Goal: Information Seeking & Learning: Check status

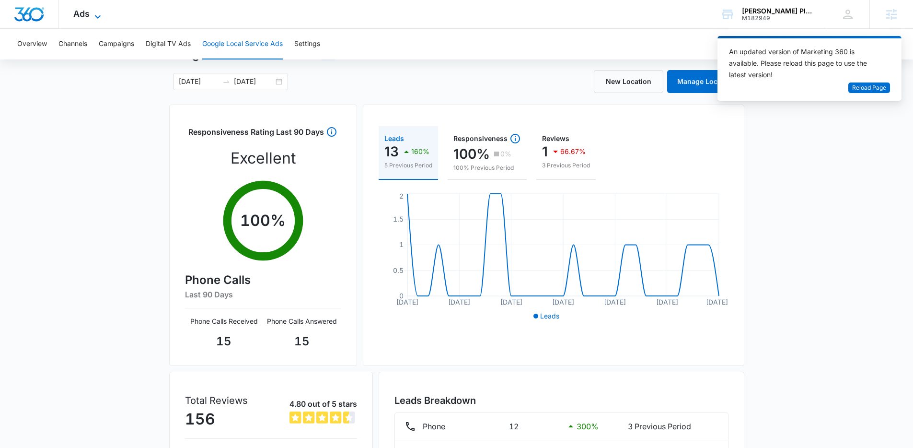
click at [100, 14] on icon at bounding box center [98, 17] width 12 height 12
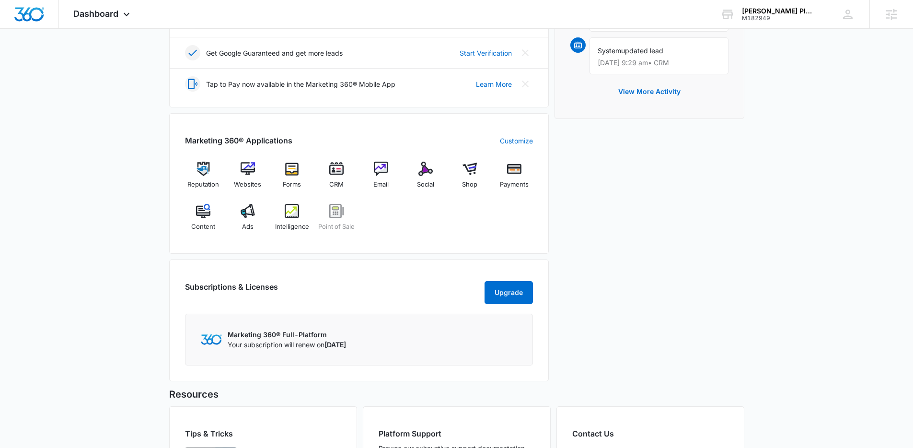
scroll to position [369, 0]
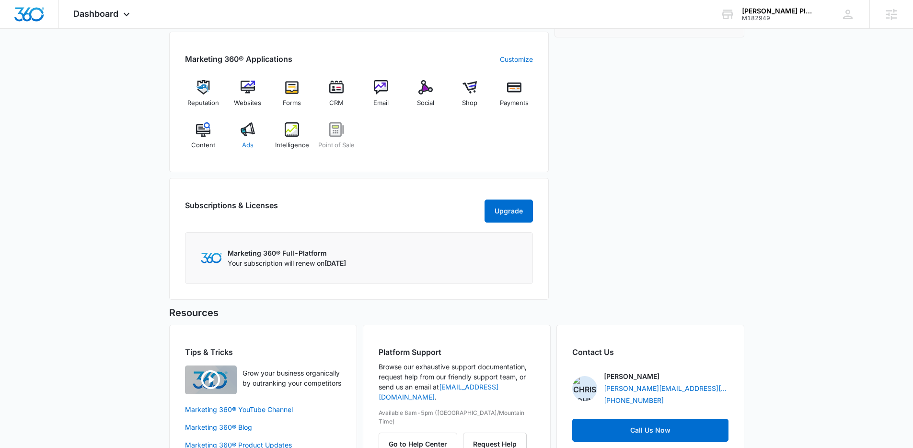
click at [245, 134] on img at bounding box center [248, 129] width 14 height 14
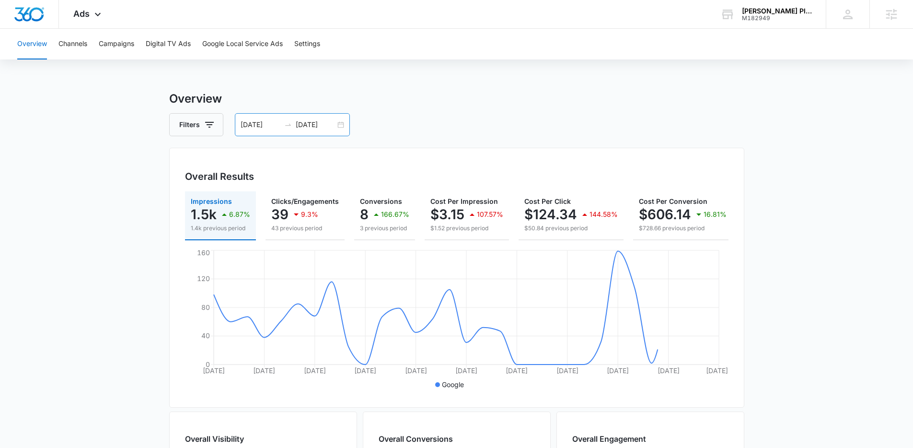
click at [343, 128] on div "08/17/2025 09/16/2025" at bounding box center [292, 124] width 115 height 23
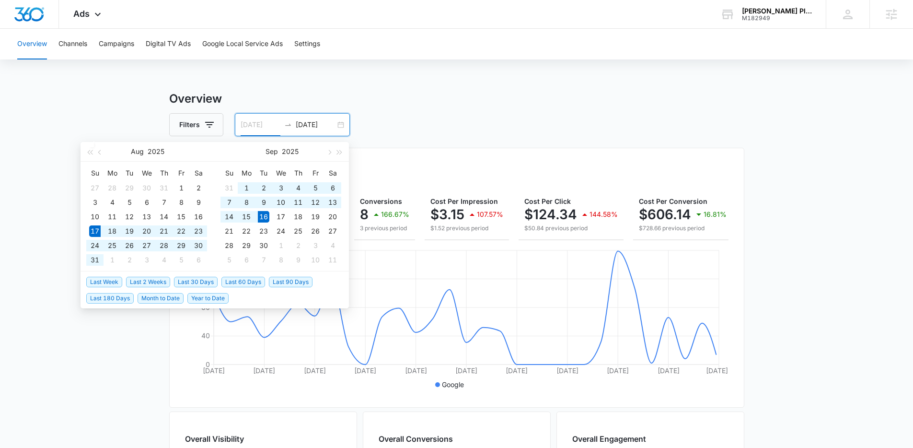
type input "08/17/2025"
click at [207, 283] on span "Last 30 Days" at bounding box center [196, 282] width 44 height 11
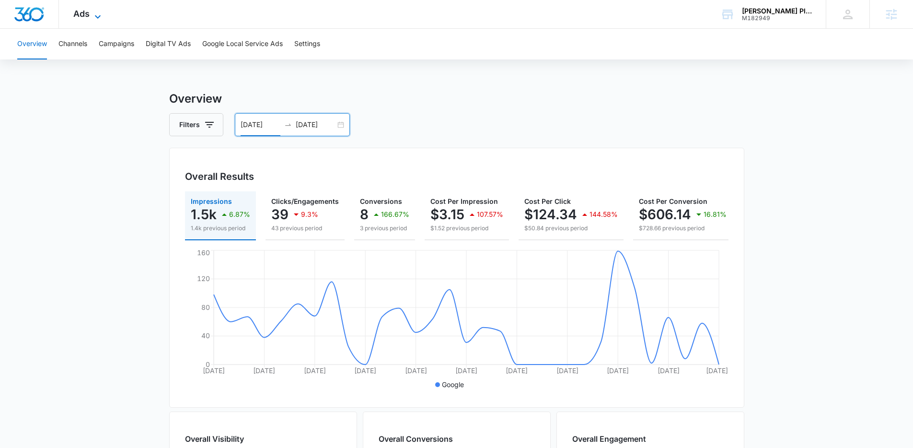
click at [92, 15] on icon at bounding box center [98, 17] width 12 height 12
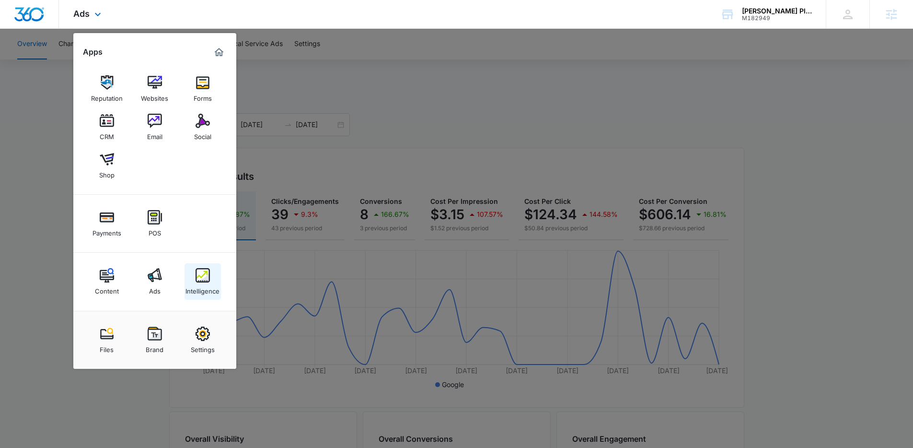
click at [210, 286] on div "Intelligence" at bounding box center [202, 288] width 34 height 12
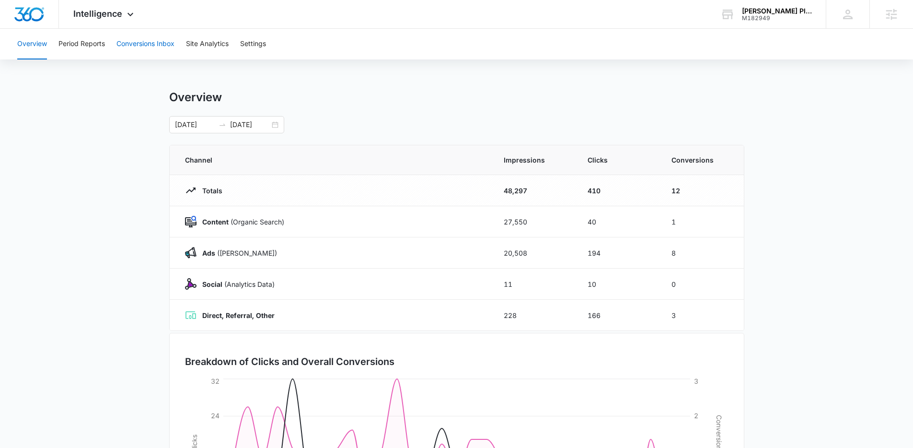
click at [156, 46] on button "Conversions Inbox" at bounding box center [145, 44] width 58 height 31
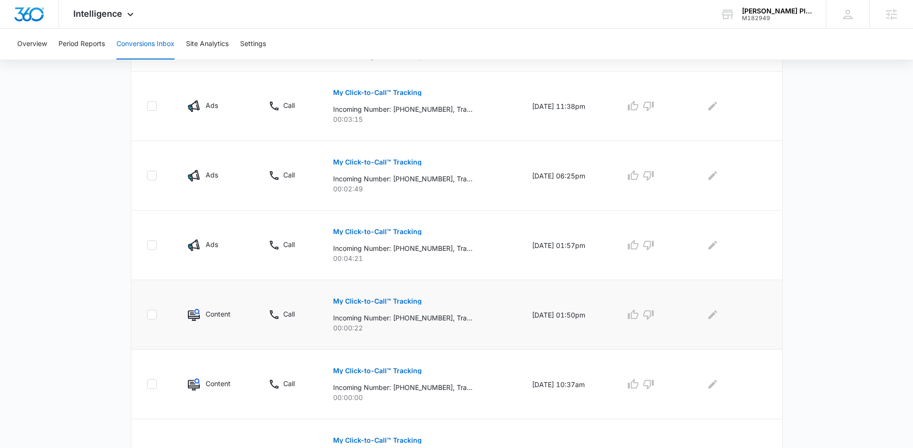
scroll to position [562, 0]
click at [462, 440] on link "2" at bounding box center [461, 438] width 18 height 18
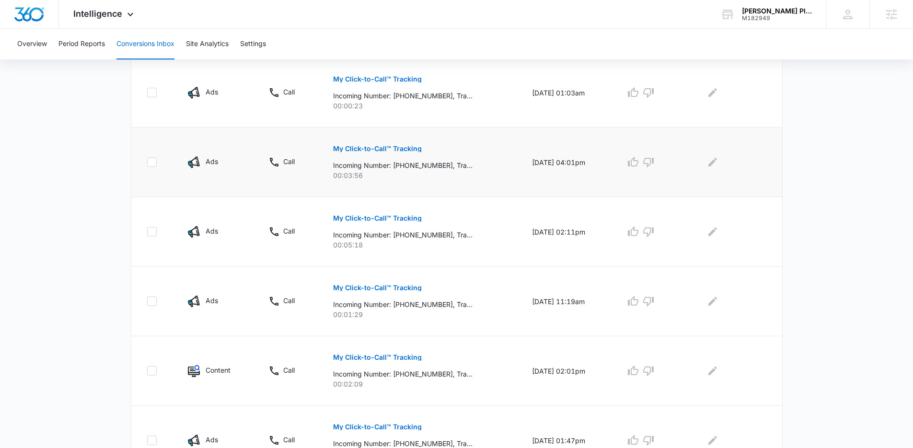
scroll to position [0, 0]
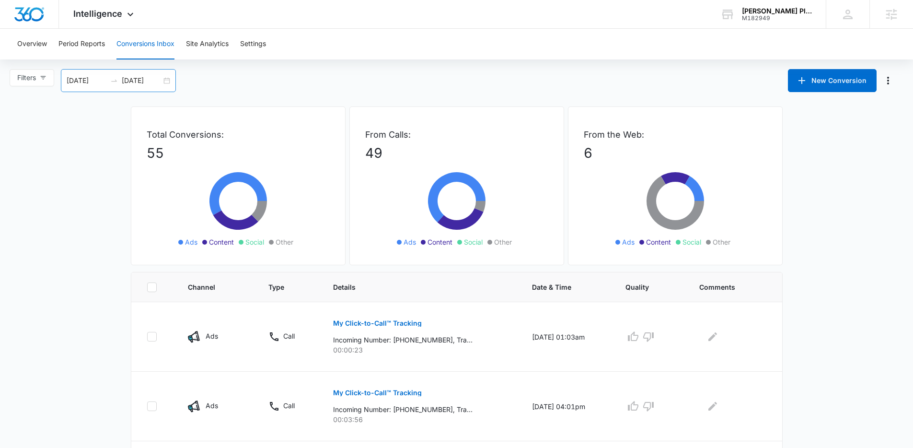
click at [171, 80] on div "08/17/2025 09/16/2025" at bounding box center [118, 80] width 115 height 23
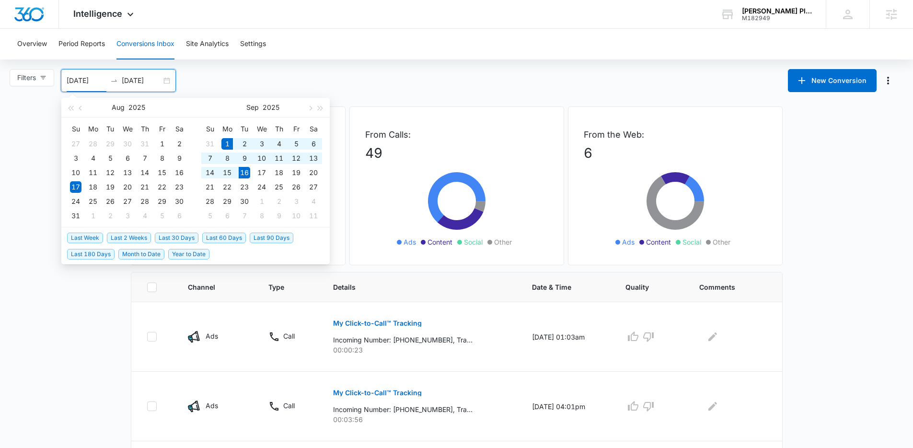
click at [147, 256] on span "Month to Date" at bounding box center [141, 254] width 46 height 11
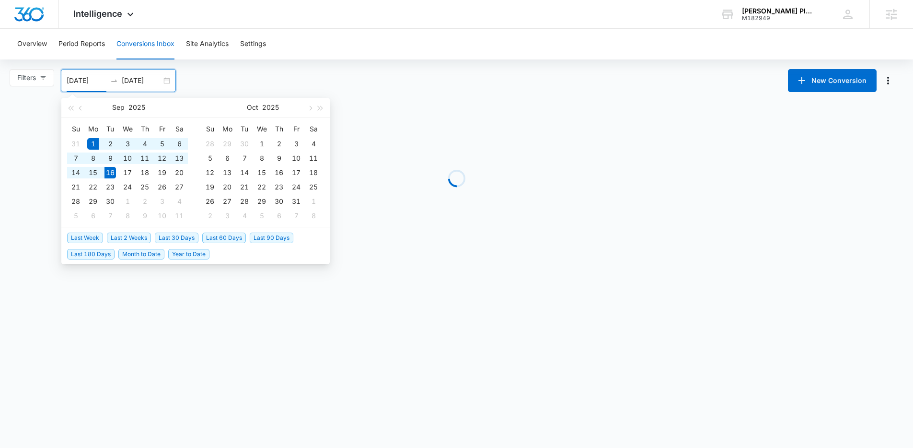
type input "09/01/2025"
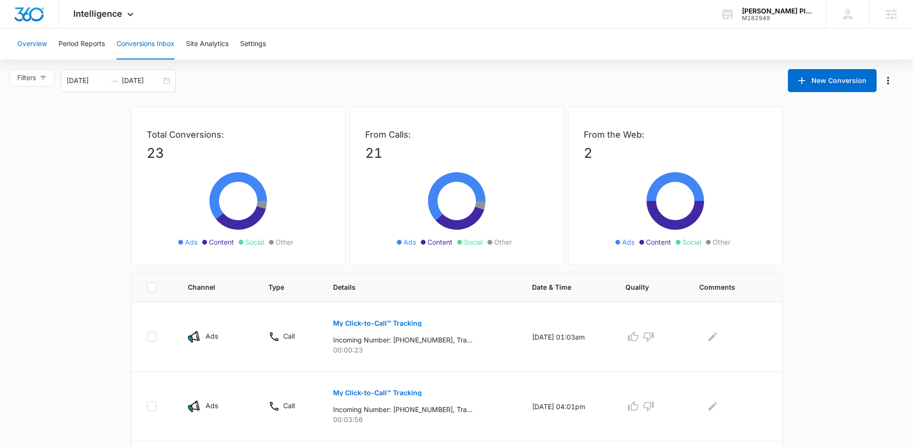
click at [28, 38] on button "Overview" at bounding box center [32, 44] width 30 height 31
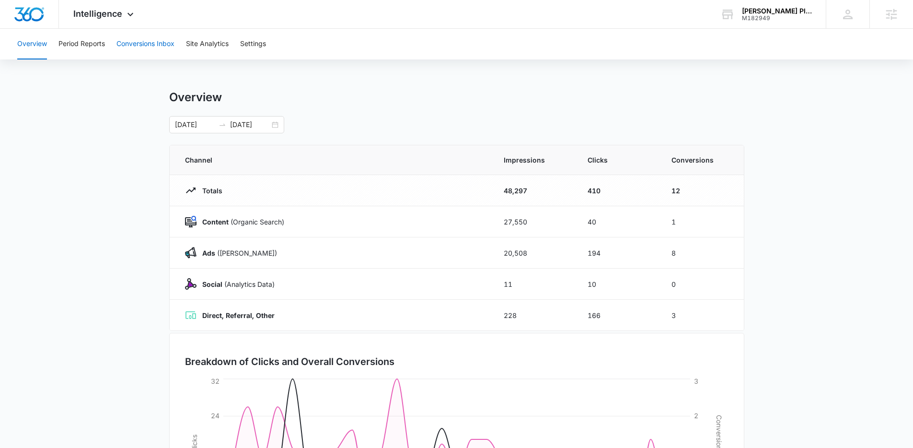
click at [149, 44] on button "Conversions Inbox" at bounding box center [145, 44] width 58 height 31
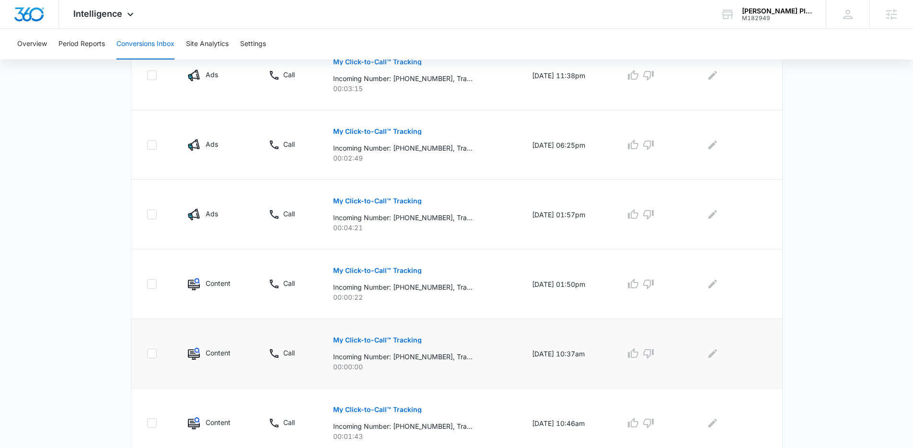
scroll to position [562, 0]
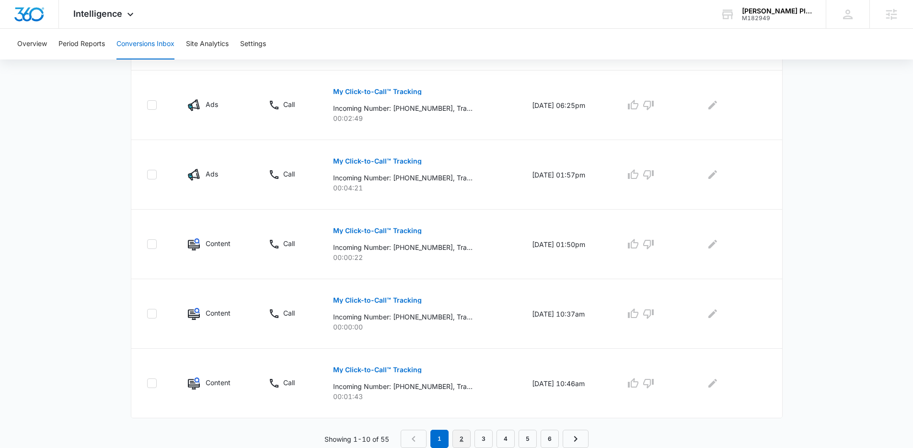
click at [463, 434] on link "2" at bounding box center [461, 438] width 18 height 18
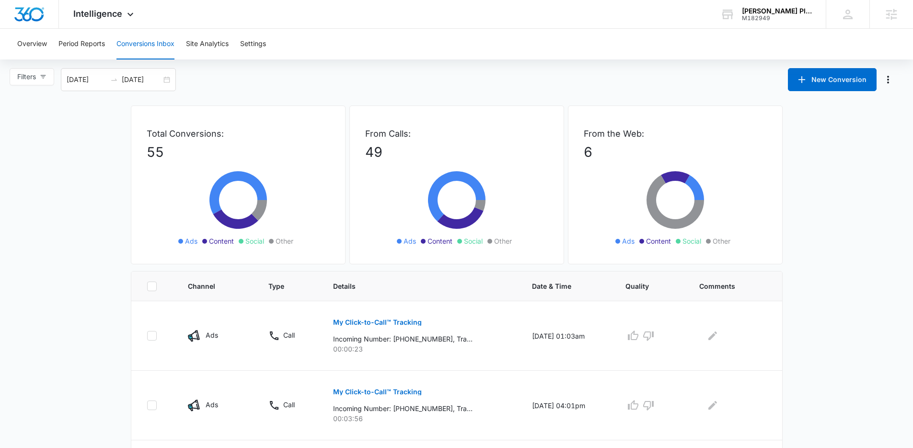
scroll to position [0, 0]
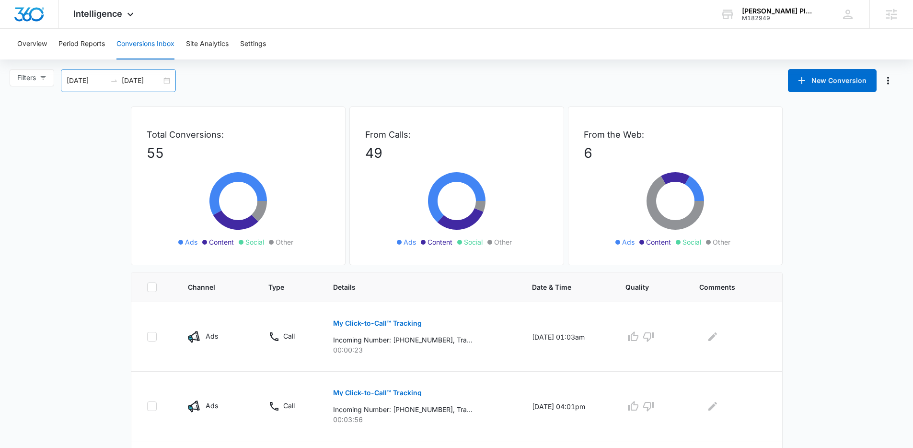
click at [167, 85] on div "08/17/2025 09/16/2025" at bounding box center [118, 80] width 115 height 23
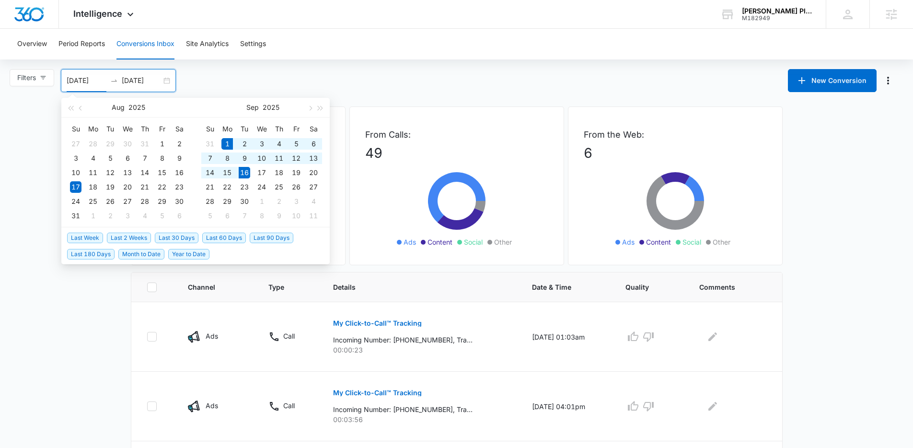
click at [131, 254] on span "Month to Date" at bounding box center [141, 254] width 46 height 11
type input "09/01/2025"
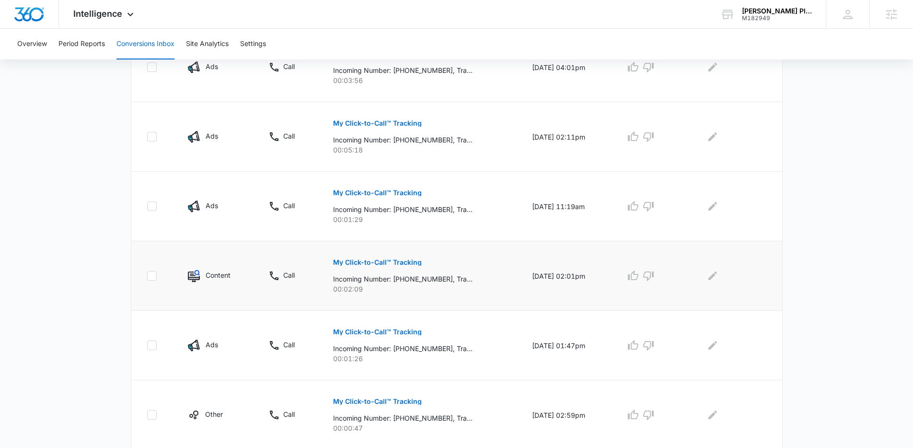
scroll to position [404, 0]
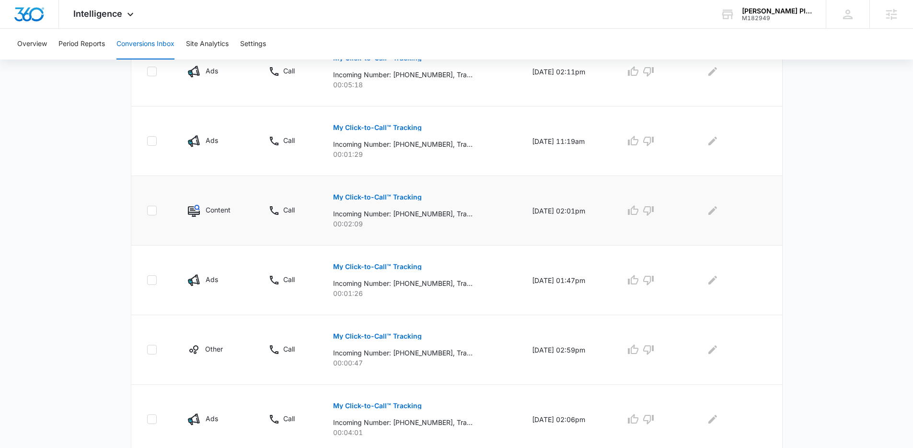
click at [349, 198] on p "My Click-to-Call™ Tracking" at bounding box center [377, 197] width 89 height 7
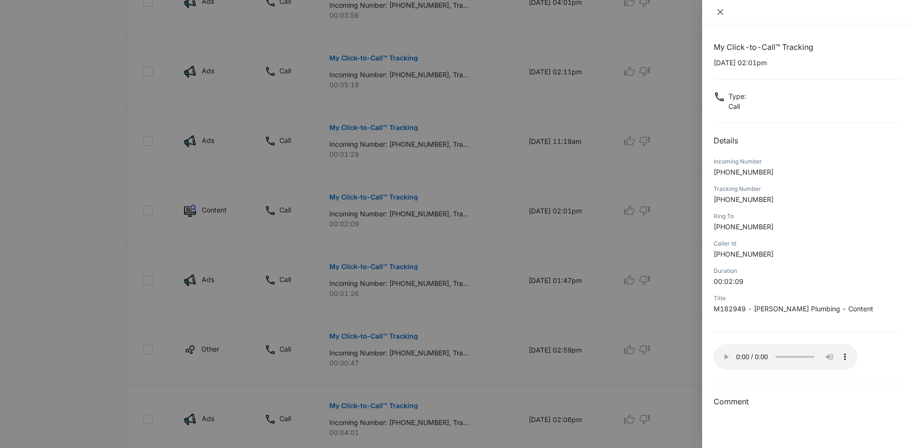
click at [721, 14] on icon "close" at bounding box center [720, 12] width 8 height 8
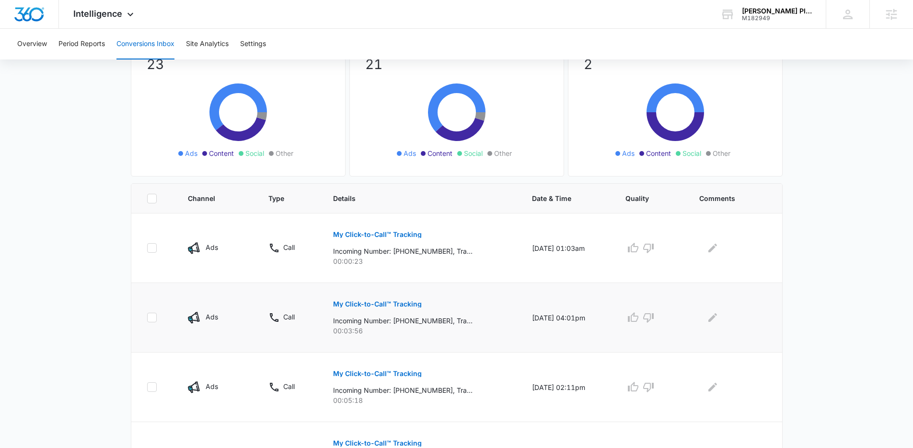
scroll to position [82, 0]
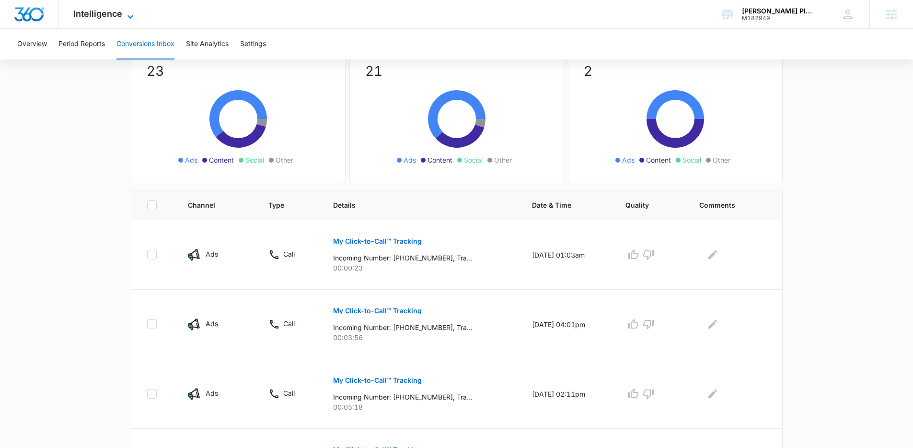
click at [97, 14] on span "Intelligence" at bounding box center [97, 14] width 49 height 10
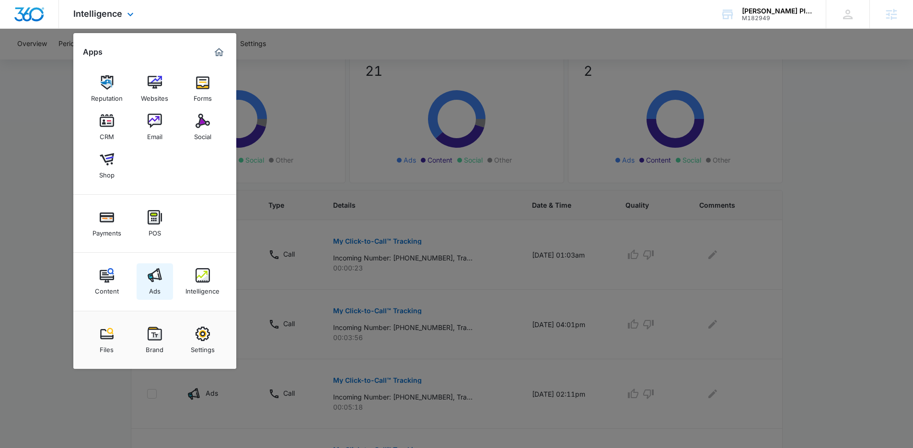
click at [154, 293] on div "Ads" at bounding box center [155, 288] width 12 height 12
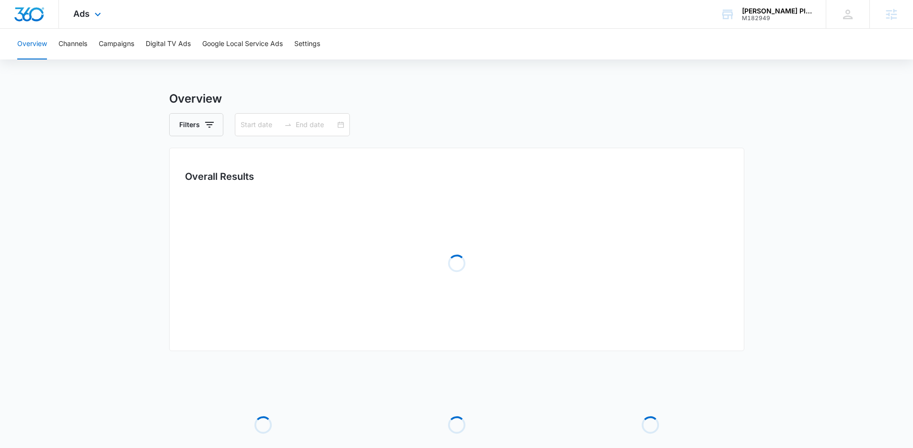
type input "08/17/2025"
type input "09/16/2025"
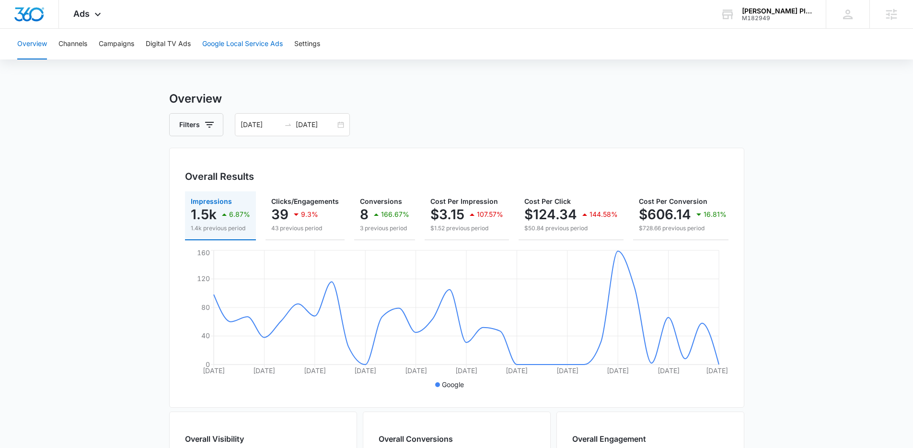
click at [238, 43] on button "Google Local Service Ads" at bounding box center [242, 44] width 81 height 31
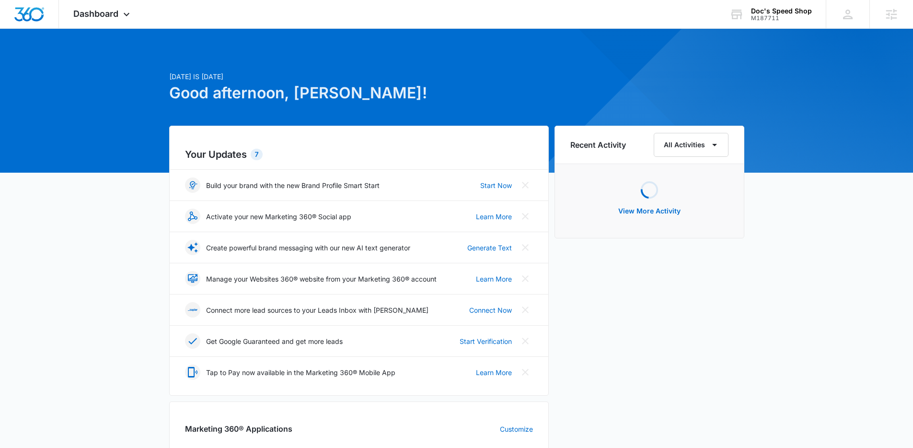
scroll to position [414, 0]
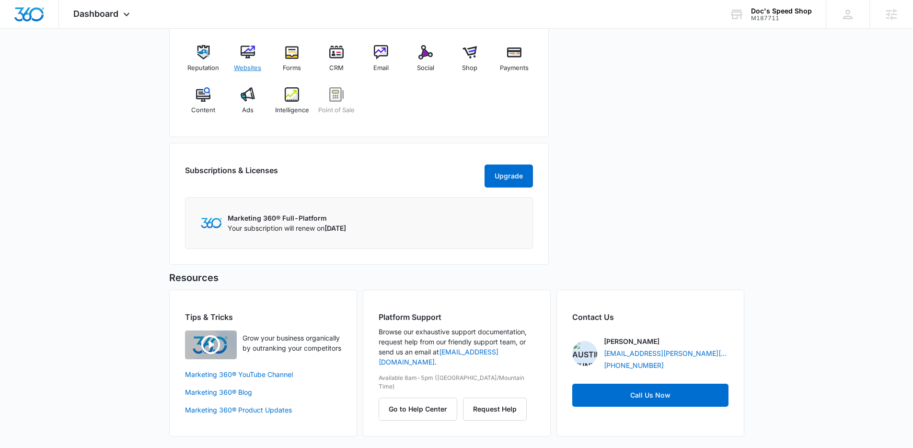
click at [246, 53] on div "Websites" at bounding box center [247, 62] width 37 height 35
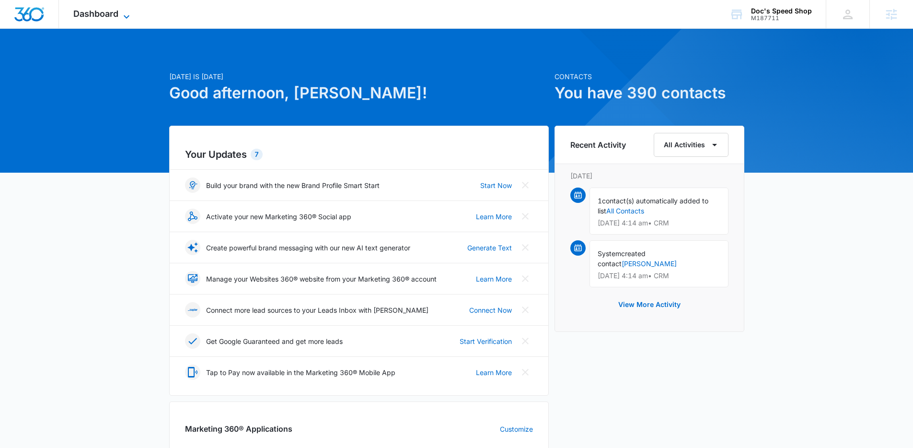
click at [106, 11] on span "Dashboard" at bounding box center [95, 14] width 45 height 10
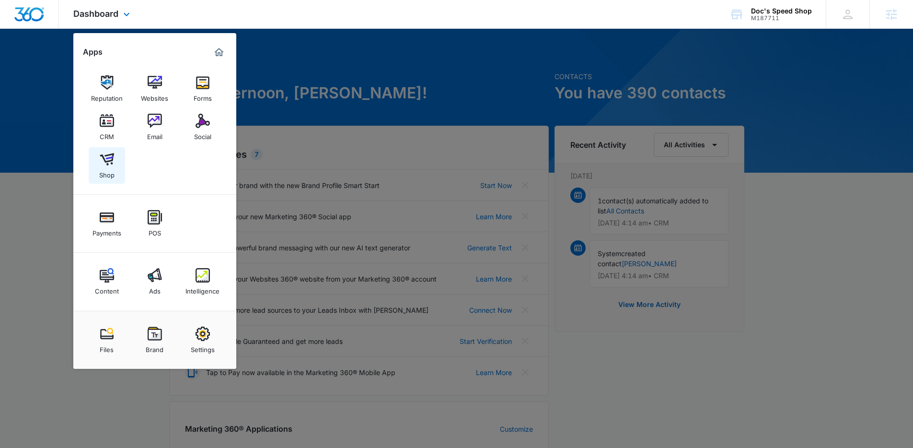
click at [107, 170] on div "Shop" at bounding box center [106, 172] width 15 height 12
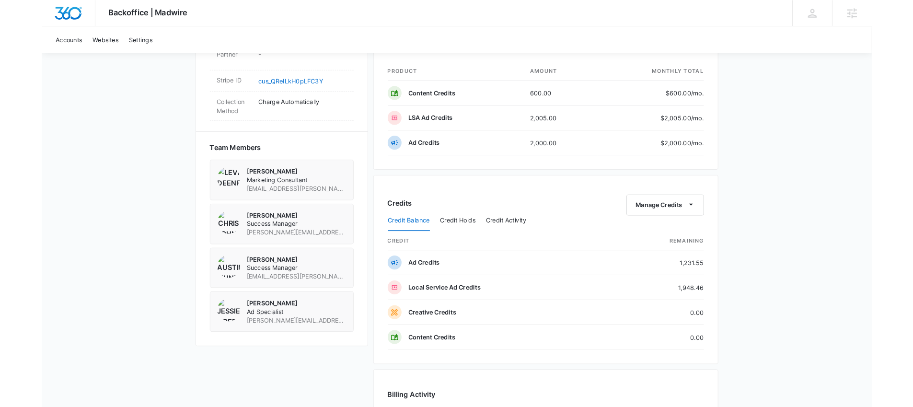
scroll to position [610, 0]
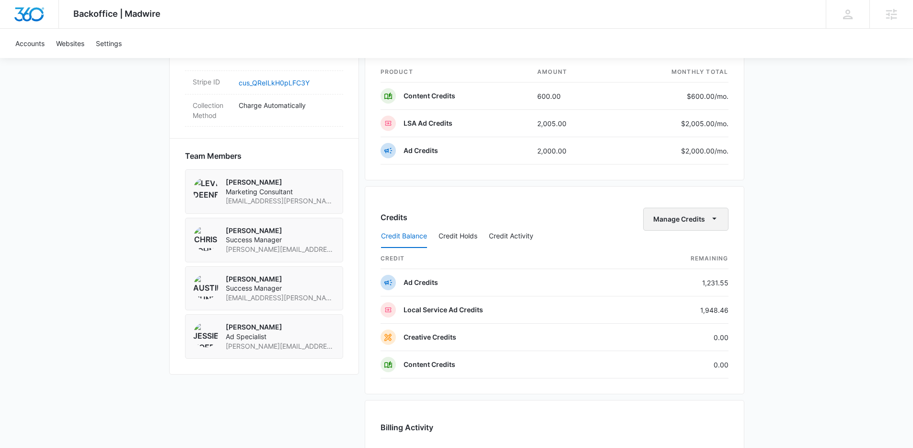
click at [679, 219] on button "Manage Credits" at bounding box center [685, 219] width 85 height 23
click at [686, 253] on div "Transfer Credits" at bounding box center [680, 249] width 50 height 7
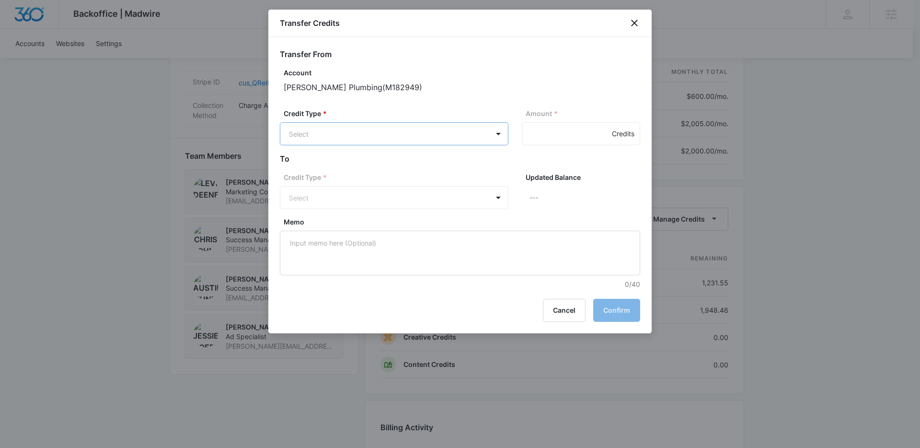
click at [392, 128] on body "Backoffice | Madwire Apps Settings AH Austin Hunt austin.hunt@madwire.com My Pr…" at bounding box center [460, 63] width 920 height 1346
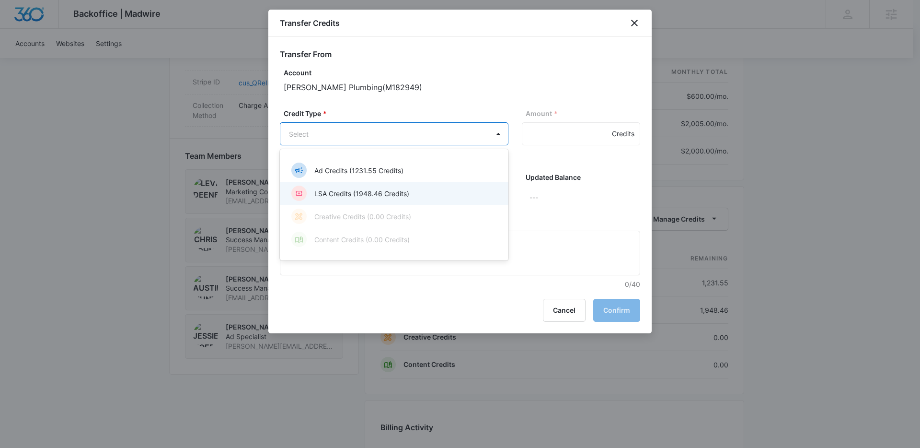
click at [389, 187] on div "LSA Credits (1948.46 Credits)" at bounding box center [393, 192] width 204 height 15
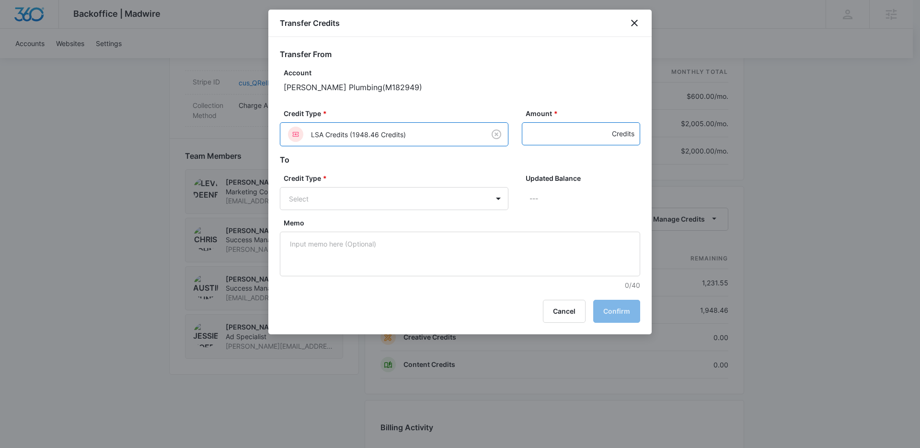
click at [552, 141] on input "Amount *" at bounding box center [581, 133] width 118 height 23
click at [637, 24] on icon "close" at bounding box center [635, 23] width 12 height 12
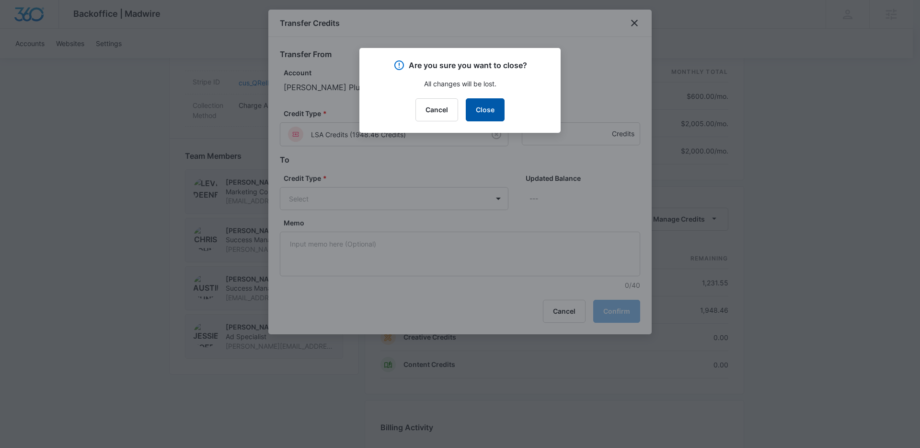
click at [491, 113] on button "Close" at bounding box center [485, 109] width 39 height 23
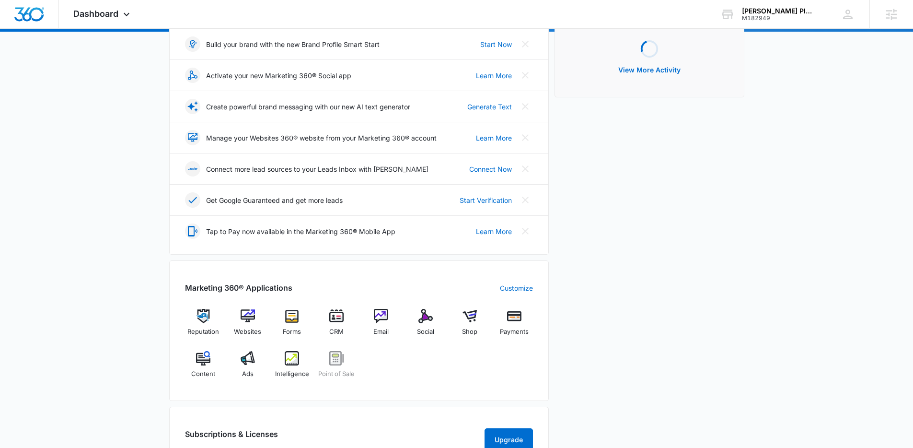
scroll to position [194, 0]
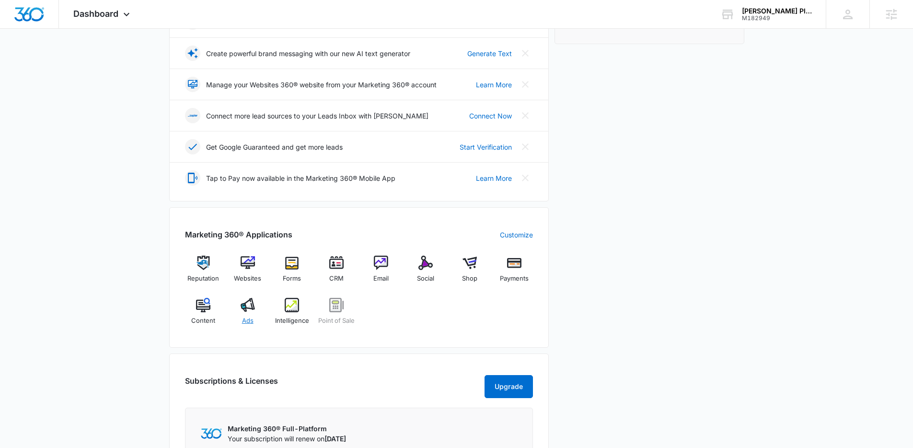
click at [250, 307] on img at bounding box center [248, 305] width 14 height 14
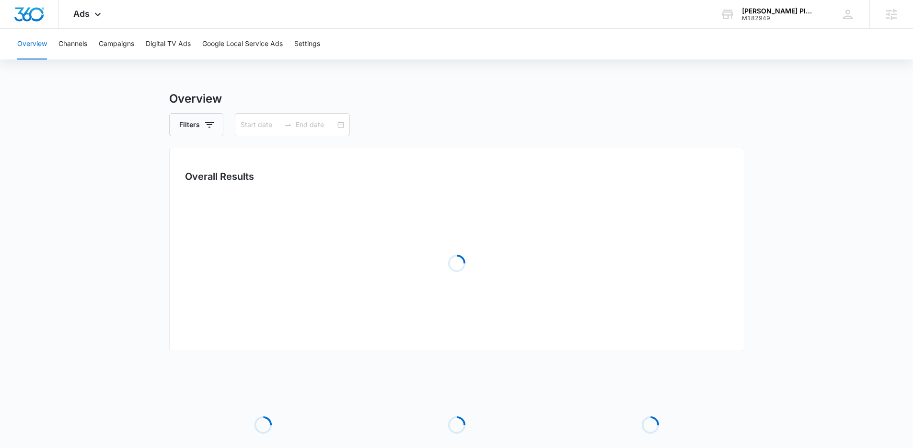
type input "08/17/2025"
type input "09/16/2025"
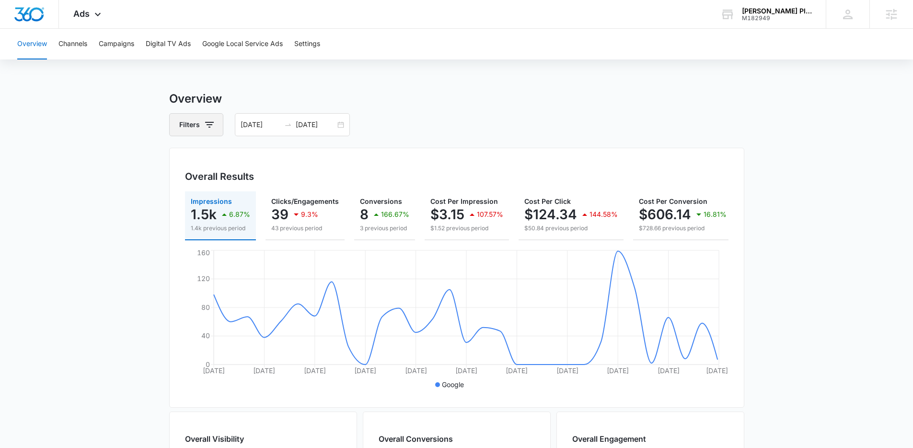
click at [206, 120] on icon "button" at bounding box center [210, 125] width 12 height 12
click at [226, 157] on icon "Clear" at bounding box center [224, 160] width 6 height 6
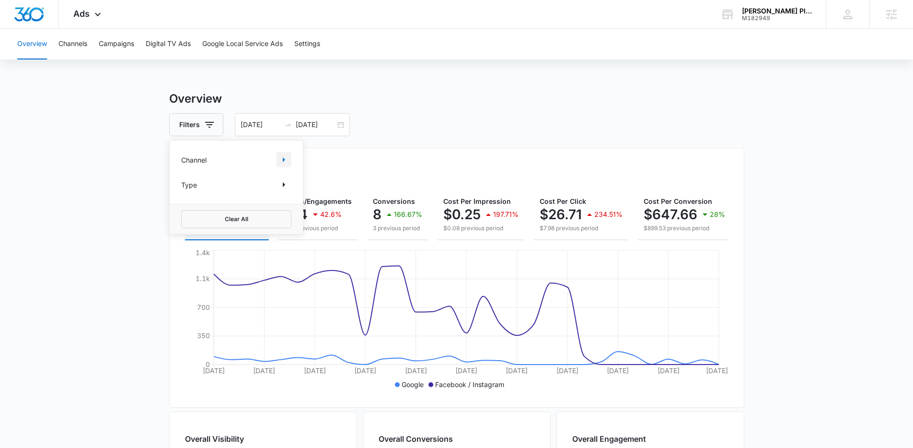
click at [286, 161] on icon "Show Channel filters" at bounding box center [284, 160] width 12 height 12
click at [184, 188] on icon at bounding box center [186, 191] width 9 height 9
click at [182, 191] on input "Google" at bounding box center [181, 191] width 0 height 0
checkbox input "true"
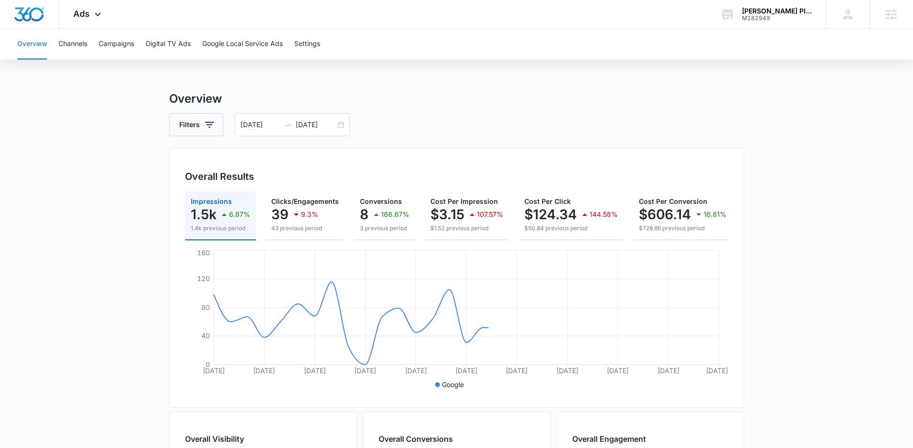
click at [427, 108] on div "Overview Filters 08/17/2025 09/16/2025 Overall Results Impressions 1.5k 6.87% 1…" at bounding box center [456, 434] width 575 height 688
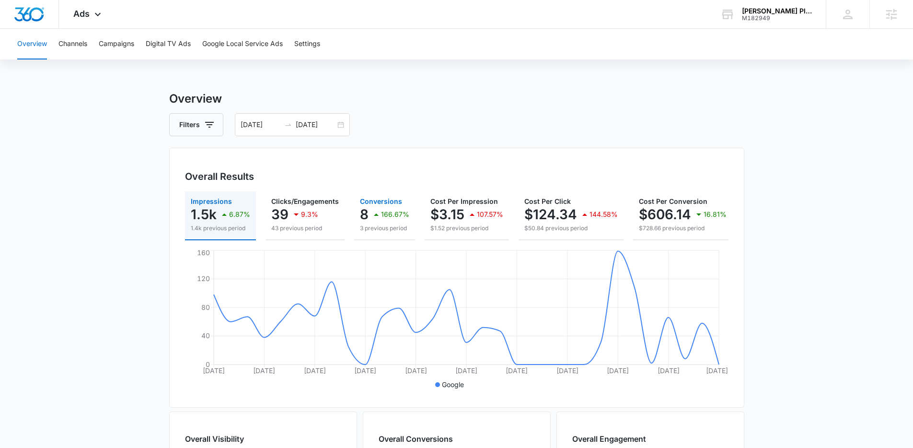
click at [381, 216] on p "166.67%" at bounding box center [395, 214] width 28 height 7
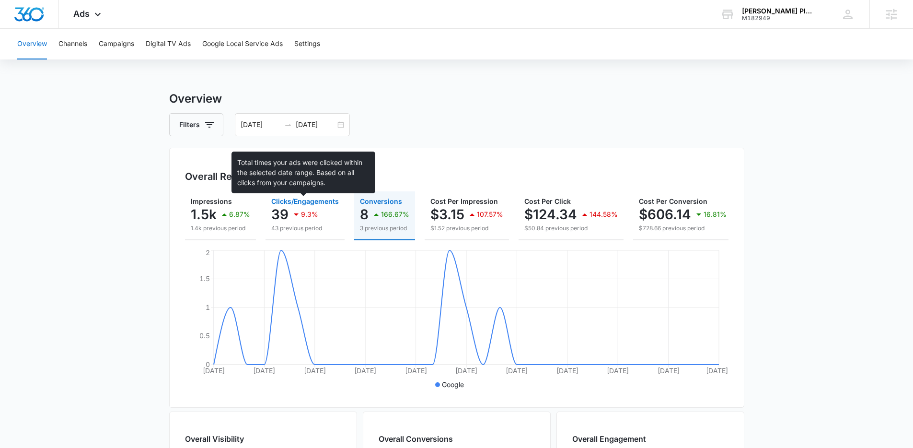
click at [292, 200] on span "Clicks/Engagements" at bounding box center [305, 201] width 68 height 8
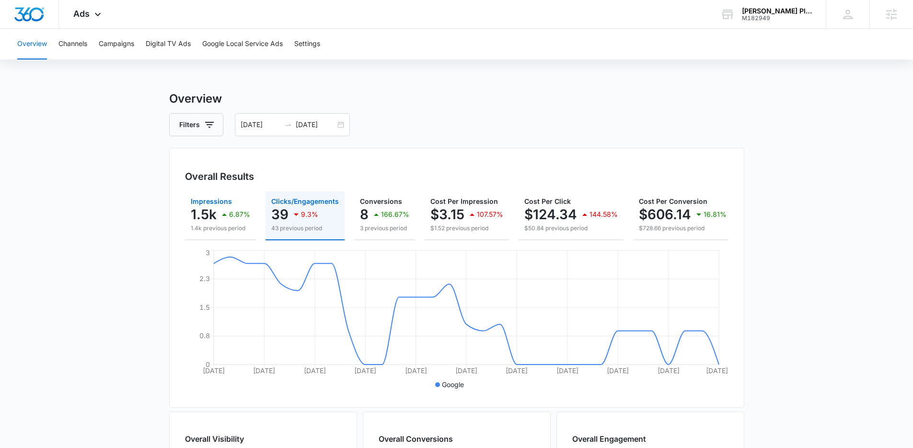
click at [220, 213] on icon "button" at bounding box center [225, 214] width 12 height 12
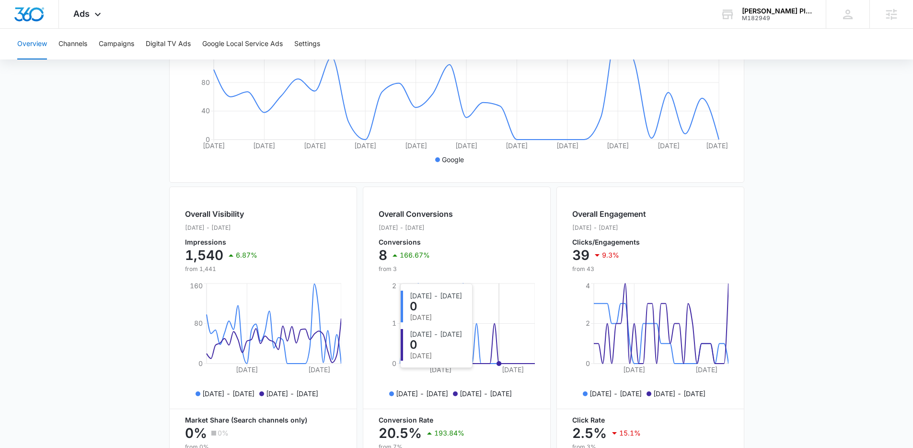
scroll to position [224, 0]
click at [132, 45] on button "Campaigns" at bounding box center [116, 44] width 35 height 31
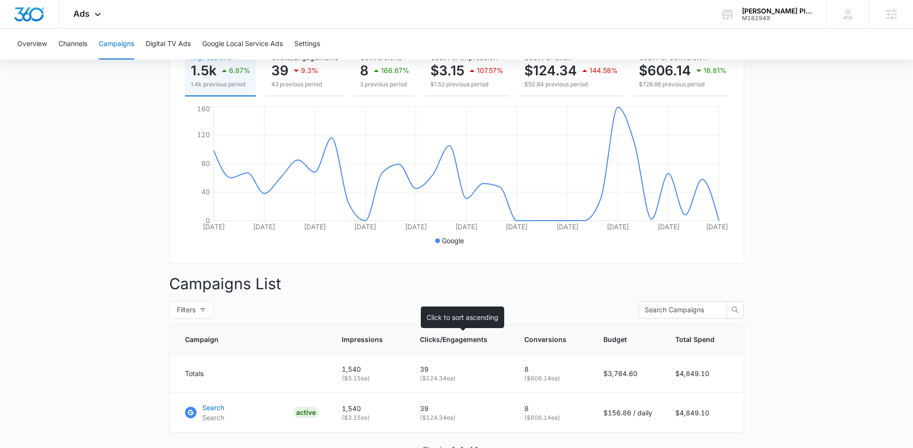
scroll to position [31, 0]
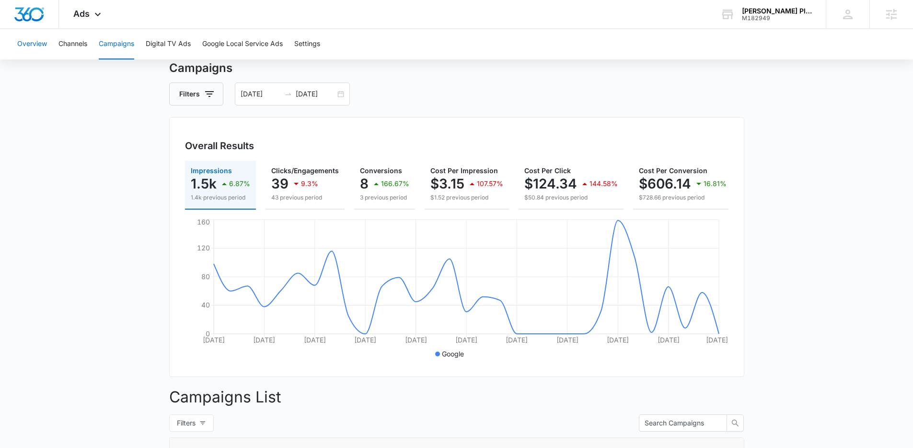
click at [24, 46] on button "Overview" at bounding box center [32, 44] width 30 height 31
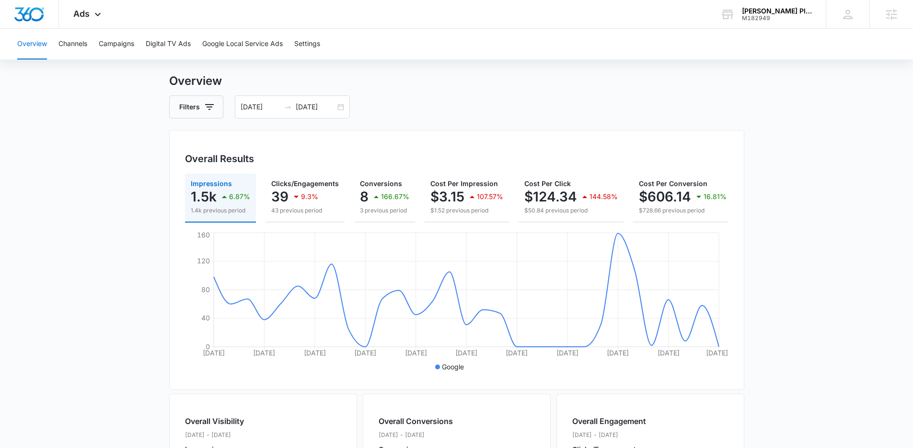
scroll to position [17, 0]
click at [255, 46] on button "Google Local Service Ads" at bounding box center [242, 44] width 81 height 31
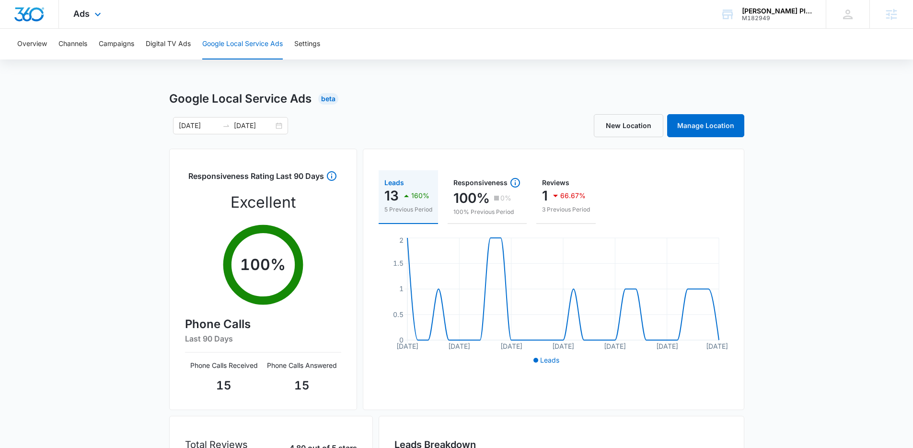
click at [84, 19] on div "Ads Apps Reputation Websites Forms CRM Email Social Shop Payments POS Content A…" at bounding box center [88, 14] width 59 height 28
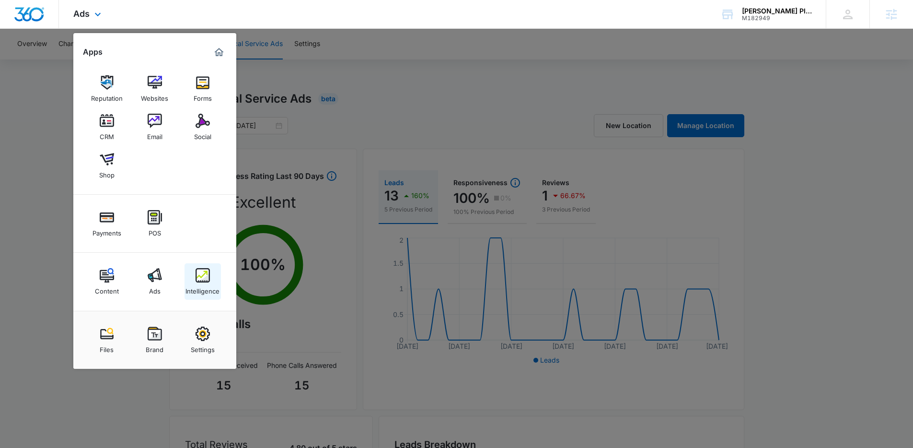
click at [198, 265] on link "Intelligence" at bounding box center [203, 281] width 36 height 36
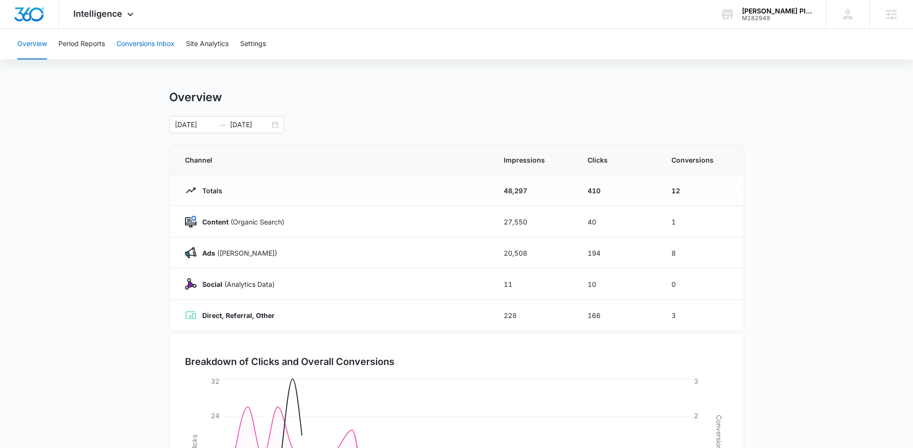
click at [150, 45] on button "Conversions Inbox" at bounding box center [145, 44] width 58 height 31
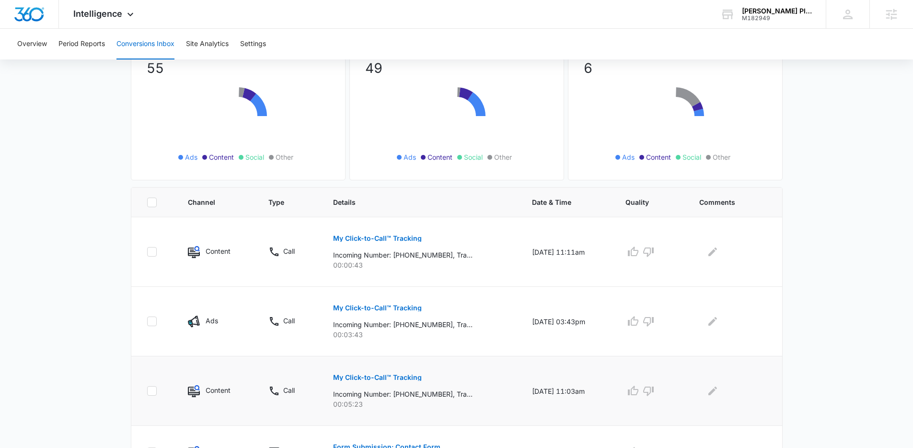
scroll to position [197, 0]
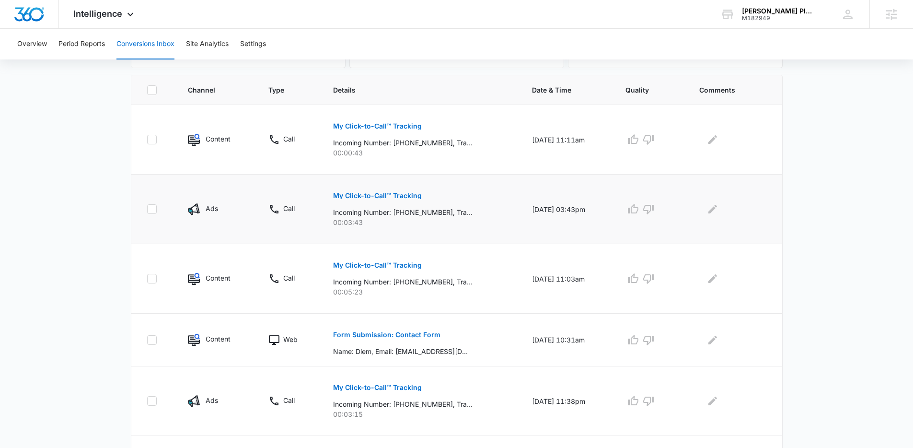
click at [391, 194] on p "My Click-to-Call™ Tracking" at bounding box center [377, 195] width 89 height 7
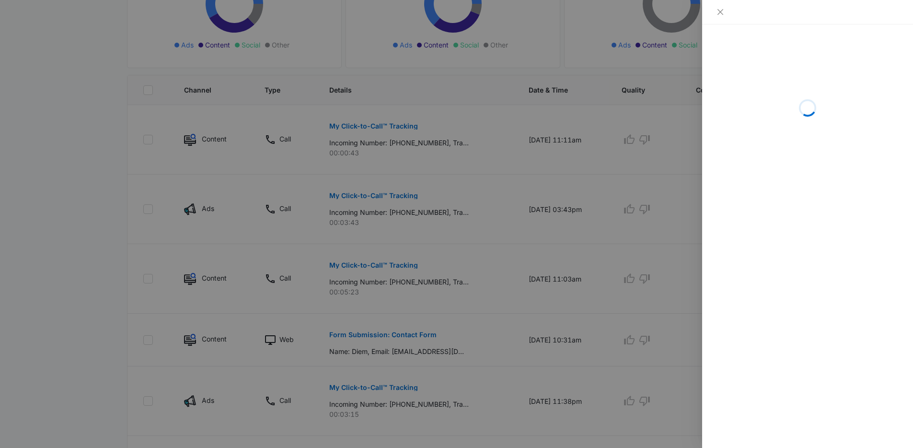
click at [515, 269] on div at bounding box center [456, 224] width 913 height 448
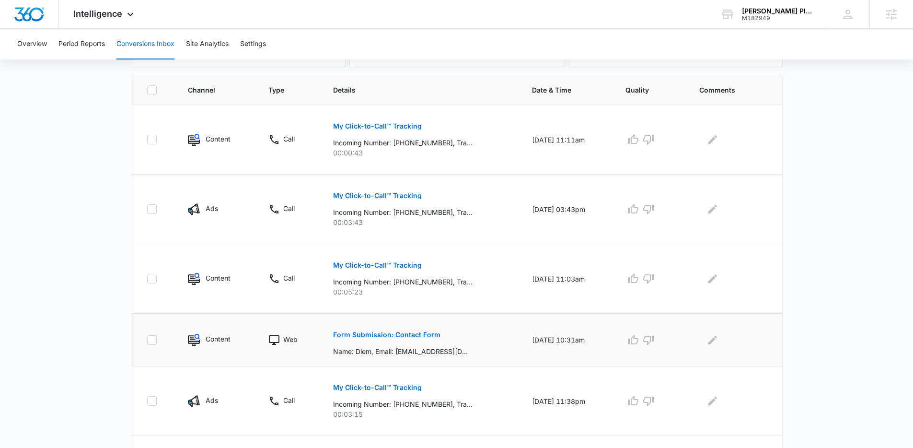
click at [407, 336] on p "Form Submission: Contact Form" at bounding box center [386, 334] width 107 height 7
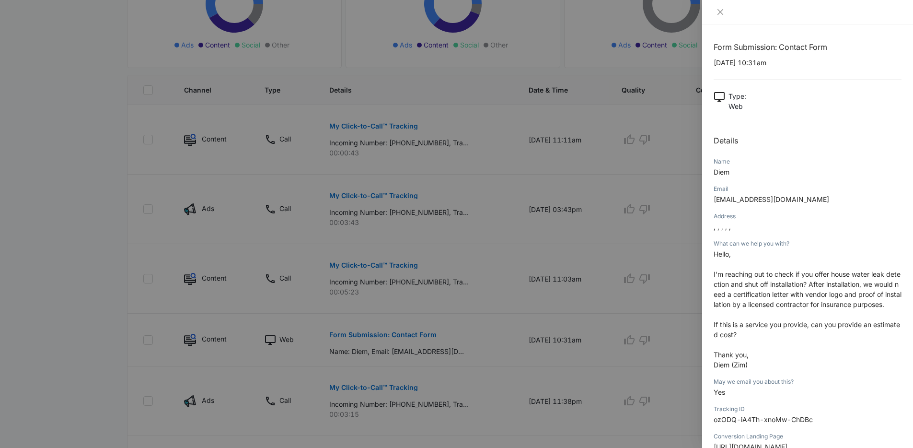
click at [629, 255] on div at bounding box center [456, 224] width 913 height 448
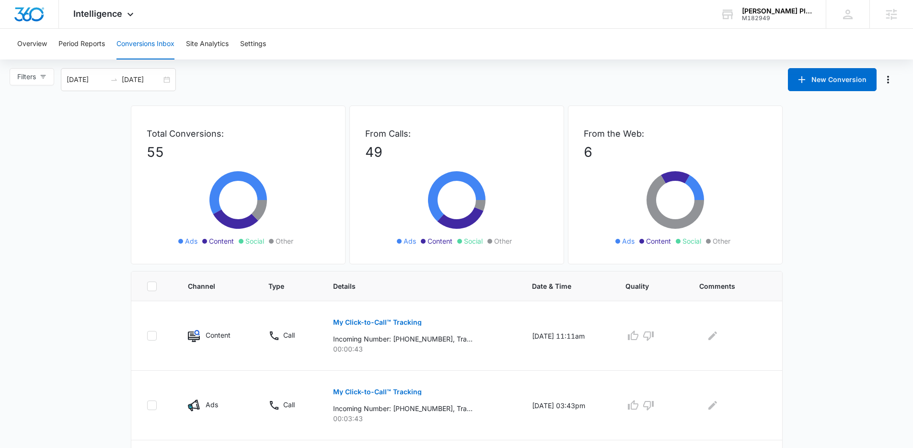
scroll to position [0, 0]
click at [100, 18] on span "Intelligence" at bounding box center [97, 14] width 49 height 10
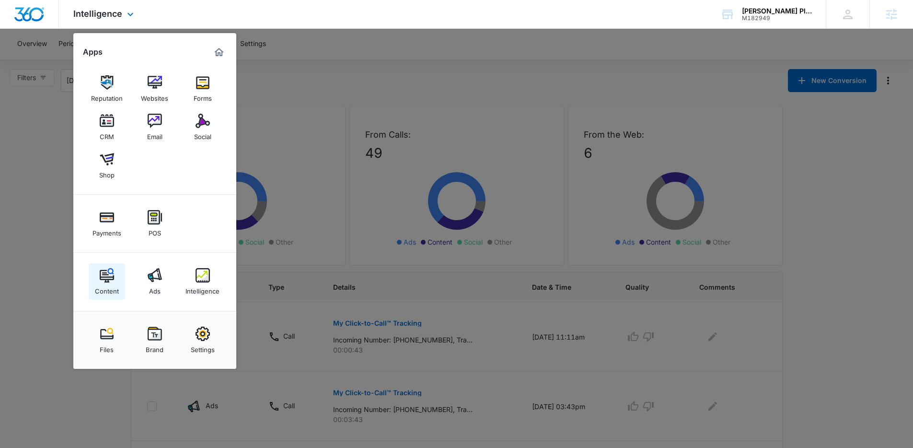
click at [104, 286] on div "Content" at bounding box center [107, 288] width 24 height 12
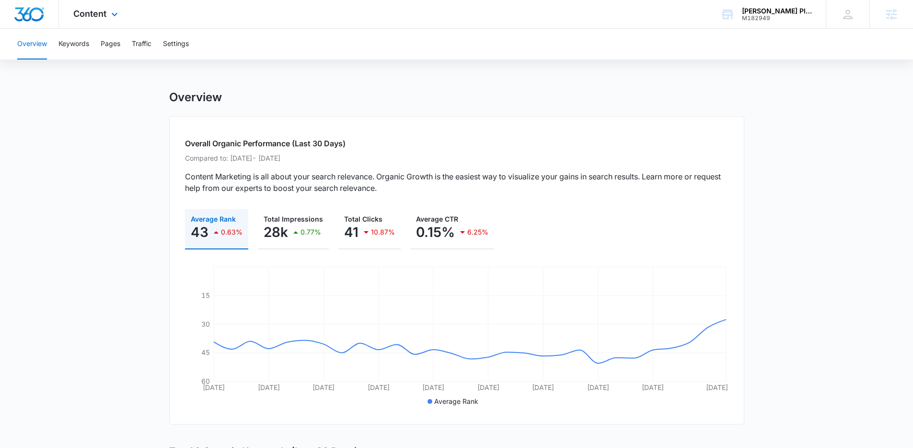
click at [60, 25] on div "Content Apps Reputation Websites Forms CRM Email Social Shop Payments POS Conte…" at bounding box center [97, 14] width 76 height 28
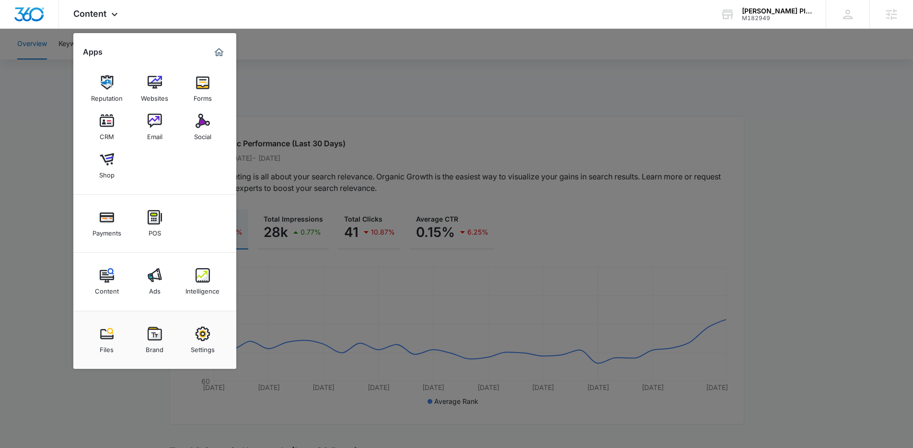
click at [67, 46] on div at bounding box center [456, 224] width 913 height 448
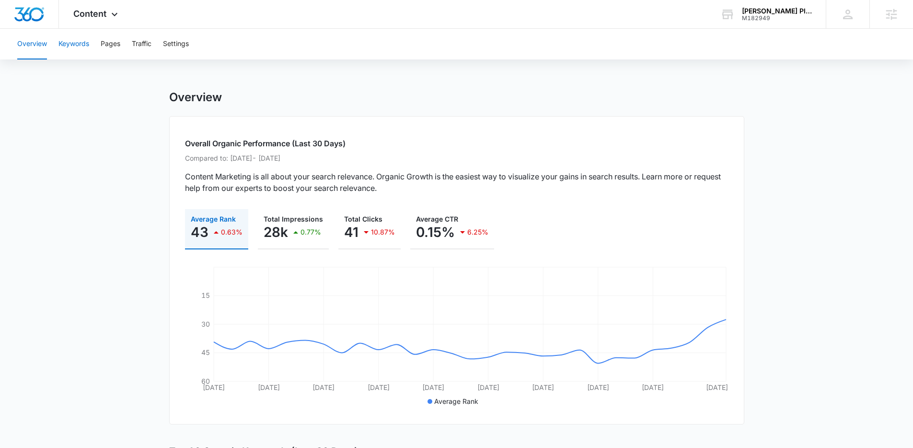
click at [63, 47] on button "Keywords" at bounding box center [73, 44] width 31 height 31
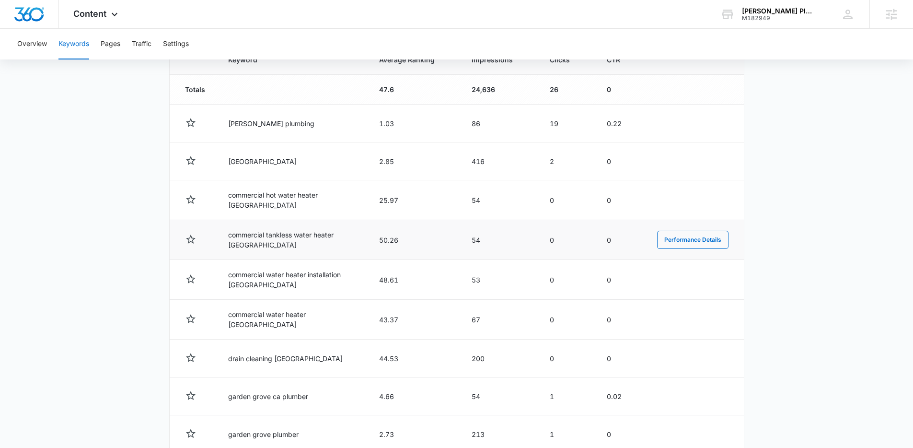
scroll to position [361, 0]
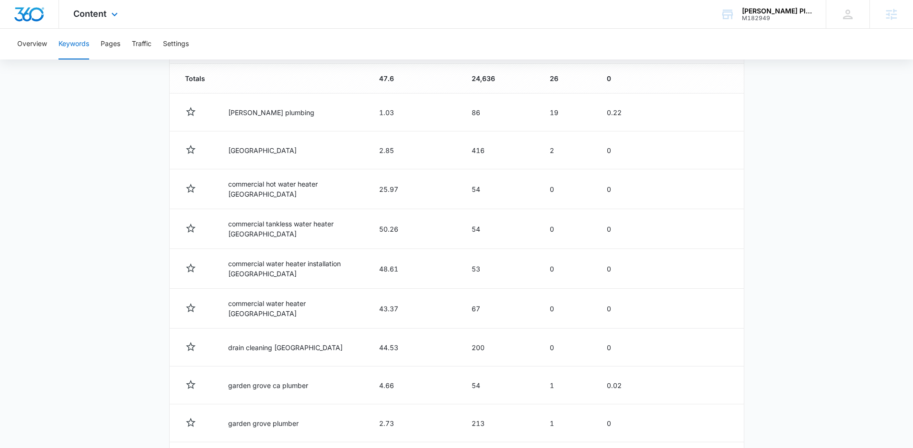
click at [104, 21] on div "Content Apps Reputation Websites Forms CRM Email Social Shop Payments POS Conte…" at bounding box center [97, 14] width 76 height 28
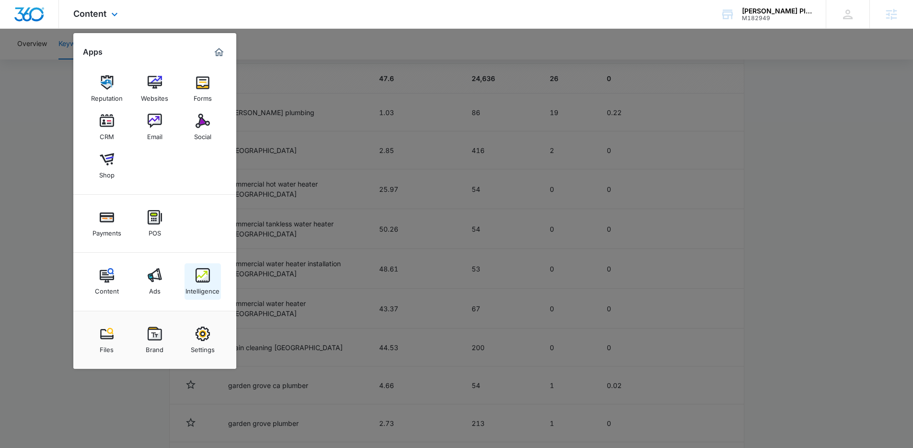
click at [202, 280] on img at bounding box center [203, 275] width 14 height 14
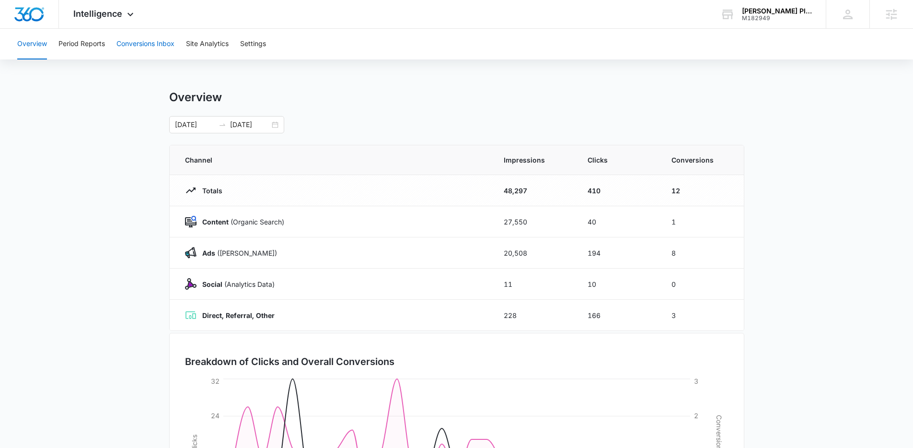
click at [169, 53] on button "Conversions Inbox" at bounding box center [145, 44] width 58 height 31
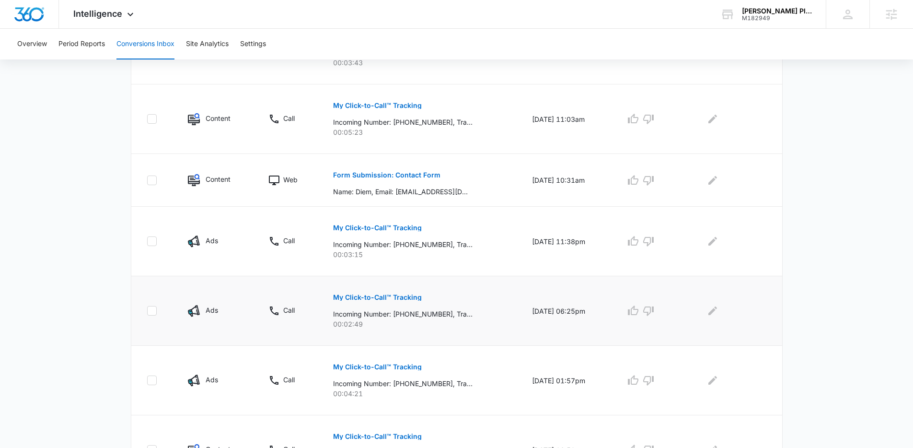
scroll to position [541, 0]
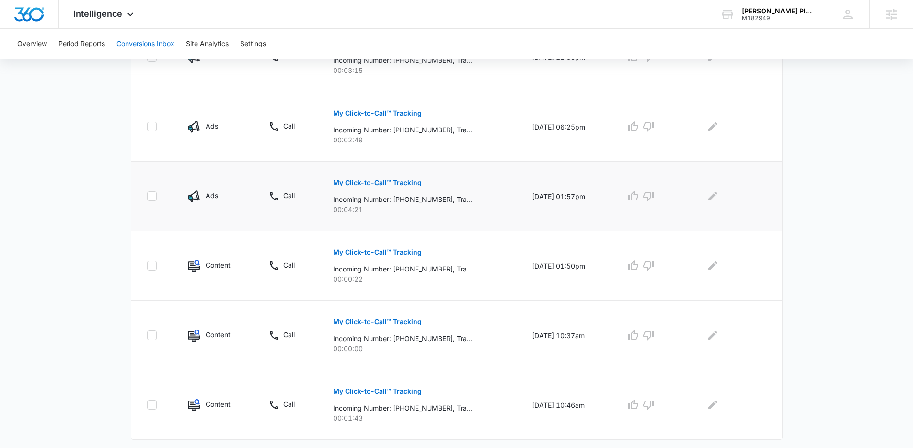
click at [385, 180] on p "My Click-to-Call™ Tracking" at bounding box center [377, 182] width 89 height 7
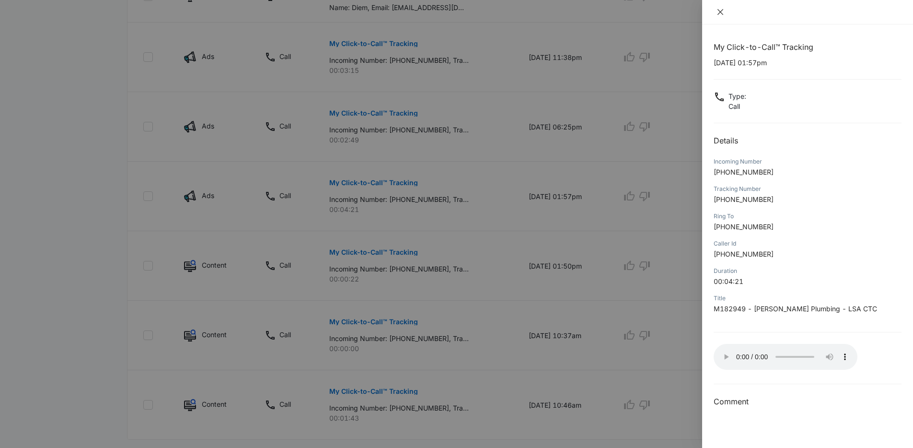
click at [721, 14] on icon "close" at bounding box center [720, 12] width 8 height 8
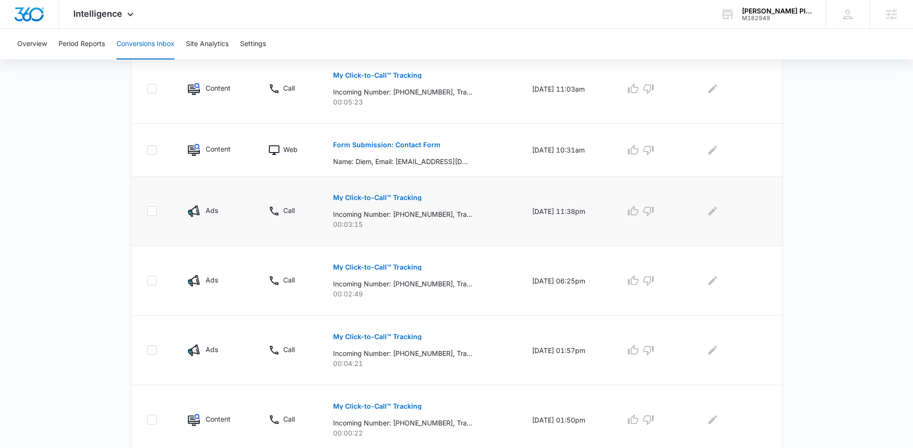
scroll to position [338, 0]
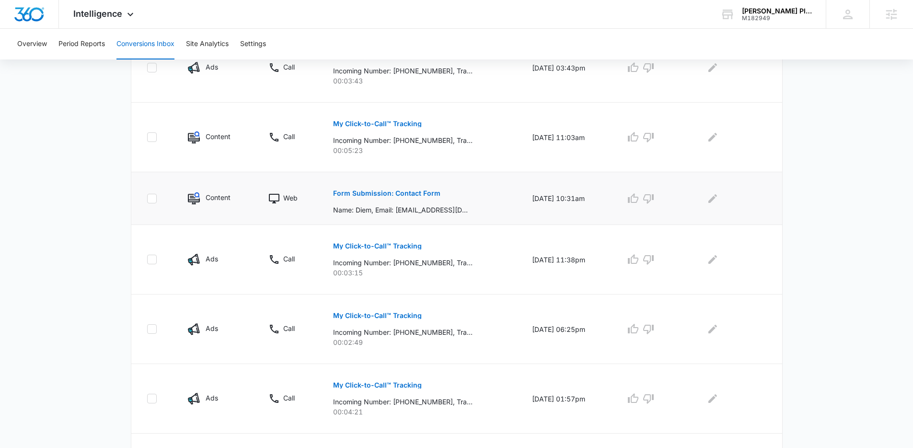
click at [383, 192] on p "Form Submission: Contact Form" at bounding box center [386, 193] width 107 height 7
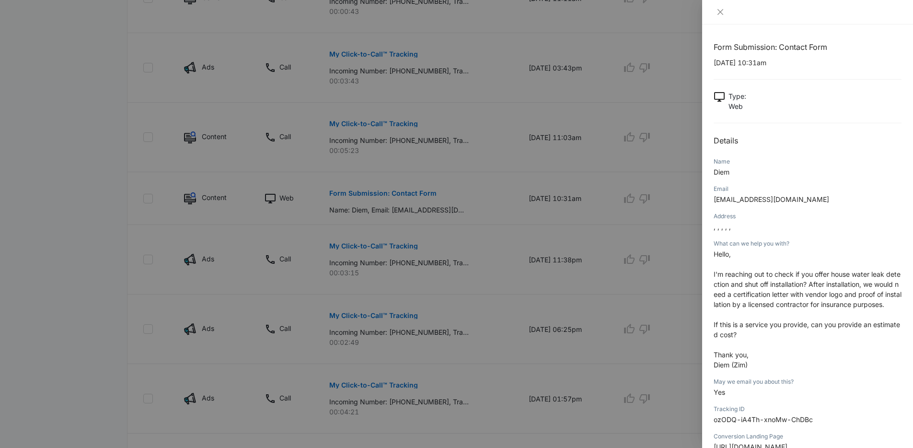
click at [718, 16] on div at bounding box center [807, 12] width 211 height 24
click at [722, 13] on icon "close" at bounding box center [720, 12] width 6 height 6
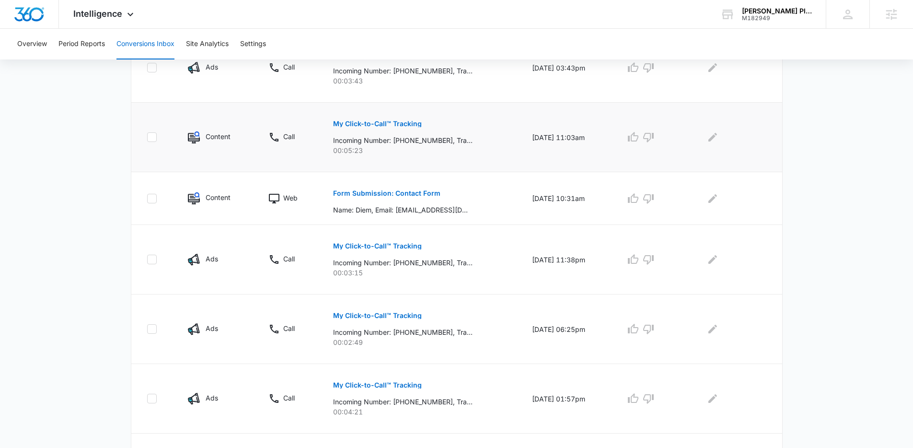
click at [381, 125] on p "My Click-to-Call™ Tracking" at bounding box center [377, 123] width 89 height 7
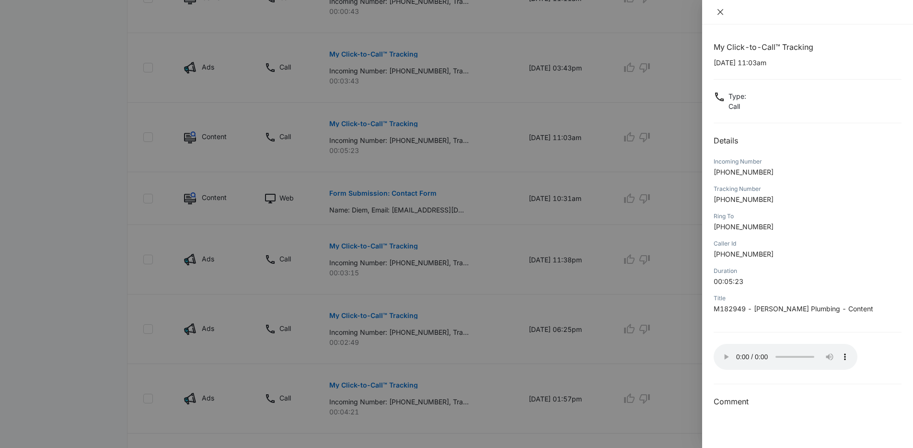
click at [723, 15] on icon "close" at bounding box center [720, 12] width 8 height 8
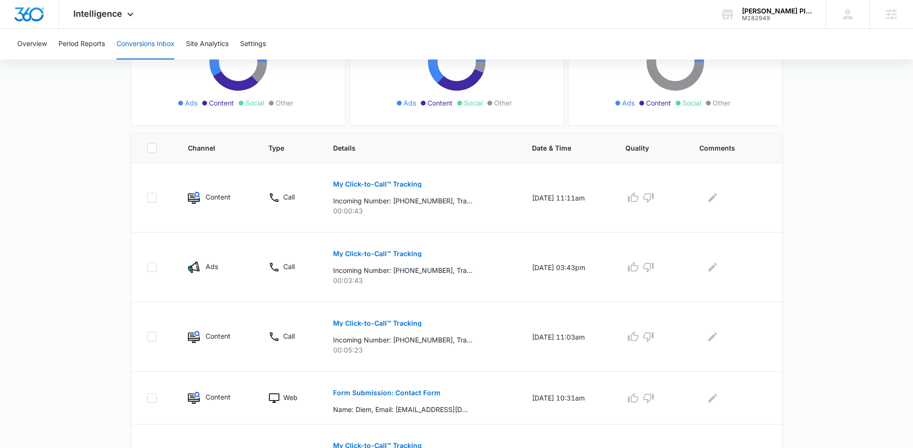
scroll to position [0, 0]
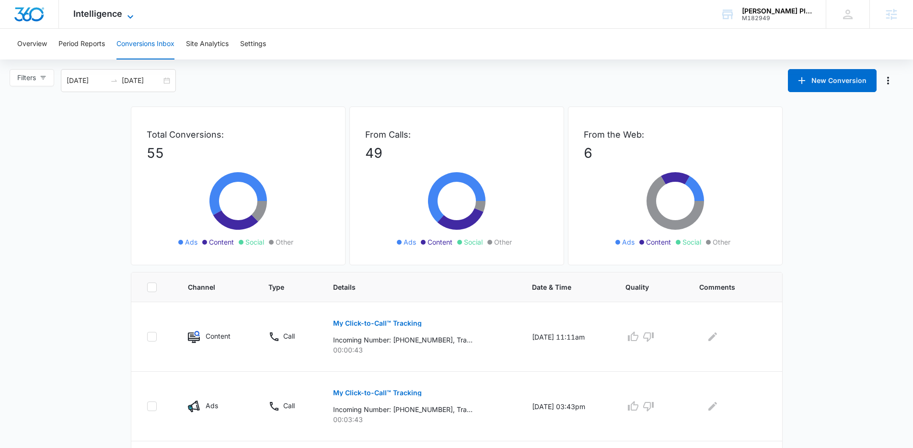
click at [126, 12] on icon at bounding box center [131, 17] width 12 height 12
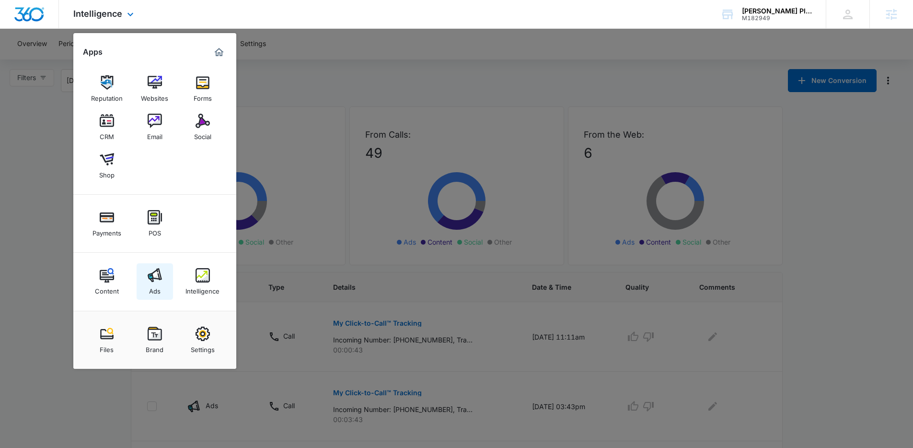
click at [155, 280] on img at bounding box center [155, 275] width 14 height 14
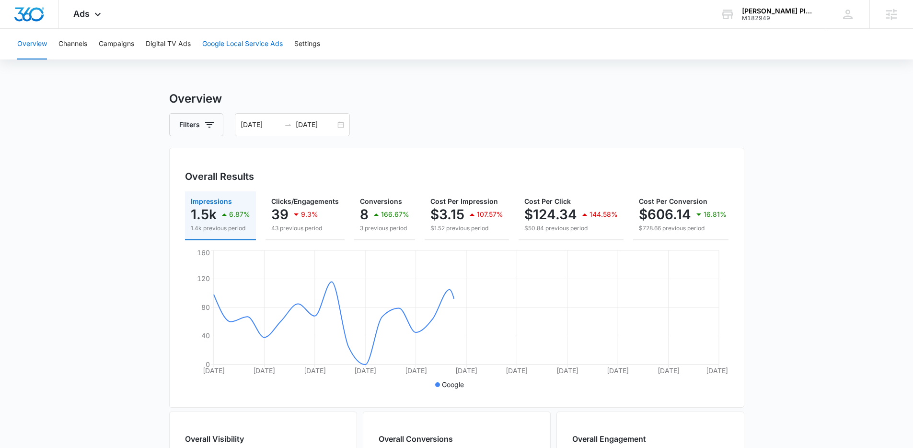
click at [220, 39] on button "Google Local Service Ads" at bounding box center [242, 44] width 81 height 31
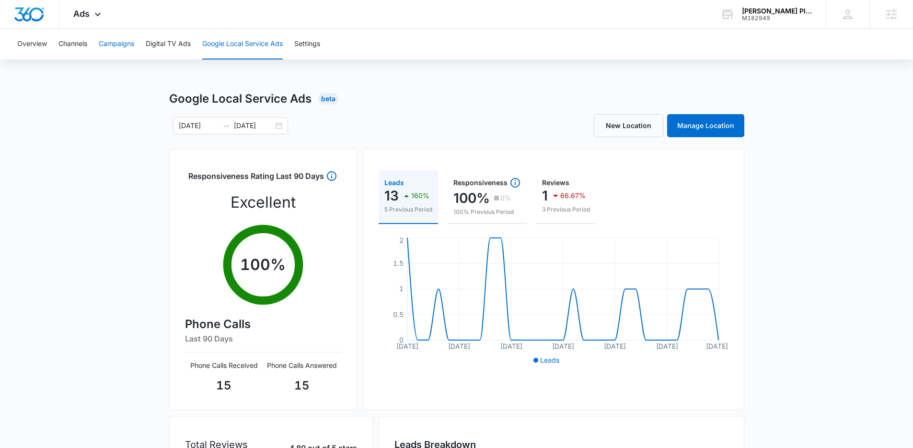
click at [114, 51] on button "Campaigns" at bounding box center [116, 44] width 35 height 31
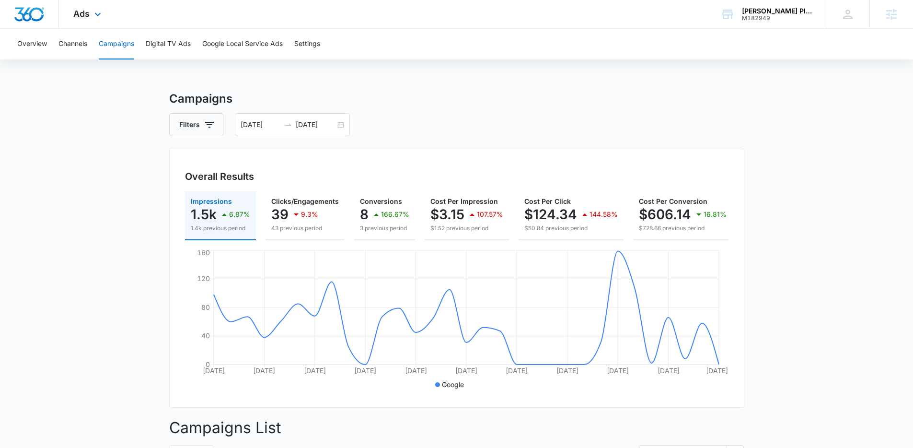
click at [90, 20] on div "Ads Apps Reputation Websites Forms CRM Email Social Shop Payments POS Content A…" at bounding box center [88, 14] width 59 height 28
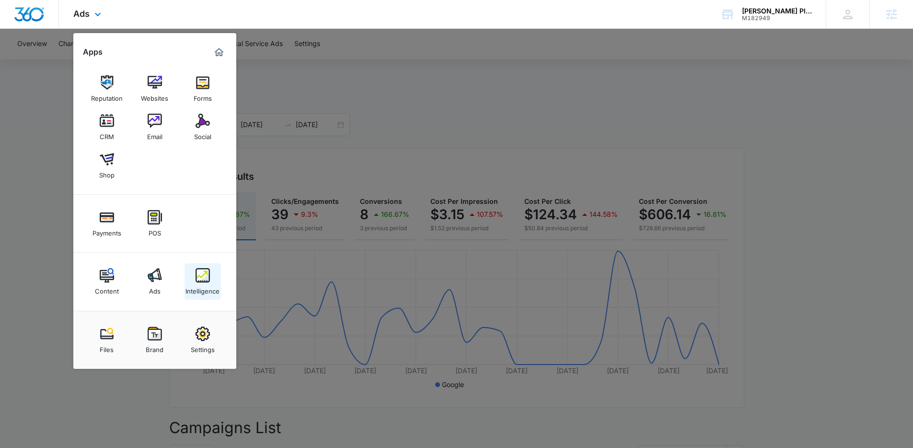
click at [206, 277] on img at bounding box center [203, 275] width 14 height 14
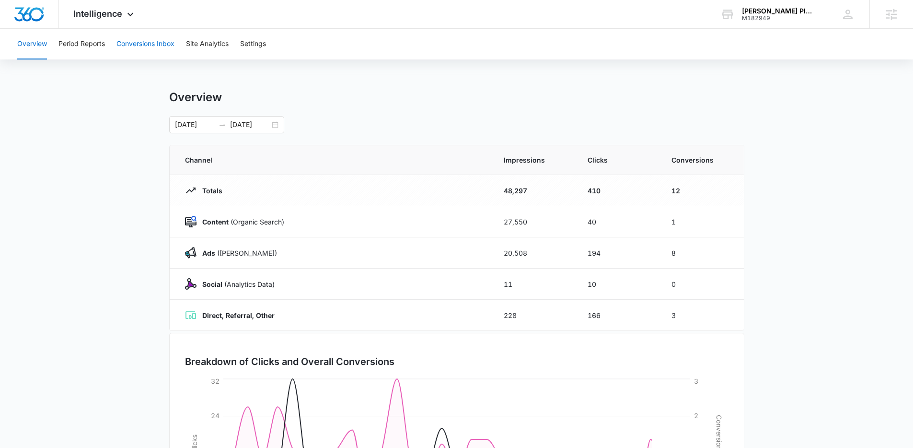
click at [141, 42] on button "Conversions Inbox" at bounding box center [145, 44] width 58 height 31
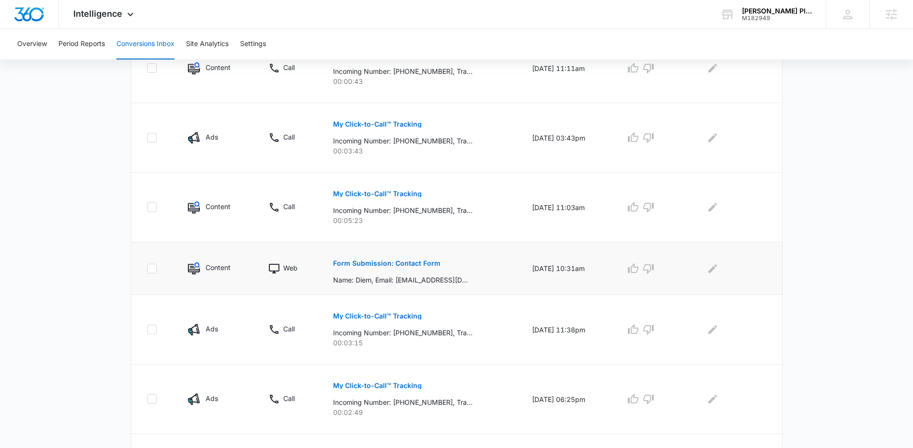
scroll to position [277, 0]
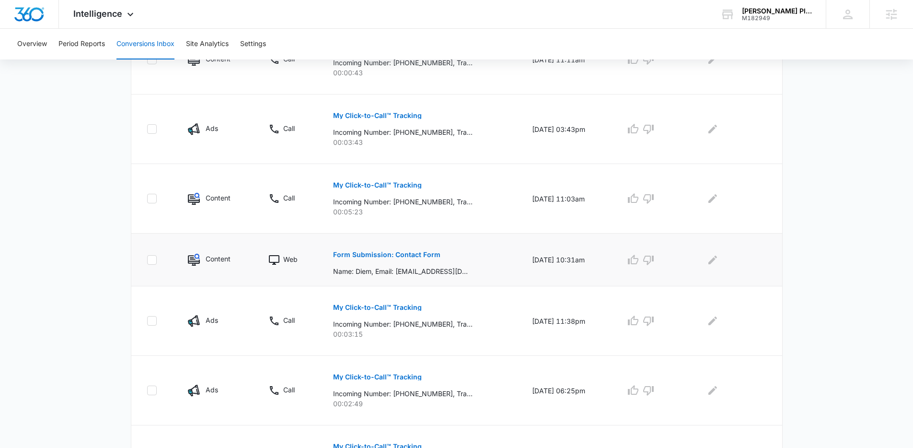
click at [417, 255] on p "Form Submission: Contact Form" at bounding box center [386, 254] width 107 height 7
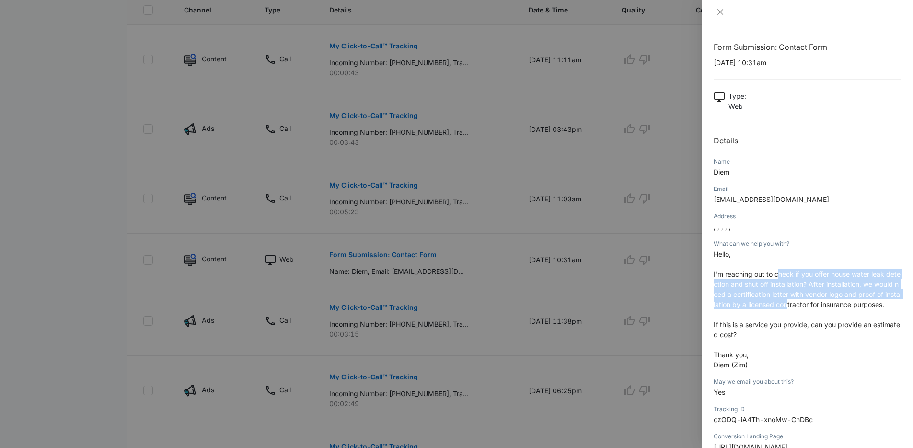
drag, startPoint x: 779, startPoint y: 270, endPoint x: 817, endPoint y: 303, distance: 49.9
click at [817, 303] on span "I'm reaching out to check if you offer house water leak detection and shut off …" at bounding box center [808, 289] width 188 height 38
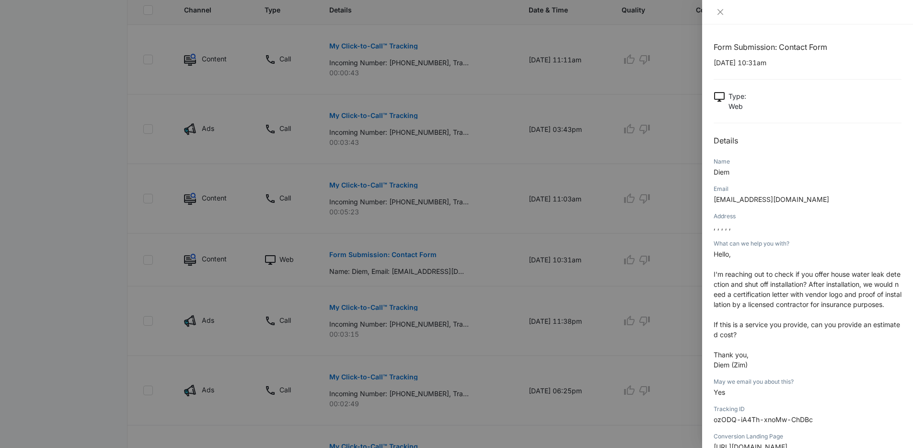
click at [849, 324] on p "Hello, I'm reaching out to check if you offer house water leak detection and sh…" at bounding box center [808, 309] width 188 height 121
click at [635, 253] on div at bounding box center [456, 224] width 913 height 448
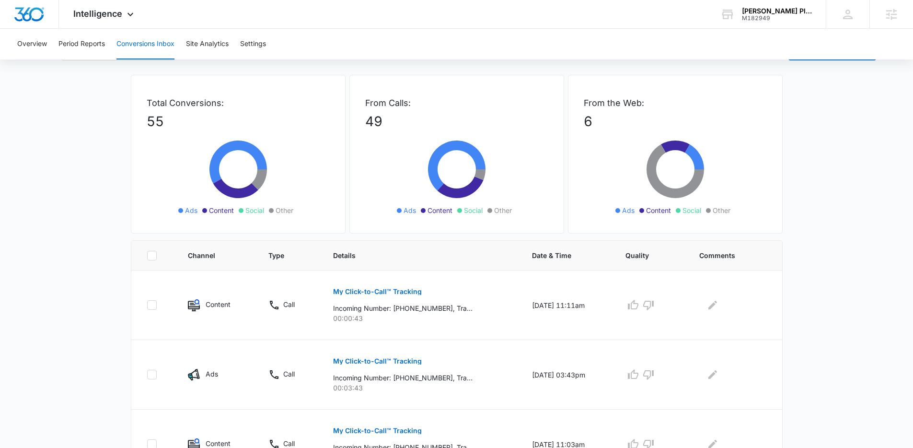
scroll to position [0, 0]
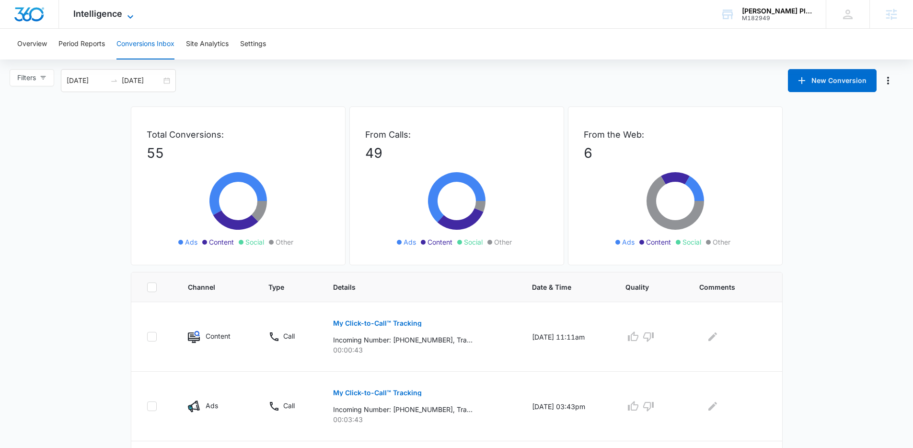
click at [118, 14] on span "Intelligence" at bounding box center [97, 14] width 49 height 10
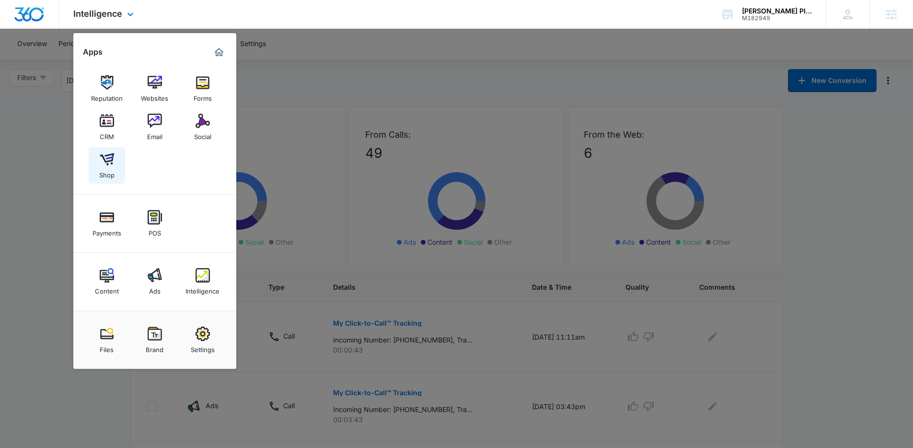
click at [107, 158] on img at bounding box center [107, 159] width 14 height 14
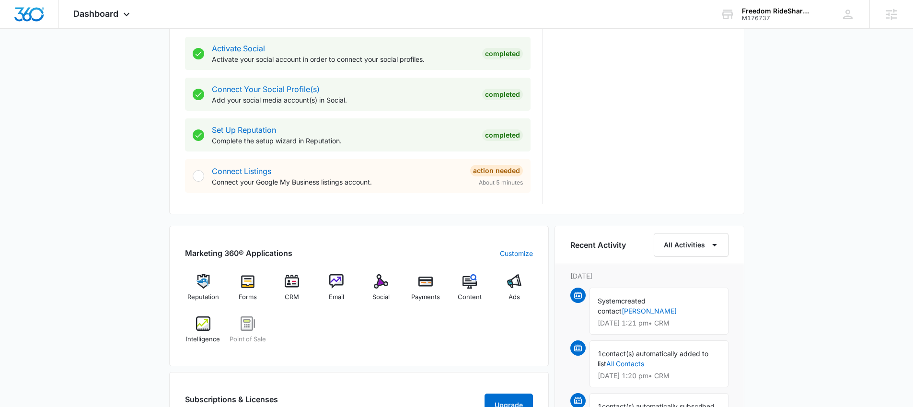
scroll to position [480, 0]
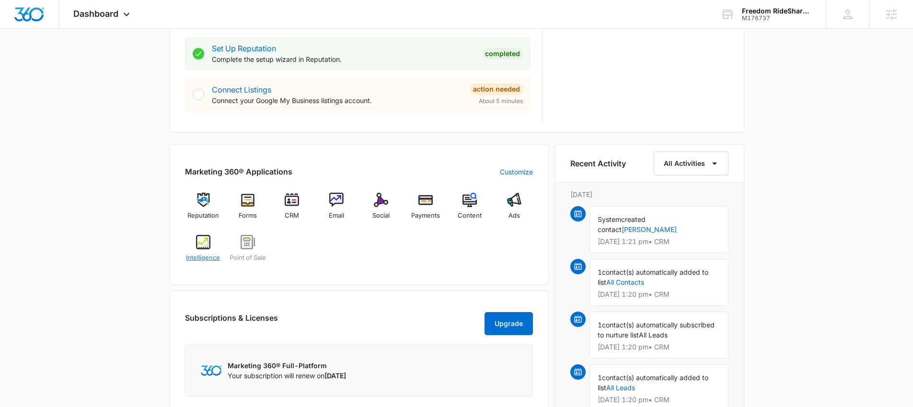
click at [202, 246] on img at bounding box center [203, 242] width 14 height 14
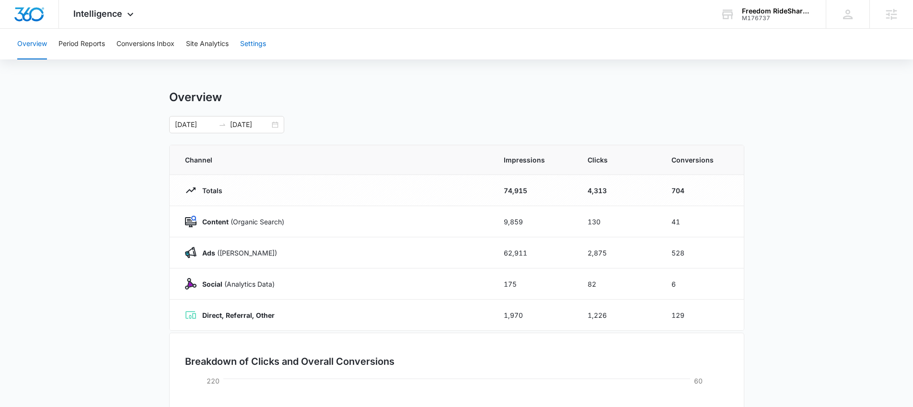
click at [255, 38] on button "Settings" at bounding box center [253, 44] width 26 height 31
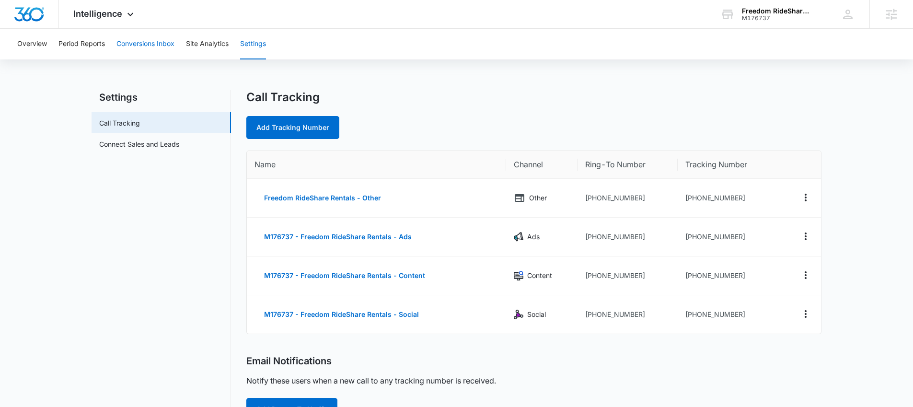
click at [153, 47] on button "Conversions Inbox" at bounding box center [145, 44] width 58 height 31
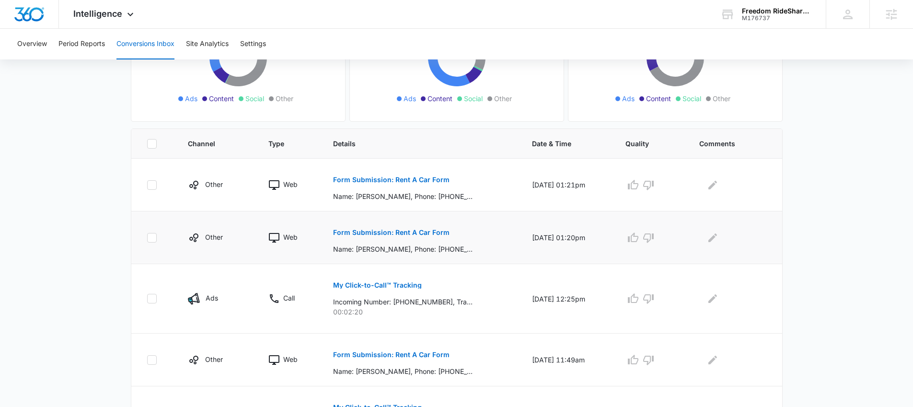
scroll to position [145, 0]
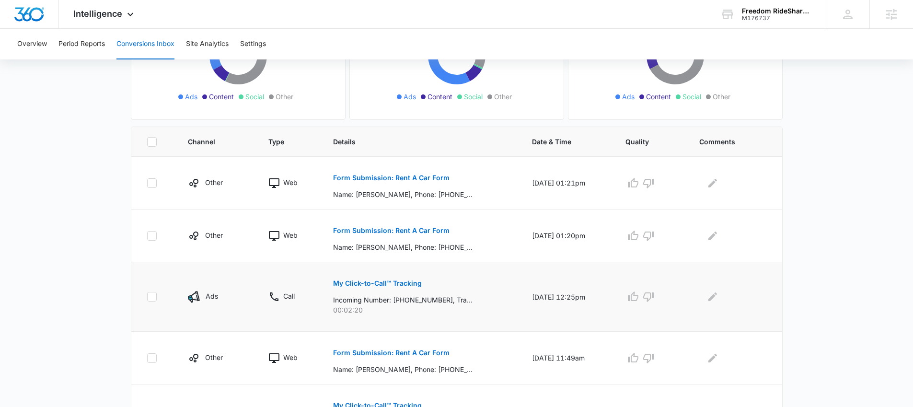
click at [390, 283] on p "My Click-to-Call™ Tracking" at bounding box center [377, 283] width 89 height 7
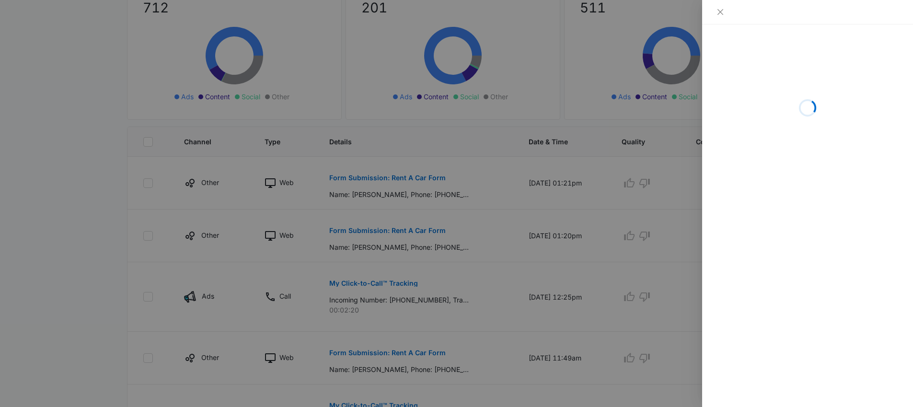
click at [477, 307] on div at bounding box center [456, 203] width 913 height 407
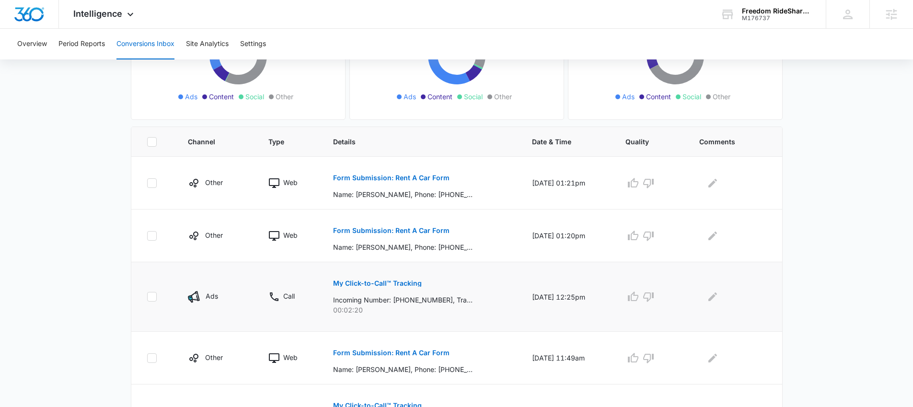
click at [376, 283] on p "My Click-to-Call™ Tracking" at bounding box center [377, 283] width 89 height 7
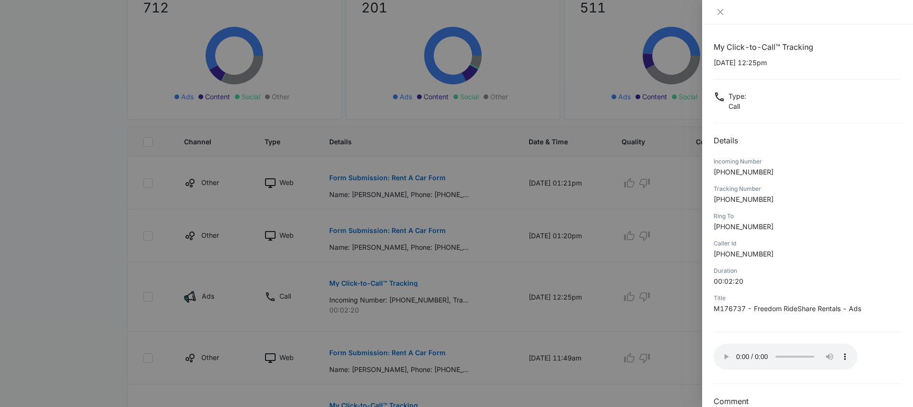
click at [461, 108] on div at bounding box center [456, 203] width 913 height 407
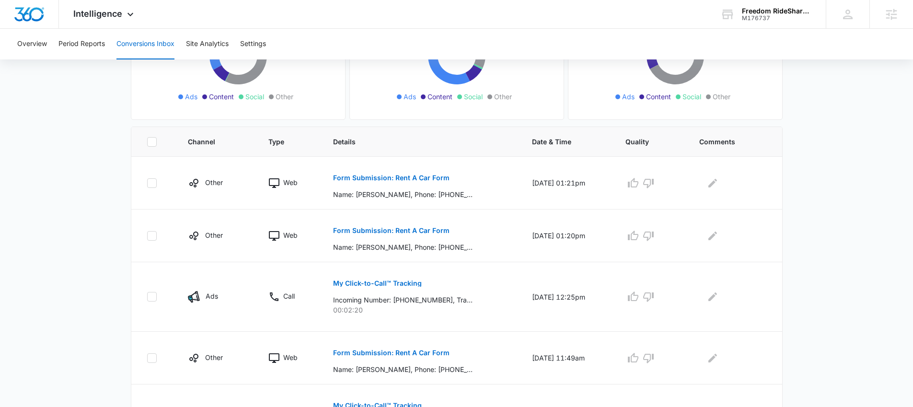
scroll to position [0, 0]
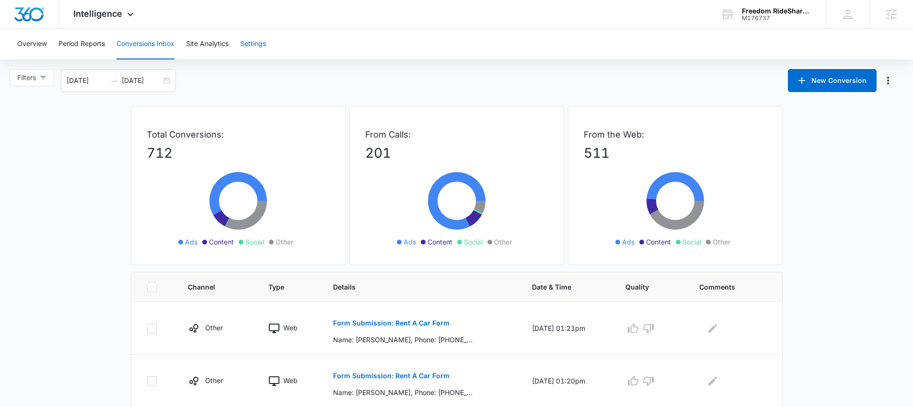
click at [242, 42] on button "Settings" at bounding box center [253, 44] width 26 height 31
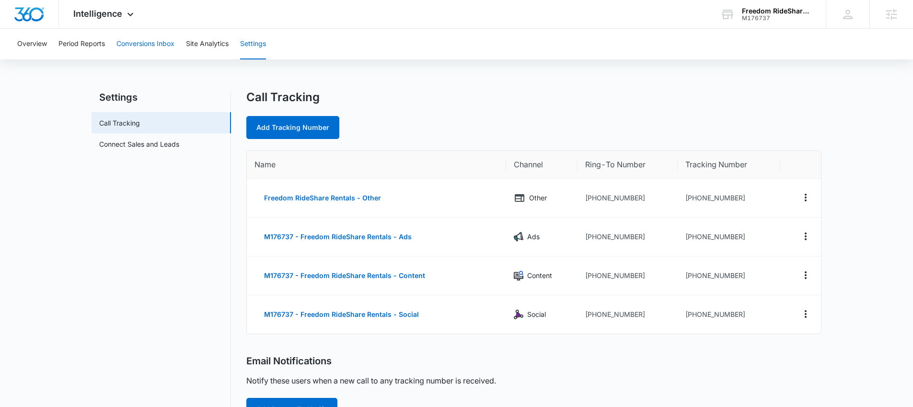
click at [157, 43] on button "Conversions Inbox" at bounding box center [145, 44] width 58 height 31
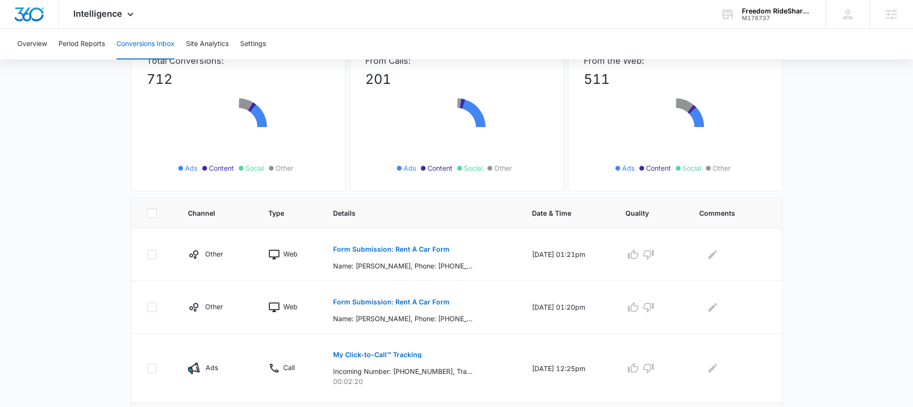
scroll to position [180, 0]
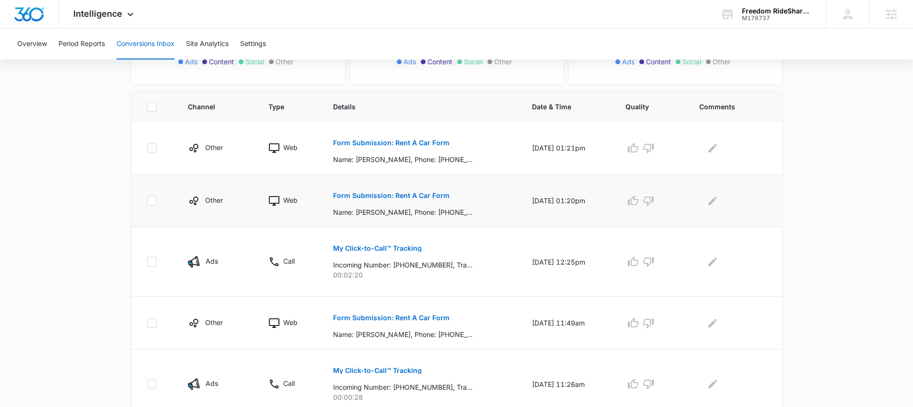
click at [0, 0] on div "Intelligence Apps Reputation Forms CRM Email Social Payments POS Content Ads In…" at bounding box center [456, 266] width 913 height 892
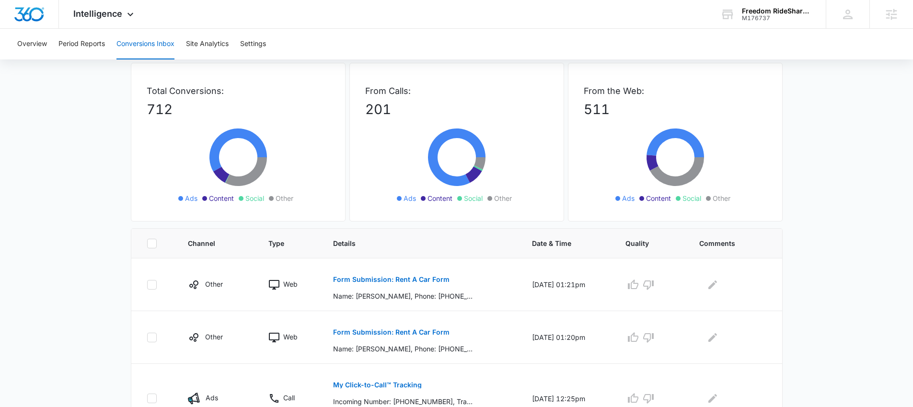
scroll to position [0, 0]
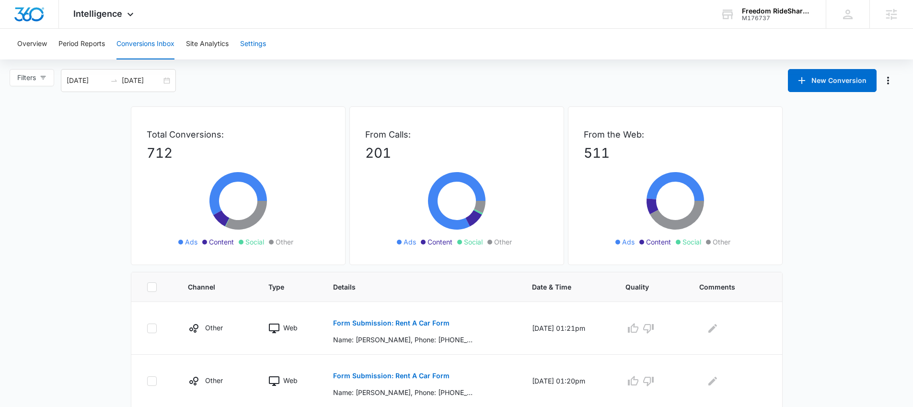
click at [257, 42] on button "Settings" at bounding box center [253, 44] width 26 height 31
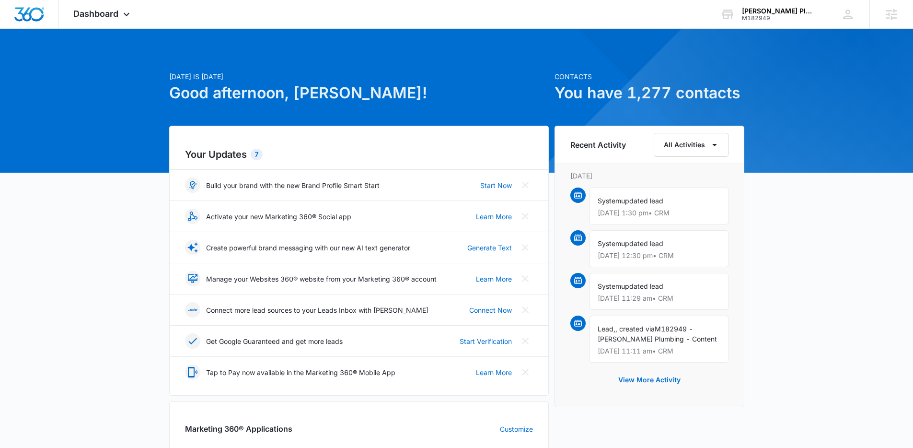
scroll to position [86, 0]
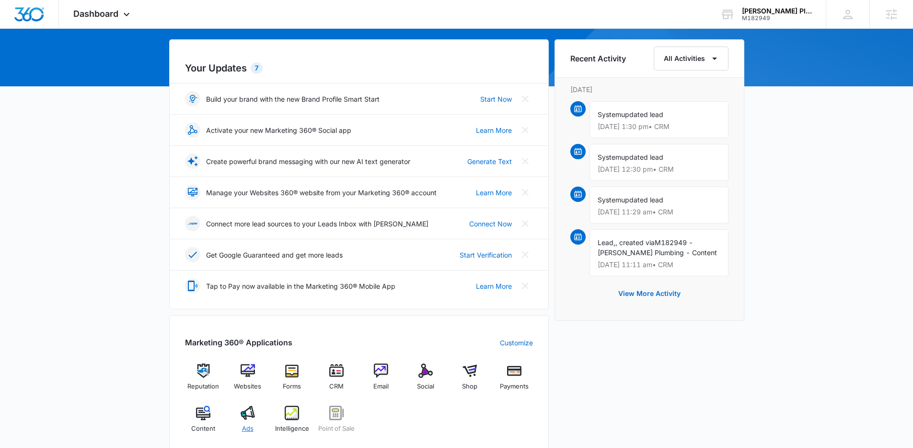
click at [249, 412] on img at bounding box center [248, 412] width 14 height 14
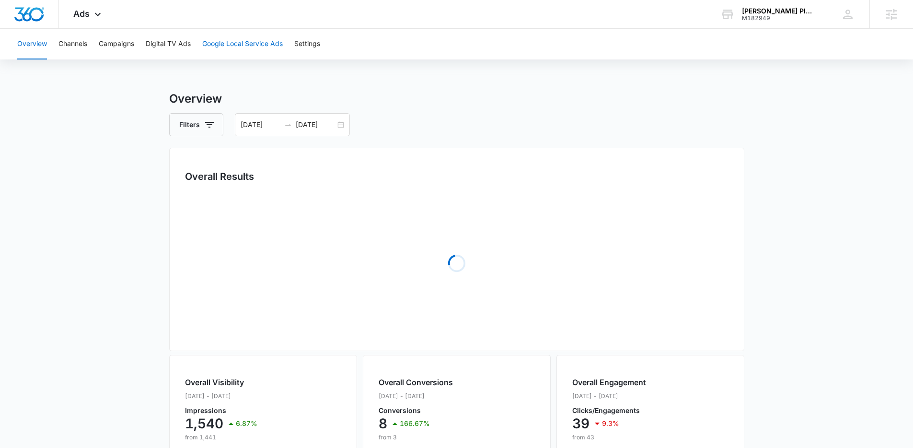
click at [246, 47] on button "Google Local Service Ads" at bounding box center [242, 44] width 81 height 31
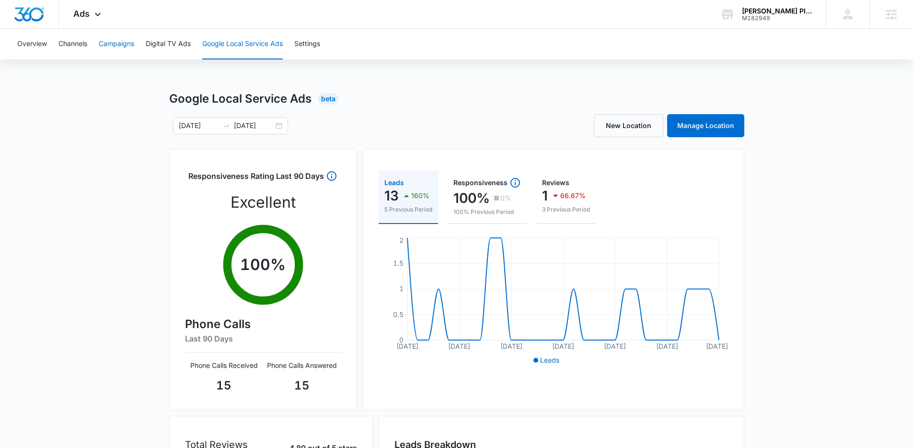
click at [130, 46] on button "Campaigns" at bounding box center [116, 44] width 35 height 31
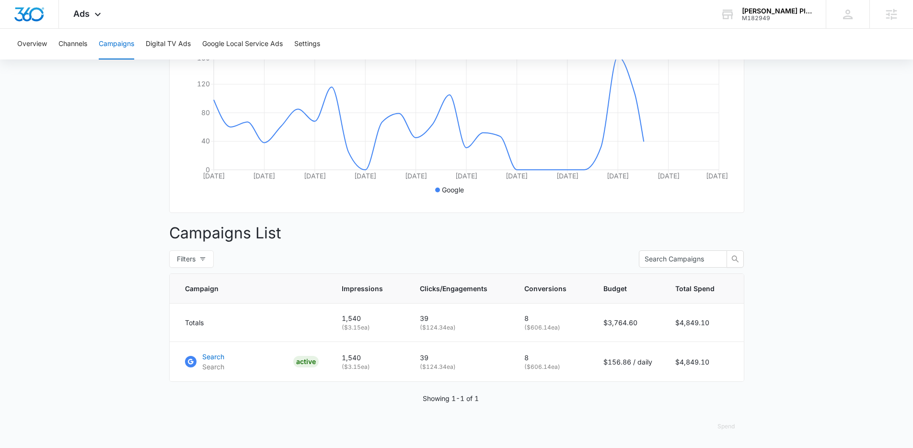
scroll to position [188, 0]
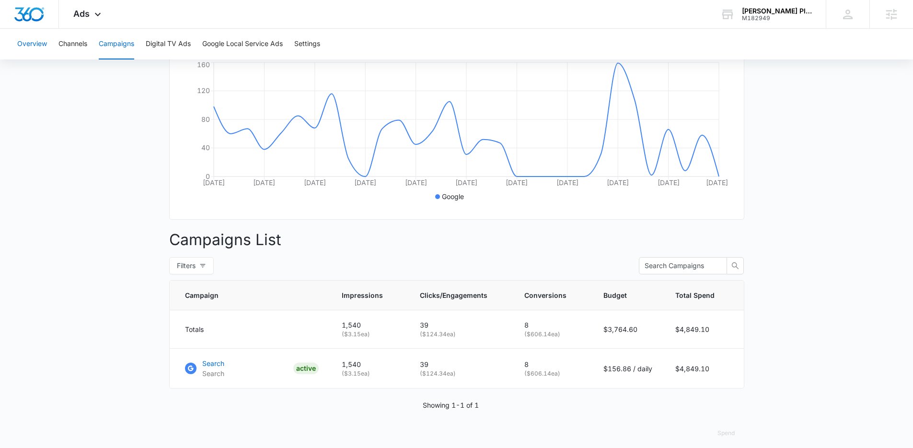
click at [25, 46] on button "Overview" at bounding box center [32, 44] width 30 height 31
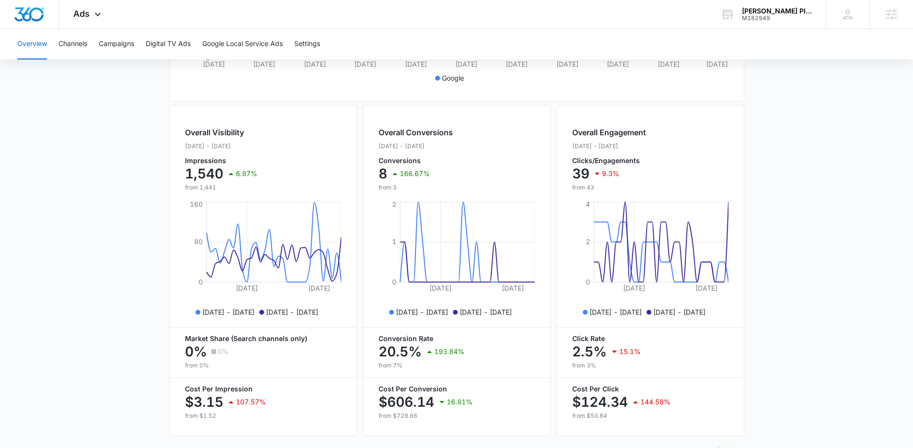
scroll to position [338, 0]
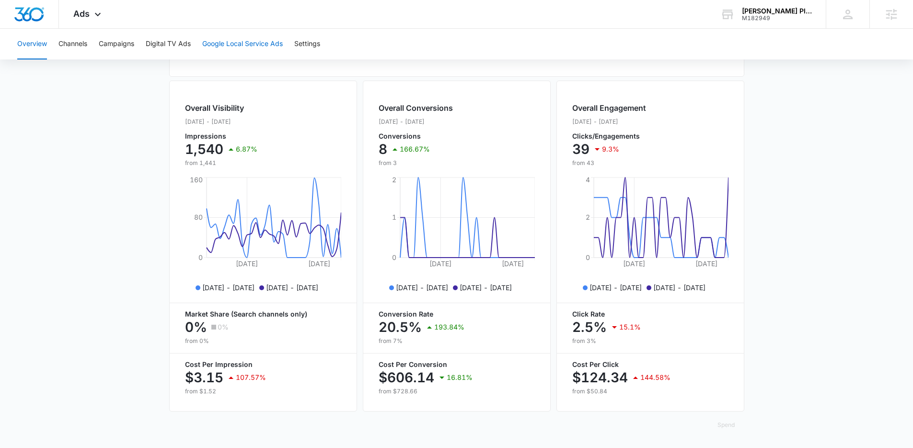
click at [242, 43] on button "Google Local Service Ads" at bounding box center [242, 44] width 81 height 31
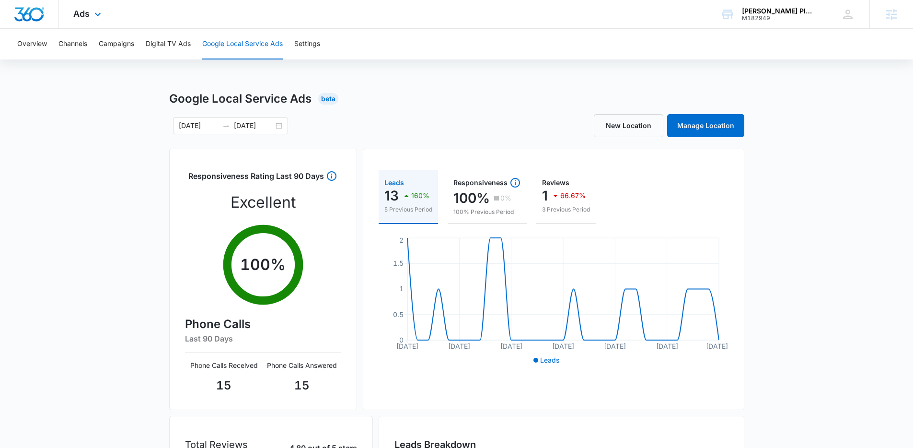
click at [84, 20] on div "Ads Apps Reputation Websites Forms CRM Email Social Shop Payments POS Content A…" at bounding box center [88, 14] width 59 height 28
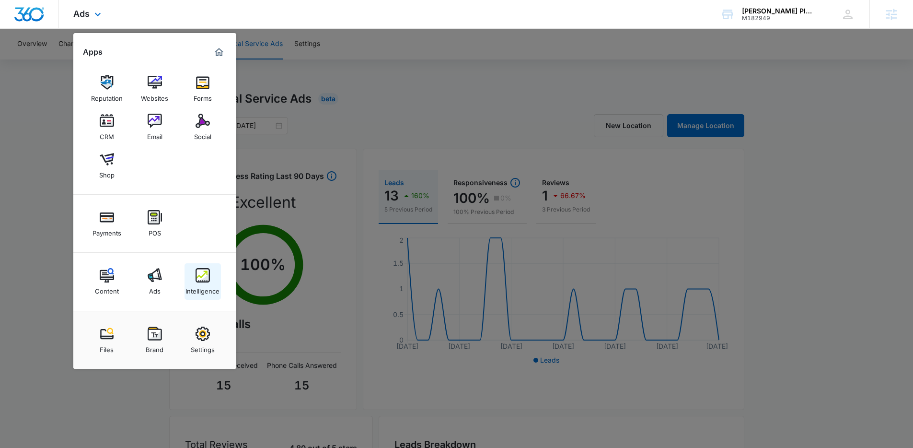
click at [209, 286] on div "Intelligence" at bounding box center [202, 288] width 34 height 12
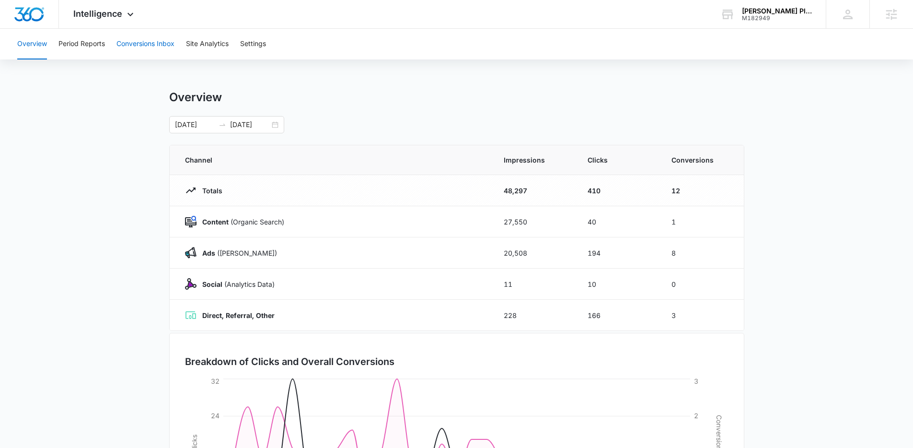
click at [158, 46] on button "Conversions Inbox" at bounding box center [145, 44] width 58 height 31
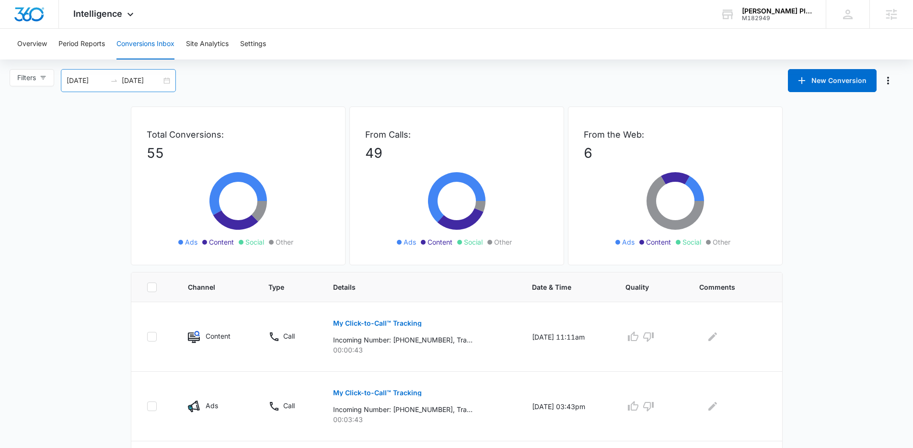
click at [168, 84] on div "08/17/2025 09/16/2025" at bounding box center [118, 80] width 115 height 23
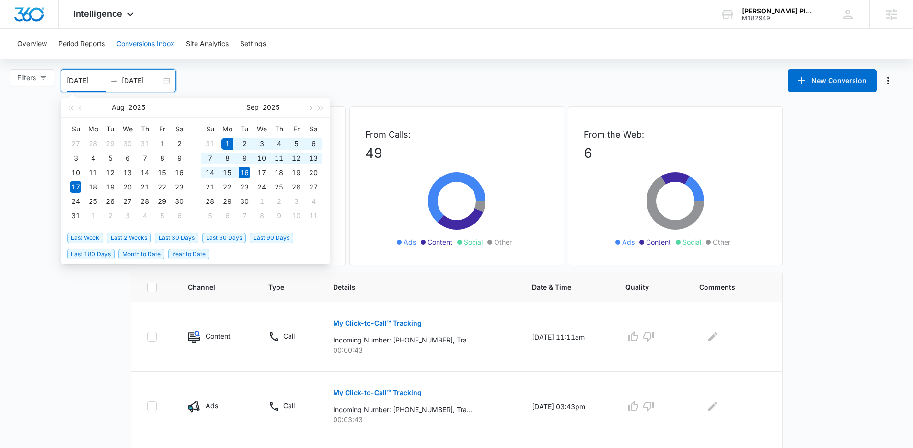
click at [150, 254] on span "Month to Date" at bounding box center [141, 254] width 46 height 11
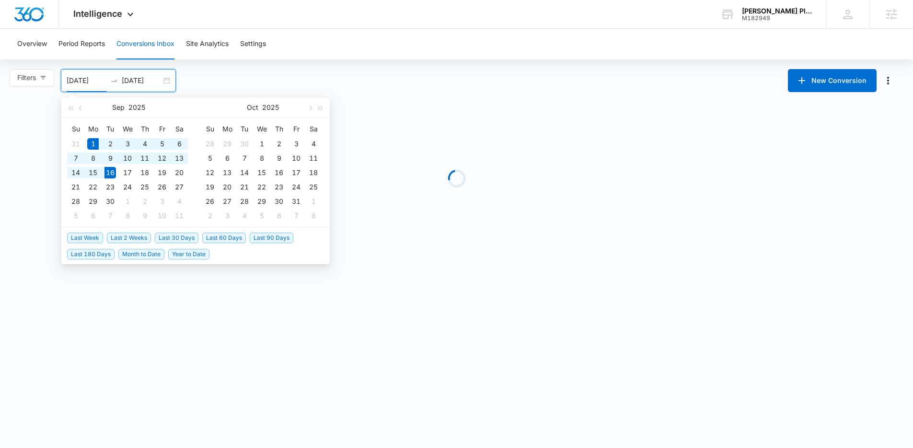
type input "09/01/2025"
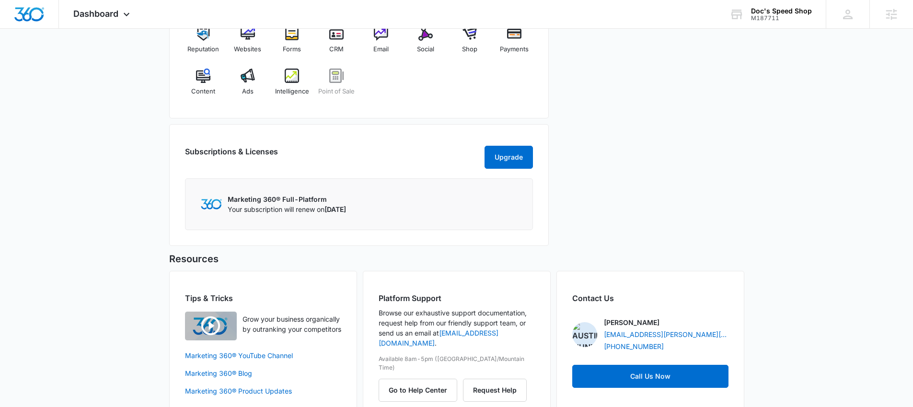
scroll to position [408, 0]
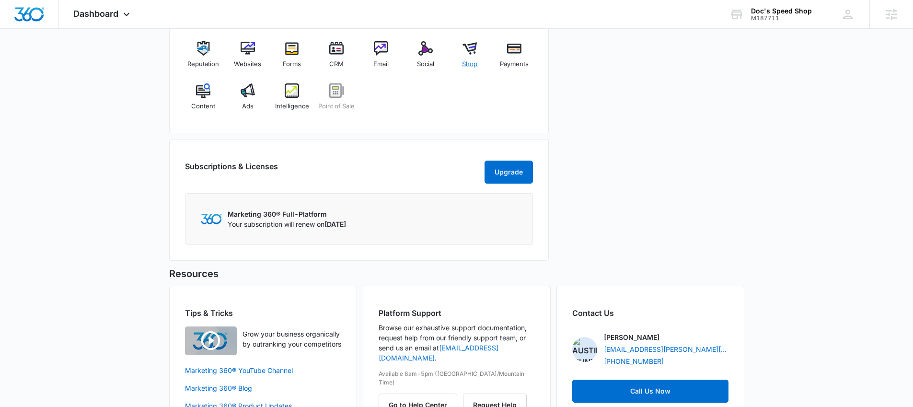
click at [462, 56] on div "Shop" at bounding box center [469, 58] width 37 height 35
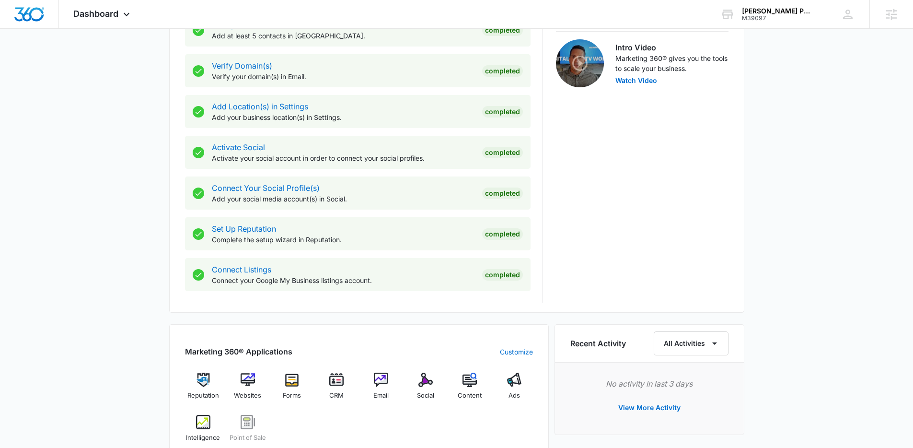
scroll to position [310, 0]
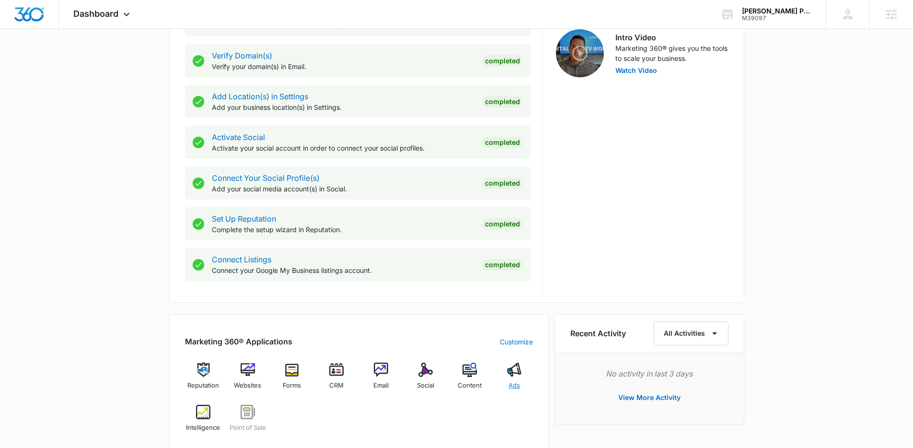
click at [520, 376] on img at bounding box center [514, 369] width 14 height 14
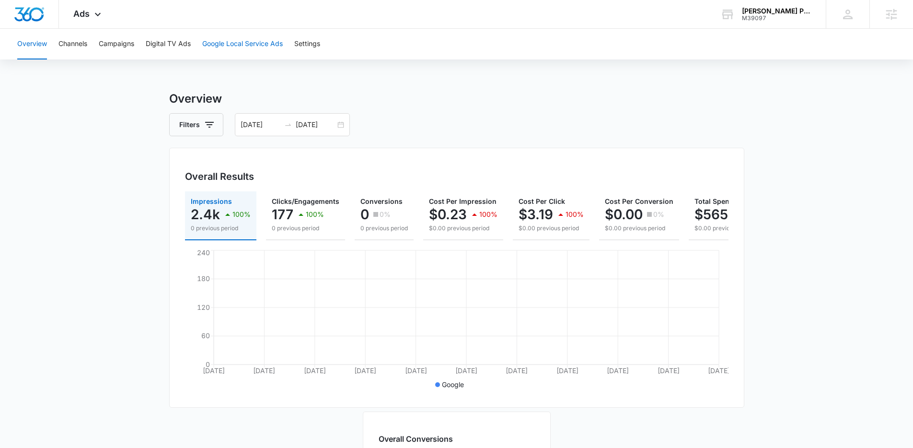
click at [232, 42] on button "Google Local Service Ads" at bounding box center [242, 44] width 81 height 31
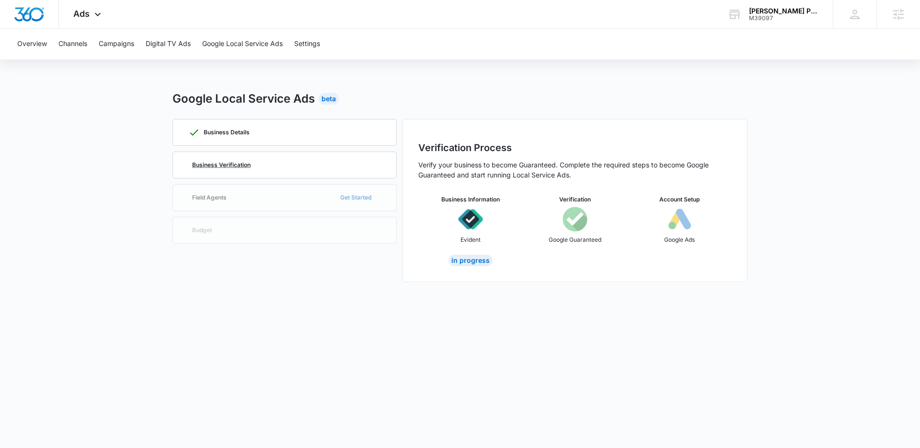
click at [257, 156] on div "Business Verification" at bounding box center [284, 165] width 193 height 26
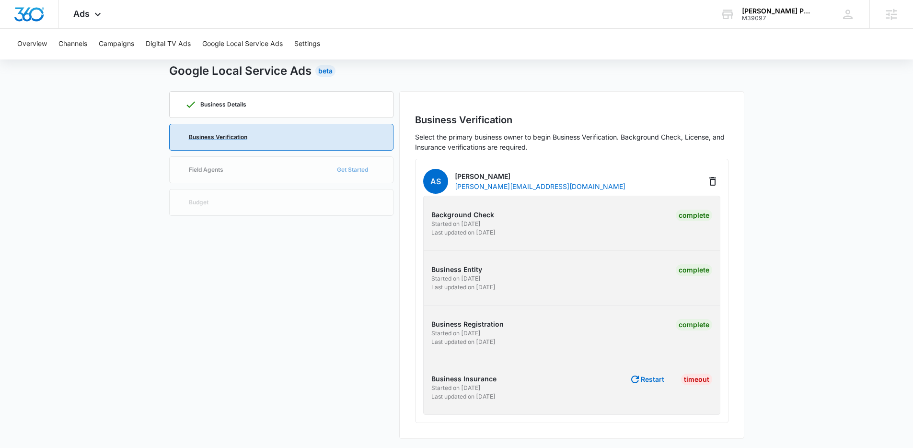
scroll to position [30, 0]
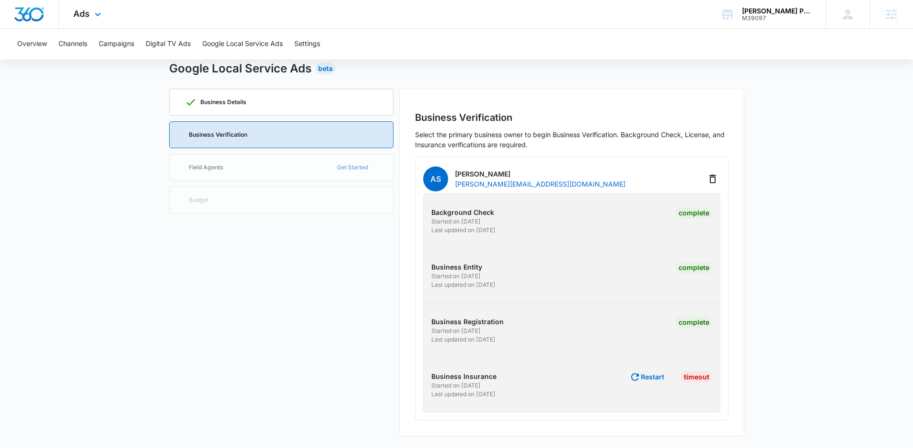
drag, startPoint x: 84, startPoint y: 15, endPoint x: 104, endPoint y: 49, distance: 39.5
click at [84, 15] on span "Ads" at bounding box center [81, 14] width 16 height 10
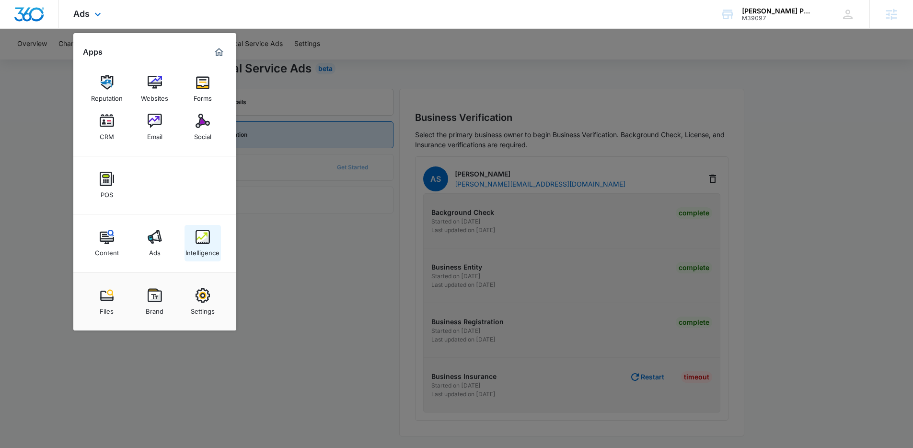
click at [205, 260] on link "Intelligence" at bounding box center [203, 243] width 36 height 36
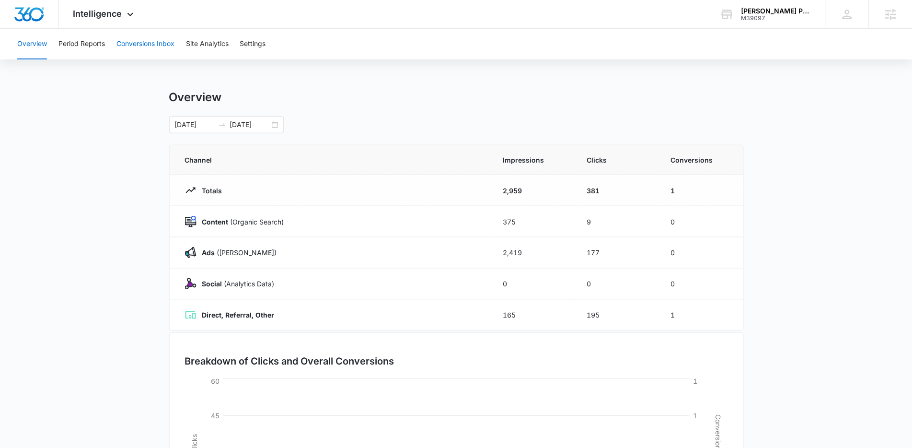
click at [142, 39] on button "Conversions Inbox" at bounding box center [145, 44] width 58 height 31
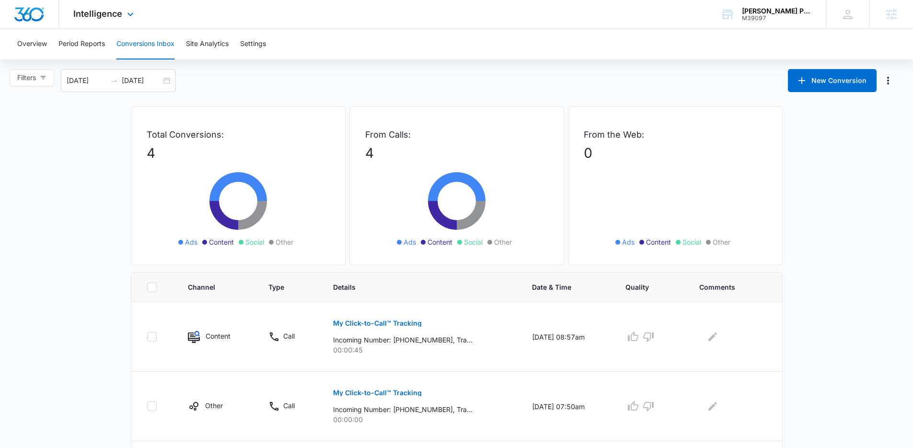
click at [118, 20] on div "Intelligence Apps Reputation Websites Forms CRM Email Social POS Content Ads In…" at bounding box center [105, 14] width 92 height 28
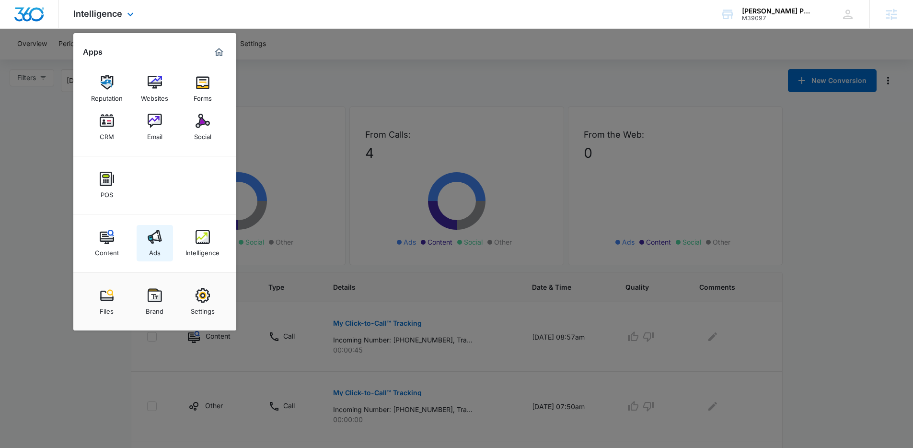
click at [163, 238] on link "Ads" at bounding box center [155, 243] width 36 height 36
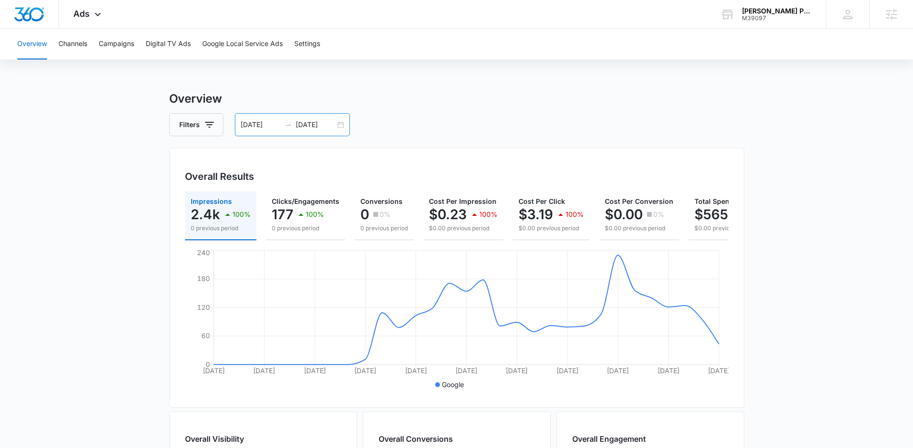
click at [340, 127] on div "08/03/2025 09/02/2025" at bounding box center [292, 124] width 115 height 23
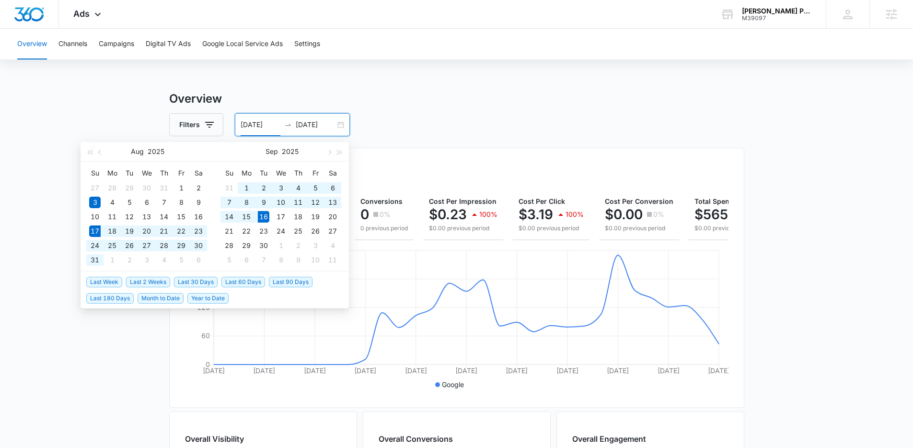
click at [200, 277] on span "Last 30 Days" at bounding box center [196, 282] width 44 height 11
type input "08/17/2025"
type input "09/16/2025"
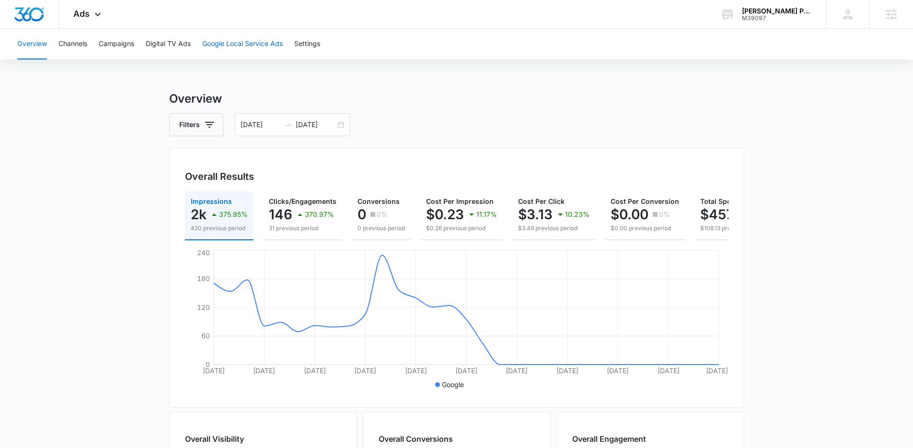
click at [230, 47] on button "Google Local Service Ads" at bounding box center [242, 44] width 81 height 31
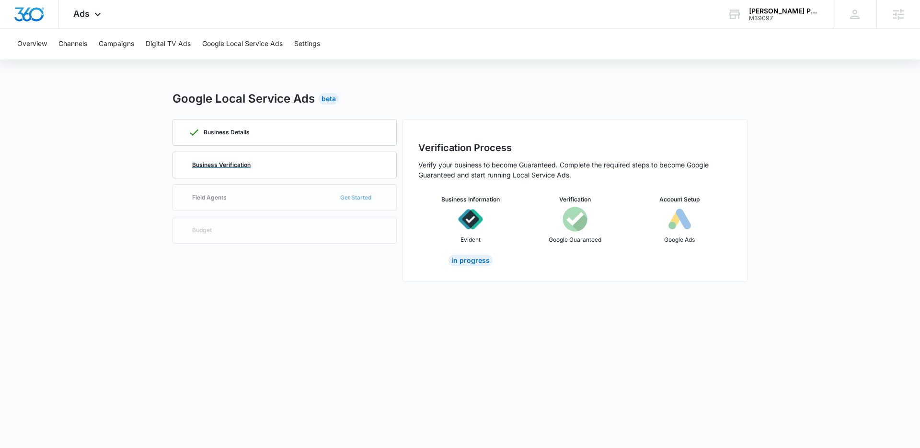
click at [300, 166] on div "Business Verification" at bounding box center [284, 165] width 193 height 26
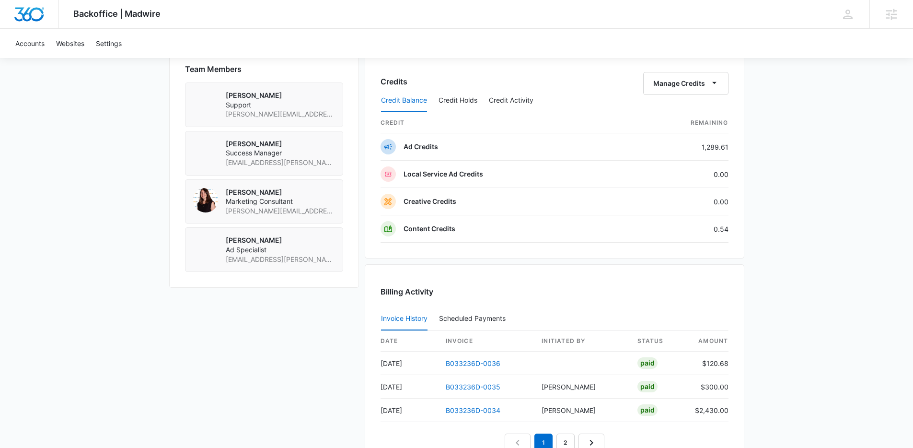
scroll to position [683, 0]
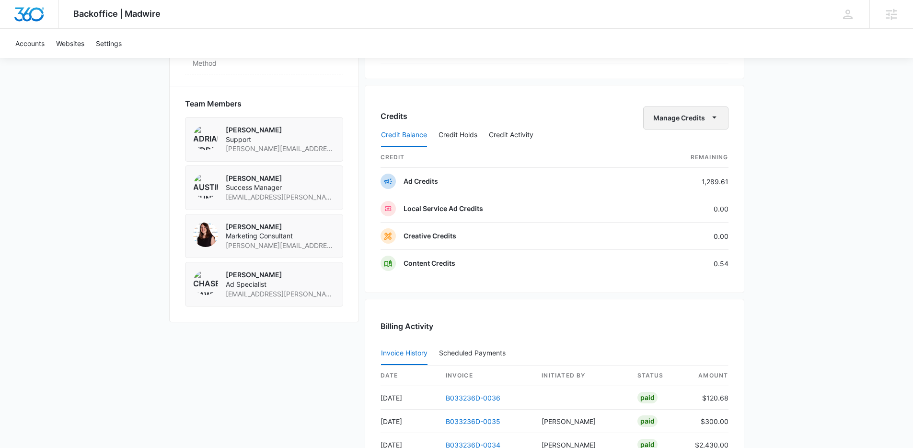
click at [688, 119] on button "Manage Credits" at bounding box center [685, 117] width 85 height 23
click at [691, 143] on button "Transfer Credits" at bounding box center [686, 148] width 85 height 14
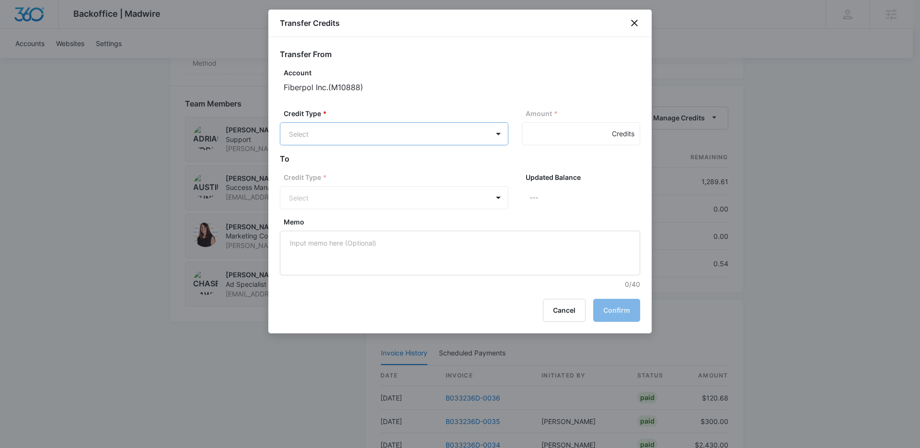
click at [403, 142] on body "Backoffice | Madwire Apps Settings AH Austin Hunt austin.hunt@madwire.com My Pr…" at bounding box center [460, 14] width 920 height 1394
click at [344, 174] on p "Ad Credits (1289.61 Credits)" at bounding box center [359, 170] width 90 height 10
click at [546, 139] on input "Amount *" at bounding box center [581, 133] width 118 height 23
type input "200"
click at [427, 196] on body "Backoffice | Madwire Apps Settings AH Austin Hunt austin.hunt@madwire.com My Pr…" at bounding box center [460, 14] width 920 height 1394
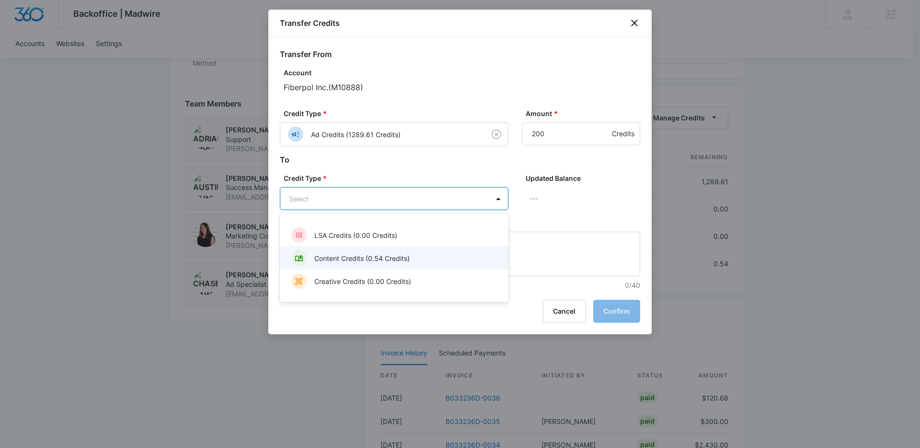
click at [367, 254] on p "Content Credits (0.54 Credits)" at bounding box center [361, 258] width 95 height 10
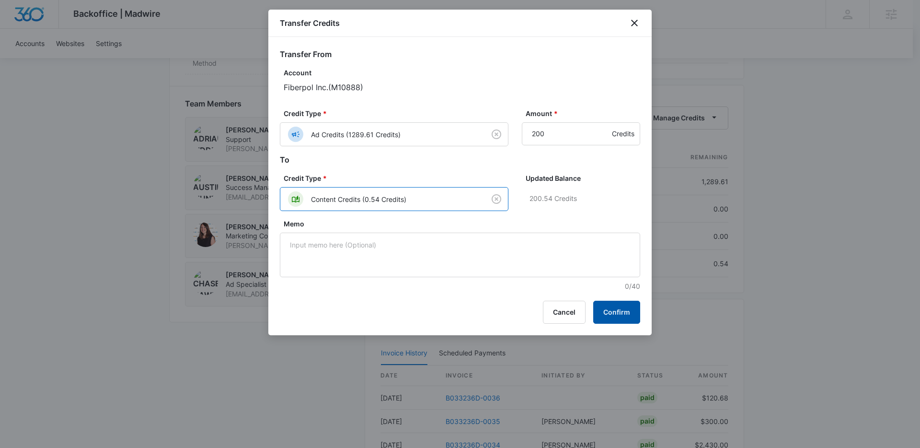
click at [624, 312] on button "Confirm" at bounding box center [616, 311] width 47 height 23
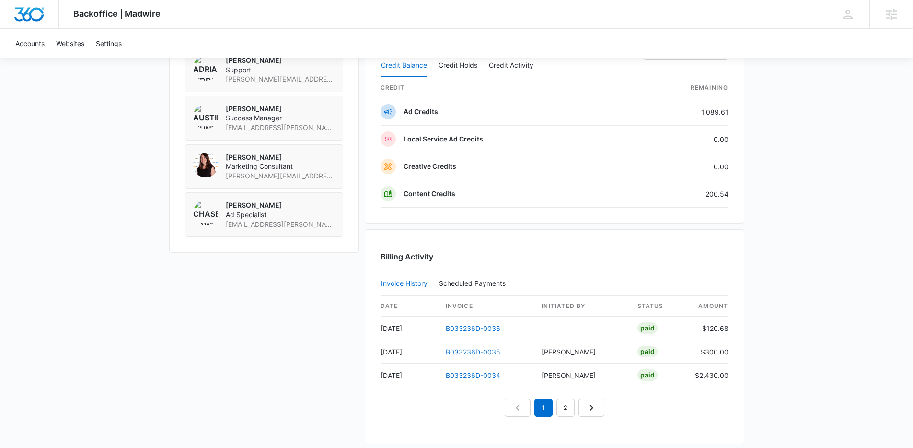
scroll to position [755, 0]
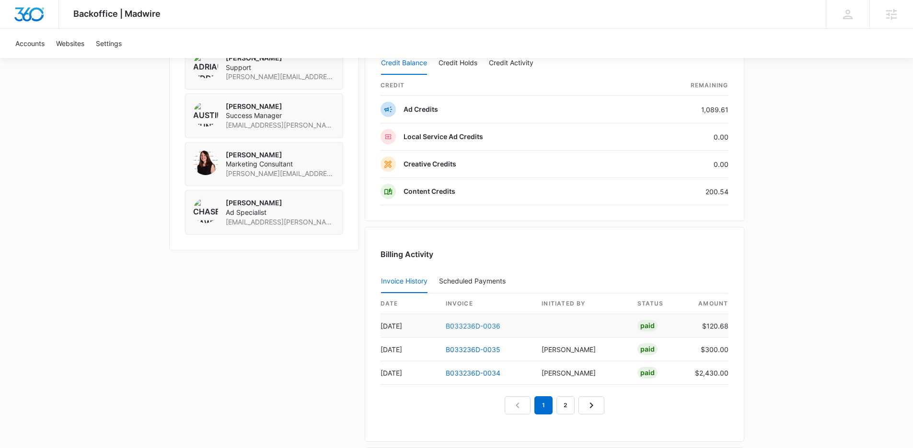
click at [488, 323] on link "B033236D-0036" at bounding box center [473, 326] width 55 height 8
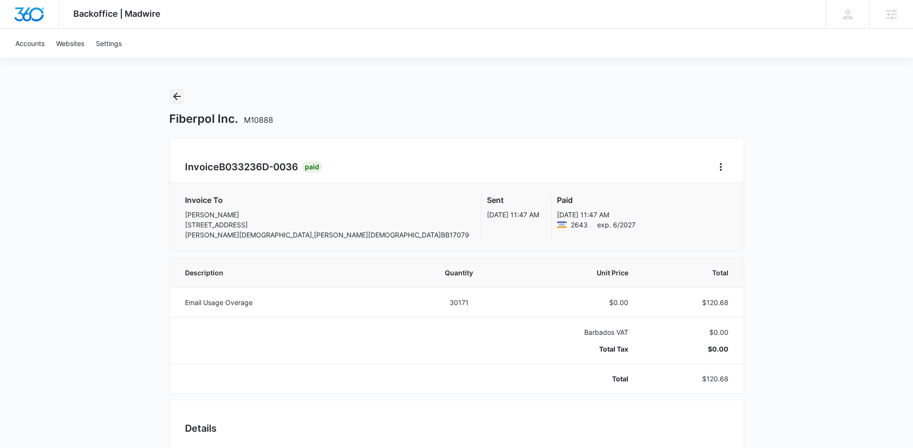
click at [179, 97] on icon "Back" at bounding box center [177, 97] width 12 height 12
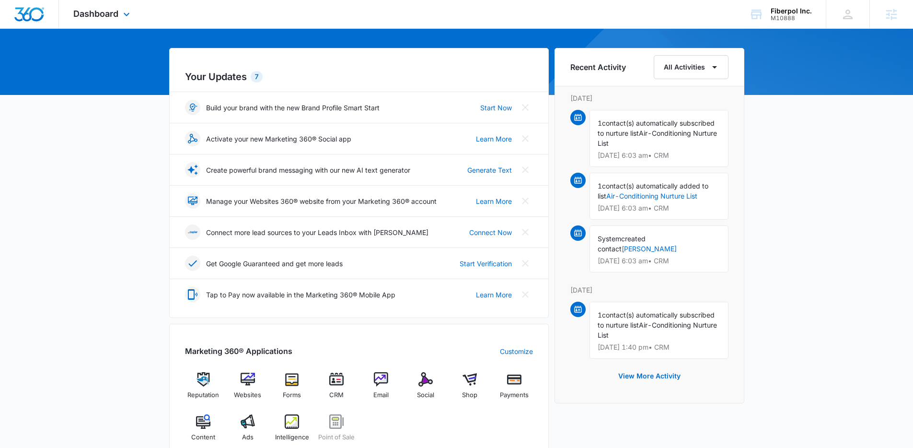
scroll to position [271, 0]
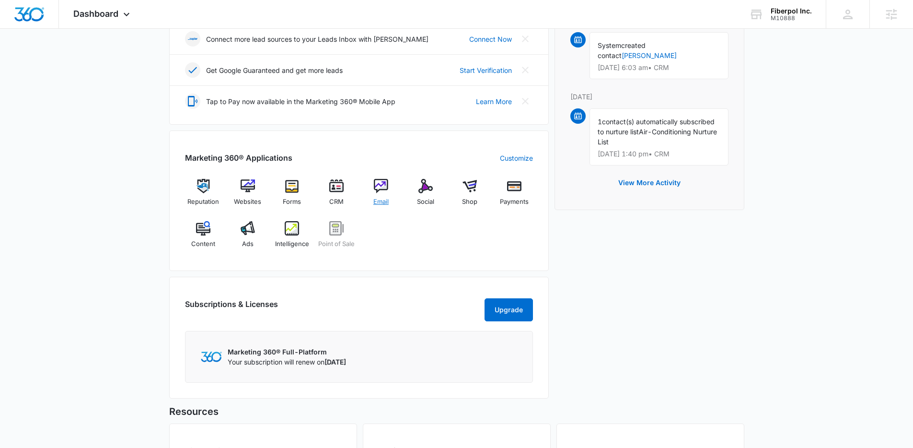
click at [382, 186] on img at bounding box center [381, 186] width 14 height 14
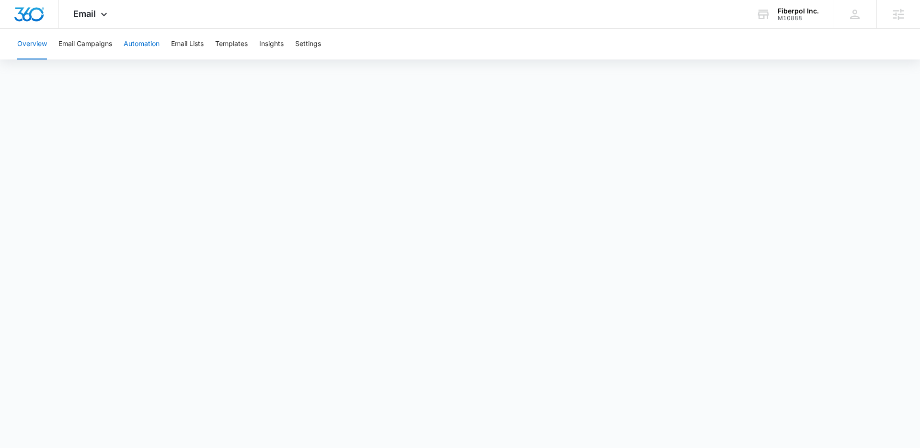
click at [138, 38] on button "Automation" at bounding box center [142, 44] width 36 height 31
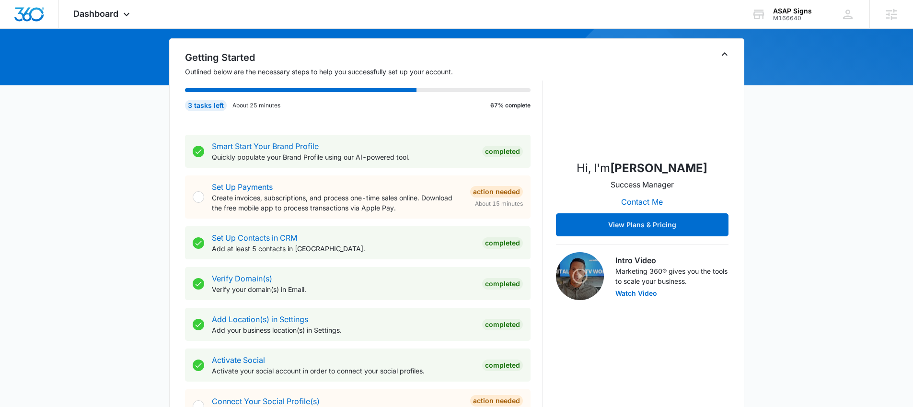
scroll to position [382, 0]
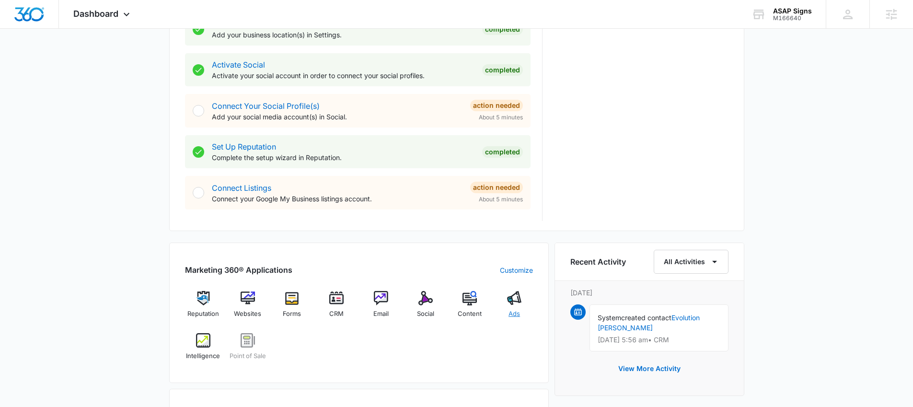
click at [509, 298] on img at bounding box center [514, 298] width 14 height 14
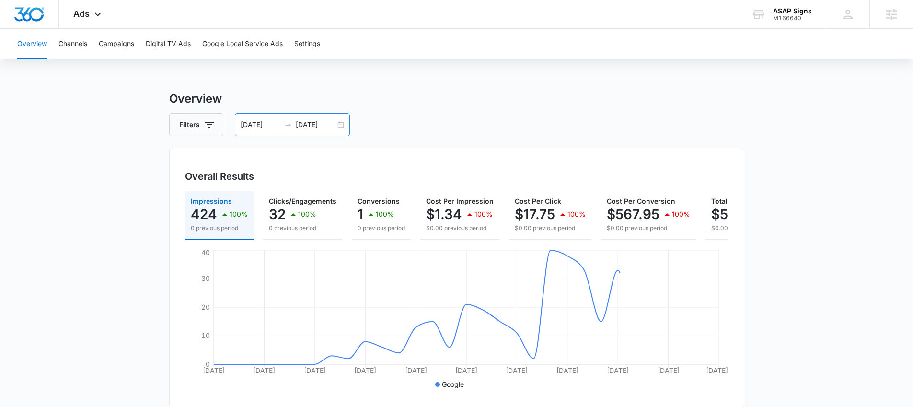
click at [338, 125] on div "08/13/2025 09/12/2025" at bounding box center [292, 124] width 115 height 23
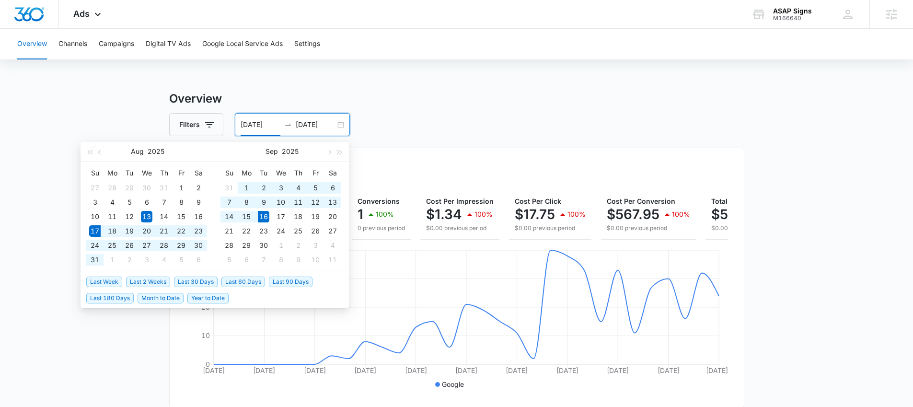
click at [205, 277] on span "Last 30 Days" at bounding box center [196, 282] width 44 height 11
type input "08/17/2025"
type input "09/16/2025"
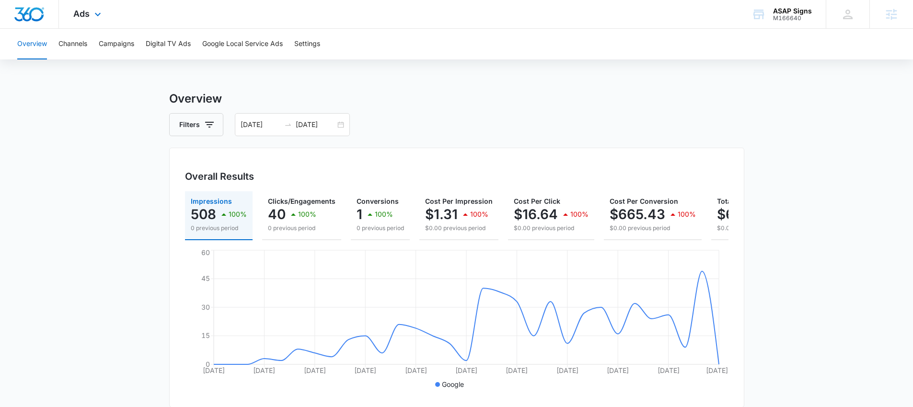
click at [90, 14] on div "Ads Apps Reputation Websites Forms CRM Email Social POS Content Ads Intelligenc…" at bounding box center [88, 14] width 59 height 28
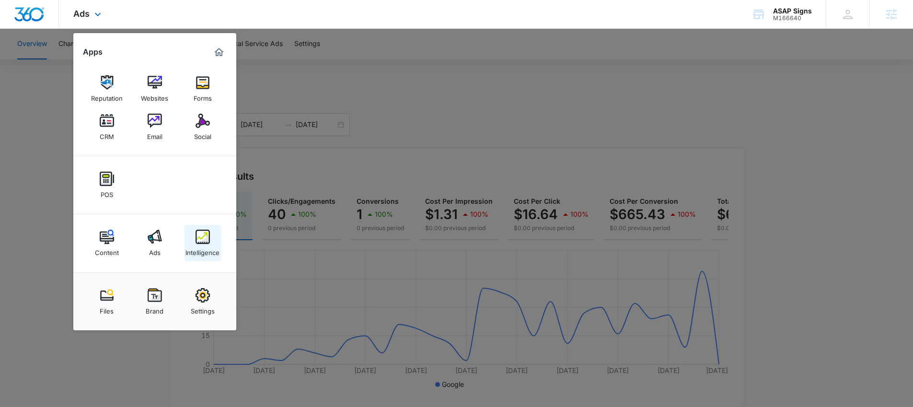
click at [202, 238] on img at bounding box center [203, 237] width 14 height 14
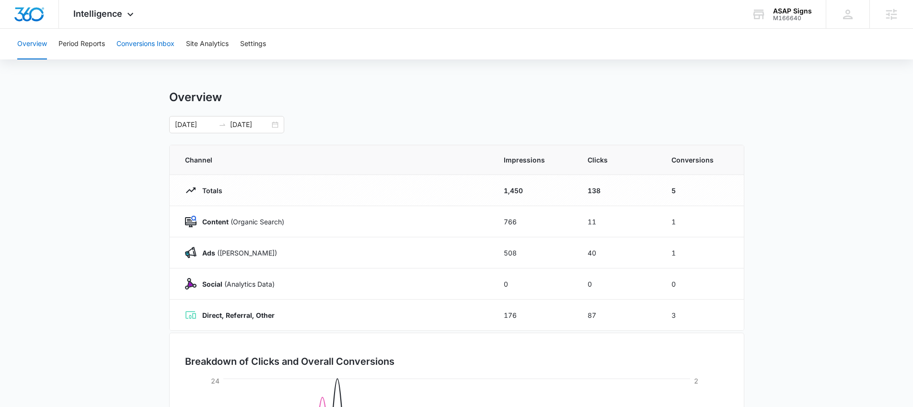
click at [146, 51] on button "Conversions Inbox" at bounding box center [145, 44] width 58 height 31
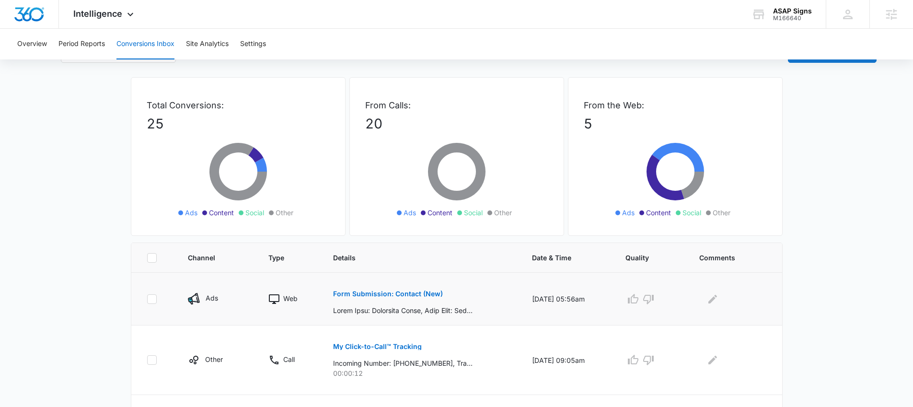
scroll to position [78, 0]
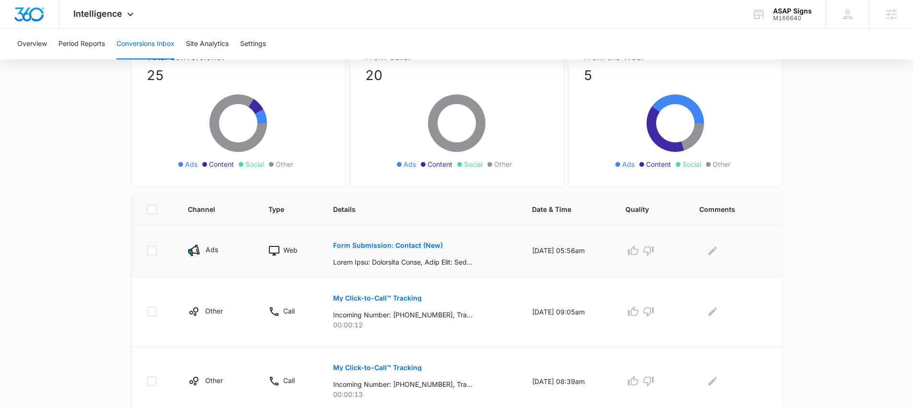
click at [383, 241] on button "Form Submission: Contact (New)" at bounding box center [388, 245] width 110 height 23
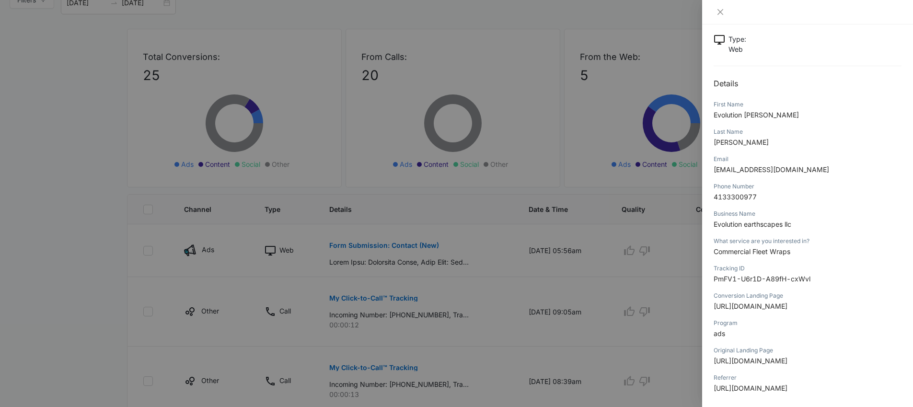
scroll to position [0, 0]
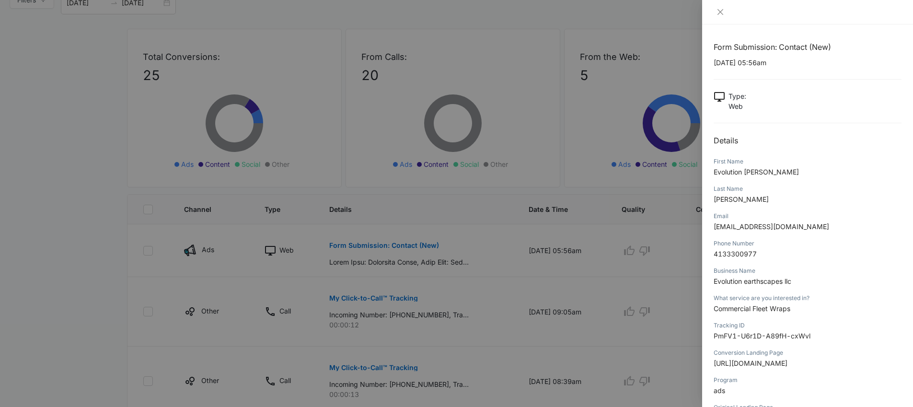
click at [600, 207] on div at bounding box center [456, 203] width 913 height 407
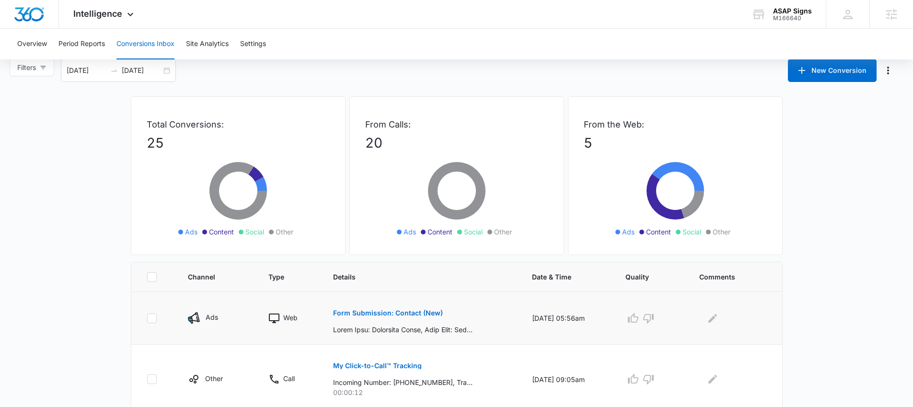
scroll to position [21, 0]
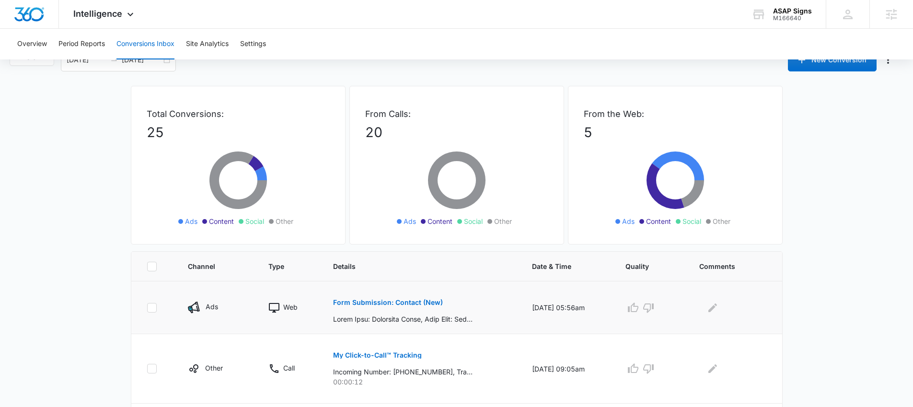
click at [414, 309] on button "Form Submission: Contact (New)" at bounding box center [388, 302] width 110 height 23
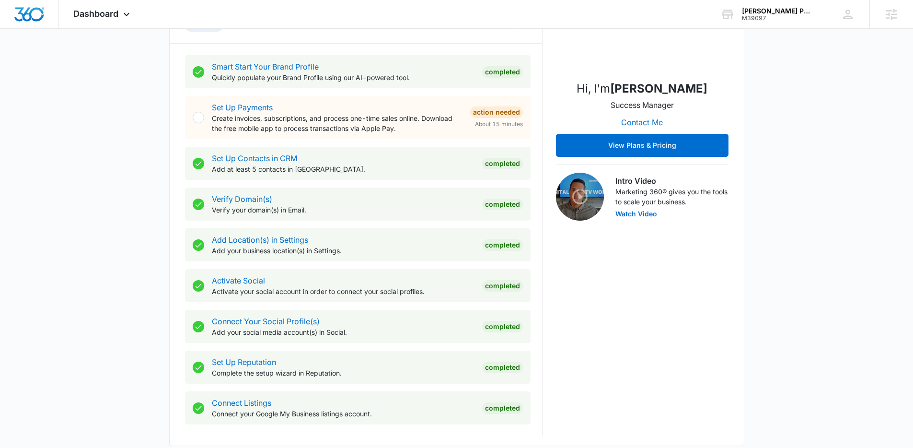
scroll to position [551, 0]
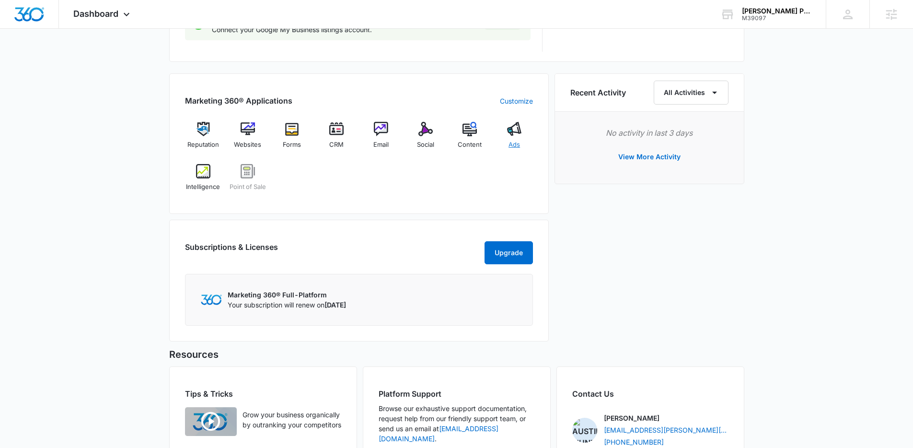
click at [515, 131] on img at bounding box center [514, 129] width 14 height 14
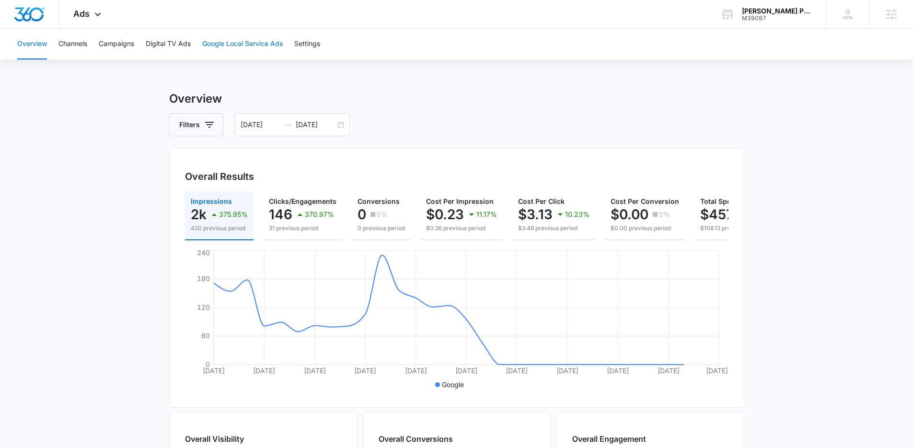
click at [222, 42] on button "Google Local Service Ads" at bounding box center [242, 44] width 81 height 31
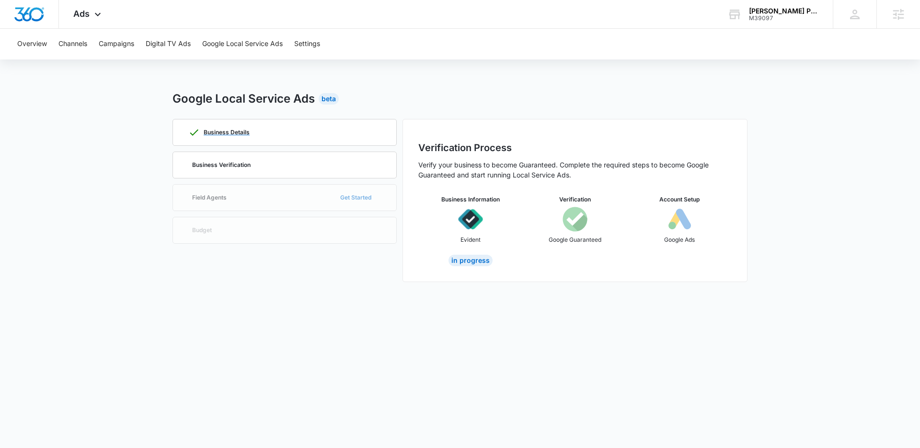
click at [256, 145] on div "Business Details" at bounding box center [285, 132] width 224 height 27
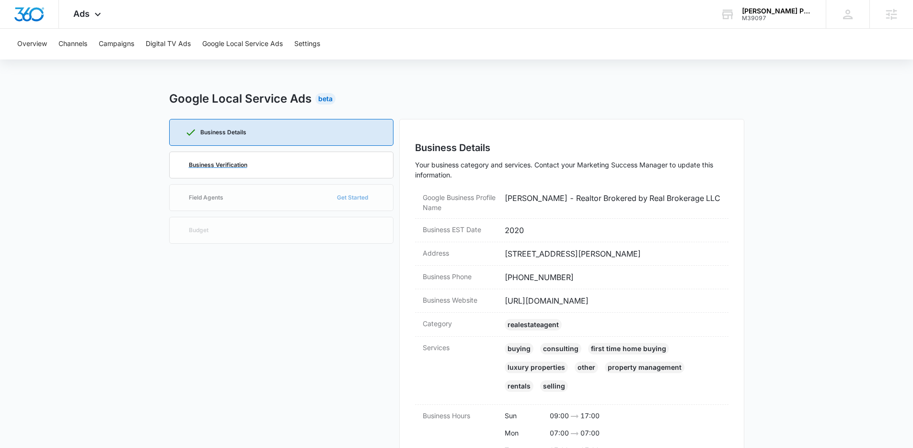
click at [254, 158] on div "Business Verification" at bounding box center [281, 165] width 193 height 26
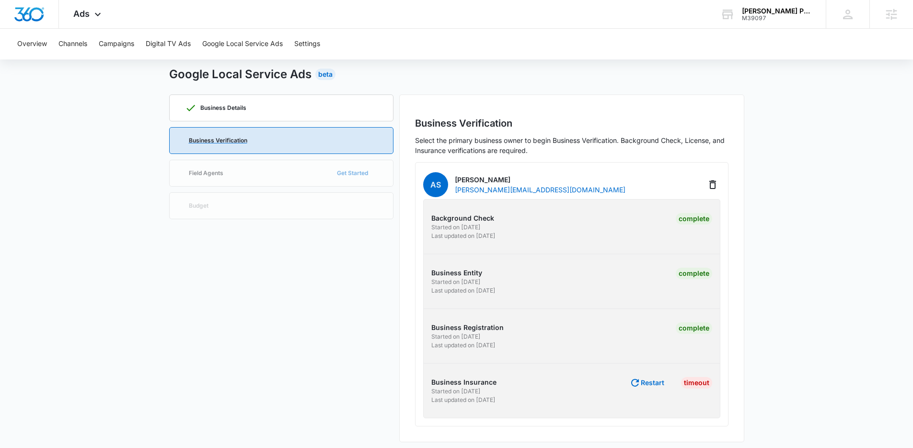
scroll to position [30, 0]
